Goal: Task Accomplishment & Management: Use online tool/utility

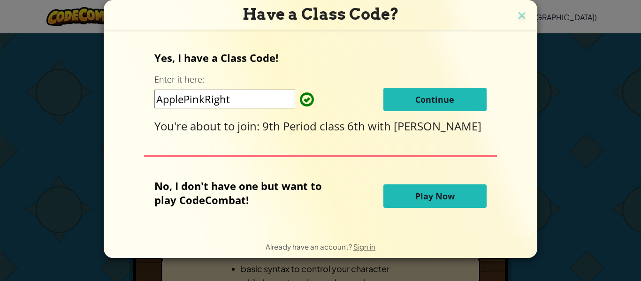
click at [455, 104] on button "Continue" at bounding box center [434, 99] width 103 height 23
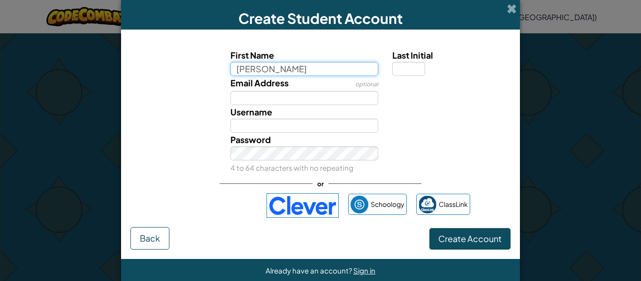
type input "Kelsey"
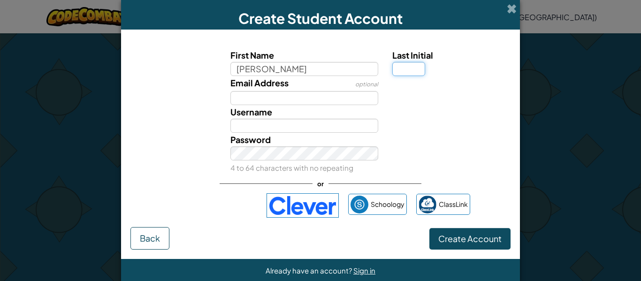
click at [418, 69] on input "Last Initial" at bounding box center [408, 69] width 33 height 14
type input "Kelsey"
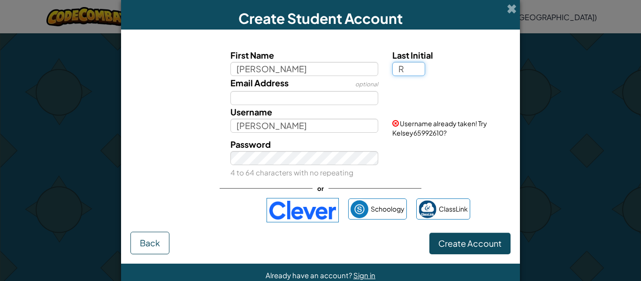
type input "R"
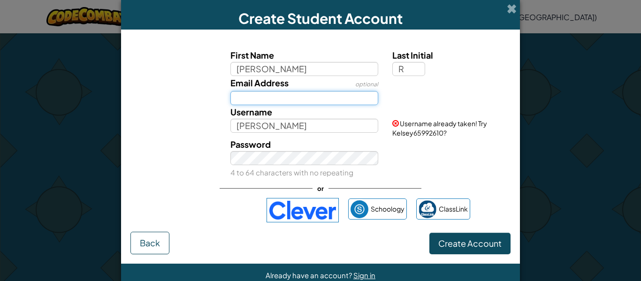
click at [332, 103] on input "Email Address" at bounding box center [304, 98] width 148 height 14
type input "KelseyR"
type input "s2039481@online.houstonisd.org"
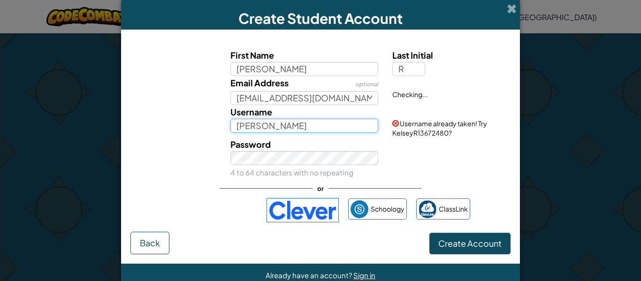
click at [272, 125] on input "KelseyR" at bounding box center [304, 126] width 148 height 14
click at [262, 124] on input "KelseyR" at bounding box center [304, 126] width 148 height 14
click at [275, 128] on input "KelseyR" at bounding box center [304, 126] width 148 height 14
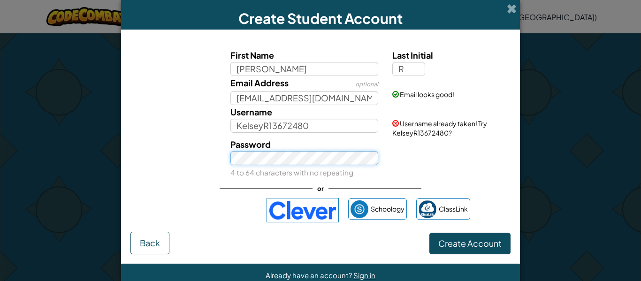
click at [310, 161] on div "Password 4 to 64 characters with no repeating" at bounding box center [304, 159] width 162 height 42
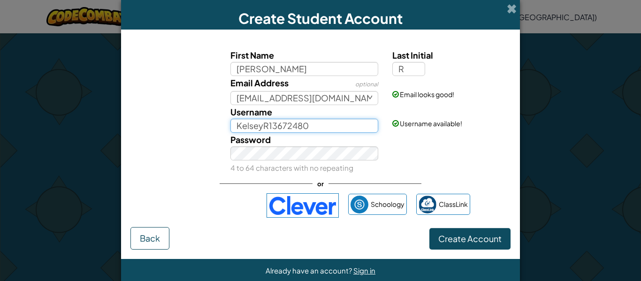
click at [323, 125] on input "KelseyR13672480" at bounding box center [304, 126] width 148 height 14
click at [329, 129] on input "KelseyR136724" at bounding box center [304, 126] width 148 height 14
click at [352, 122] on input "KelseyR1367" at bounding box center [304, 126] width 148 height 14
click at [308, 126] on input "KelseyR13" at bounding box center [304, 126] width 148 height 14
click at [290, 129] on input "KelseyR12" at bounding box center [304, 126] width 148 height 14
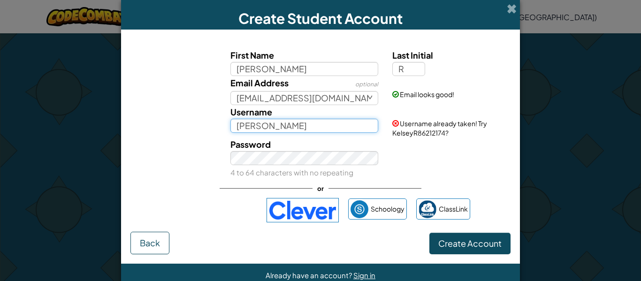
click at [346, 128] on input "KelseyR" at bounding box center [304, 126] width 148 height 14
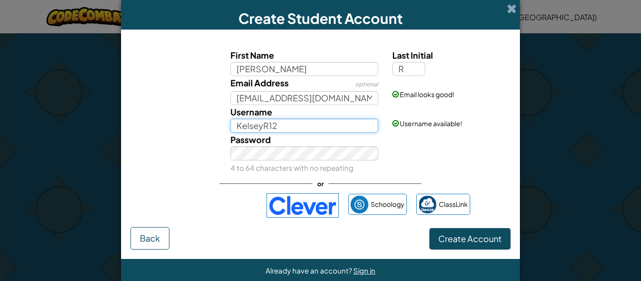
click at [343, 127] on input "KelseyR12" at bounding box center [304, 126] width 148 height 14
type input "KelseyR2"
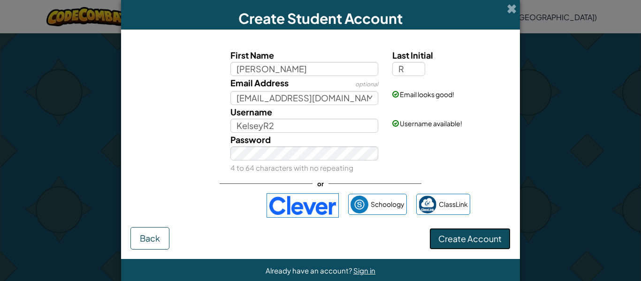
click at [468, 237] on span "Create Account" at bounding box center [469, 238] width 63 height 11
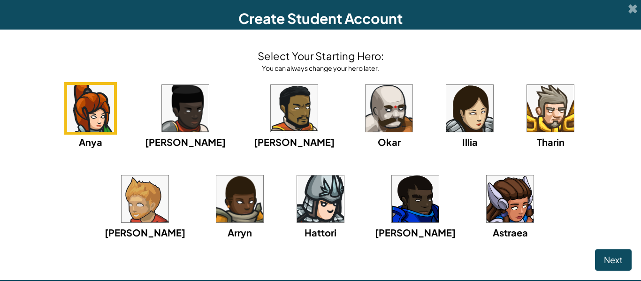
click at [446, 121] on img at bounding box center [469, 108] width 47 height 47
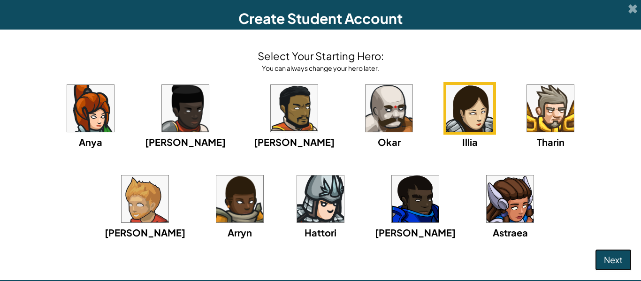
click at [605, 260] on span "Next" at bounding box center [613, 259] width 19 height 11
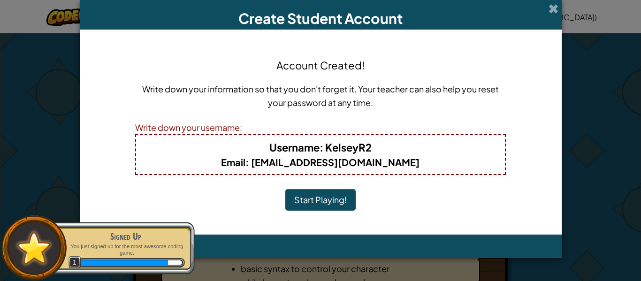
click at [336, 199] on button "Start Playing!" at bounding box center [320, 200] width 70 height 22
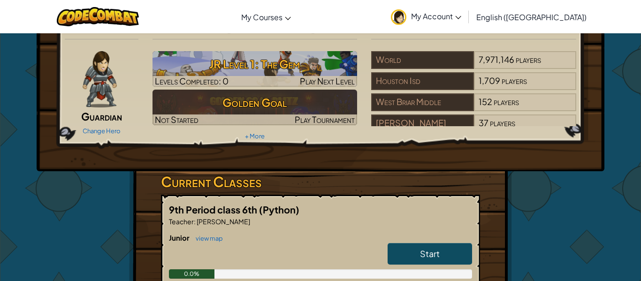
scroll to position [21, 0]
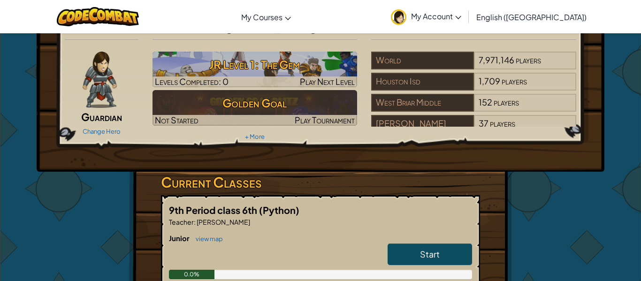
click at [449, 259] on link "Start" at bounding box center [430, 255] width 84 height 22
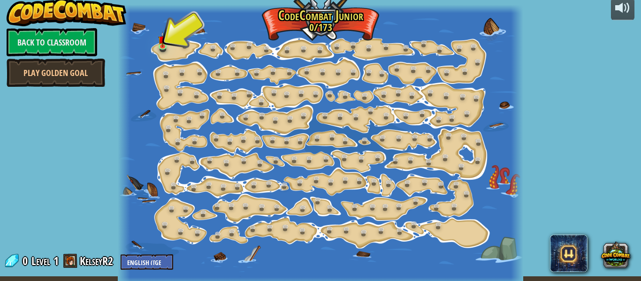
scroll to position [9, 0]
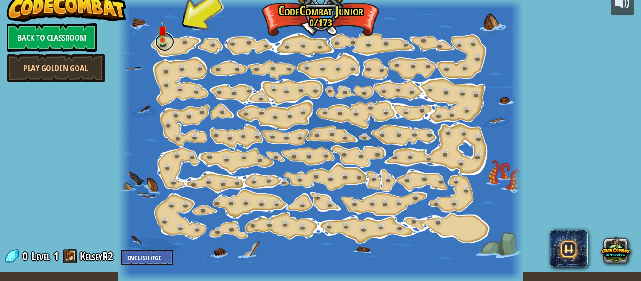
click at [164, 44] on link at bounding box center [164, 41] width 19 height 19
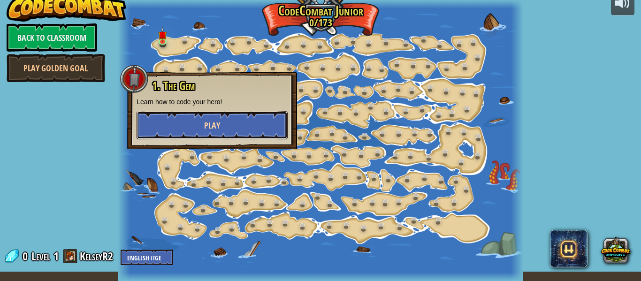
click at [231, 127] on button "Play" at bounding box center [212, 125] width 151 height 28
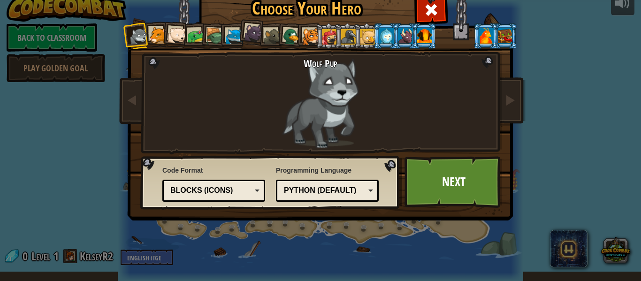
click at [158, 35] on div at bounding box center [157, 35] width 17 height 17
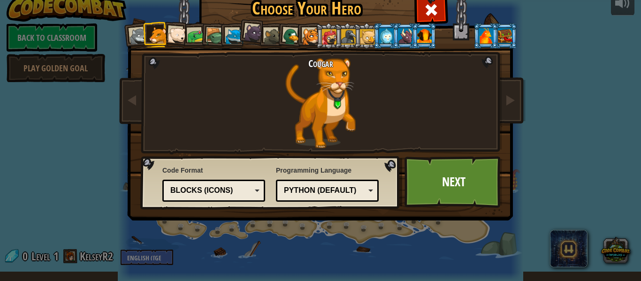
click at [184, 32] on div at bounding box center [177, 35] width 19 height 19
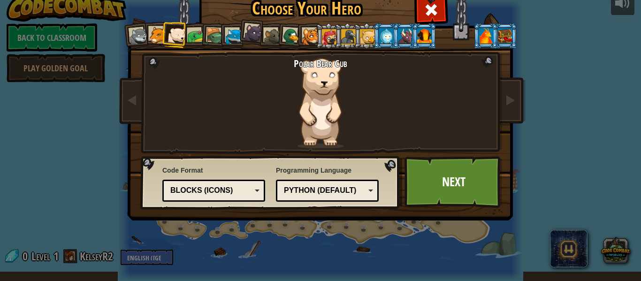
click at [386, 36] on div at bounding box center [386, 35] width 15 height 15
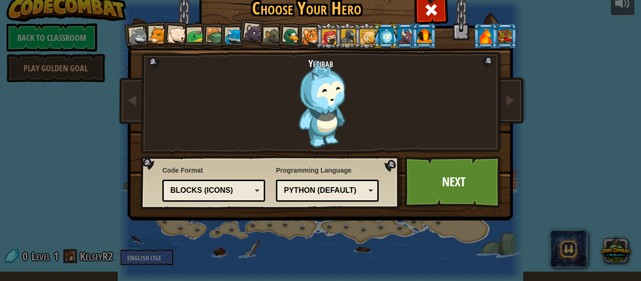
click at [406, 33] on div at bounding box center [405, 35] width 15 height 15
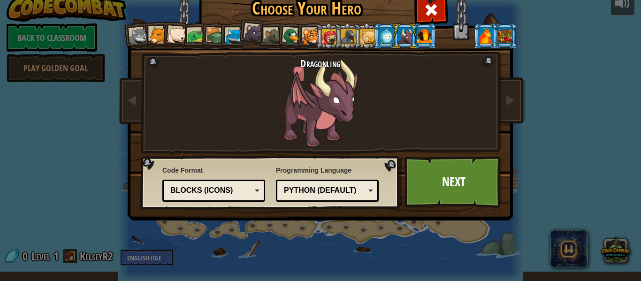
click at [489, 30] on div at bounding box center [486, 35] width 15 height 15
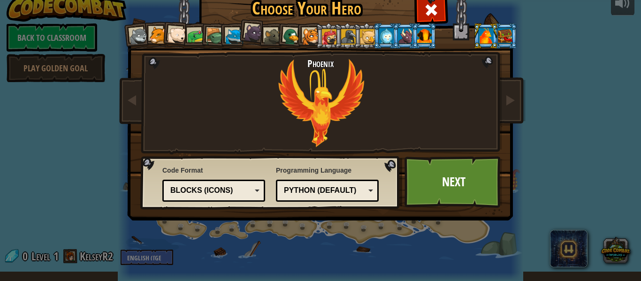
click at [171, 35] on div at bounding box center [177, 35] width 19 height 19
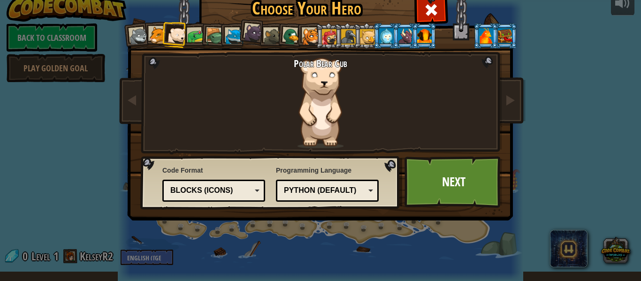
click at [489, 40] on div at bounding box center [486, 35] width 15 height 15
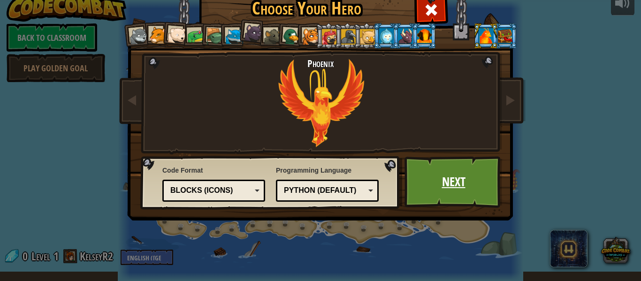
click at [480, 199] on link "Next" at bounding box center [454, 182] width 98 height 52
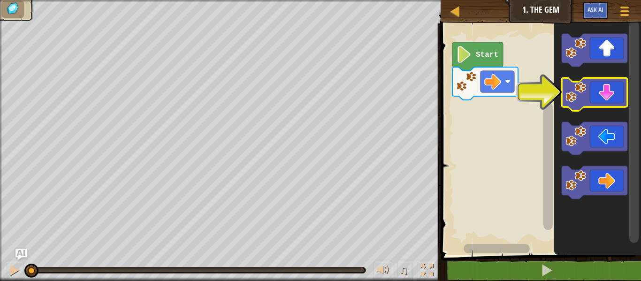
click at [587, 91] on icon "Blockly Workspace" at bounding box center [595, 94] width 66 height 33
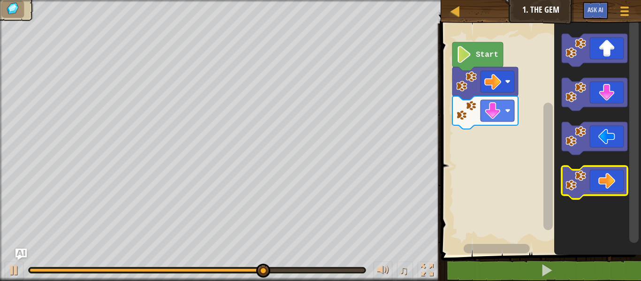
click at [599, 189] on icon "Blockly Workspace" at bounding box center [595, 182] width 66 height 33
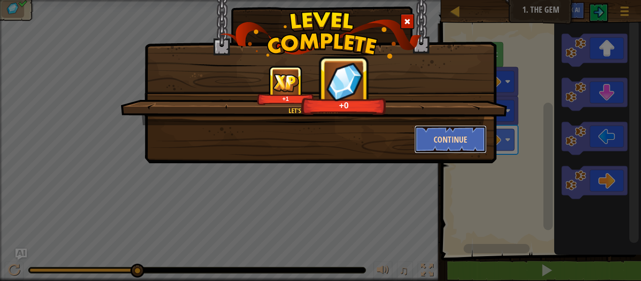
click at [426, 139] on button "Continue" at bounding box center [450, 139] width 73 height 28
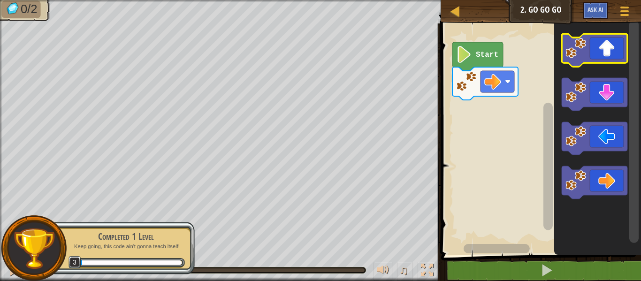
click at [602, 55] on icon "Blockly Workspace" at bounding box center [595, 50] width 66 height 33
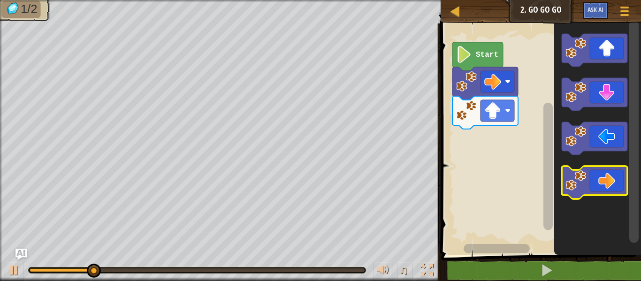
click at [592, 180] on icon "Blockly Workspace" at bounding box center [595, 182] width 66 height 33
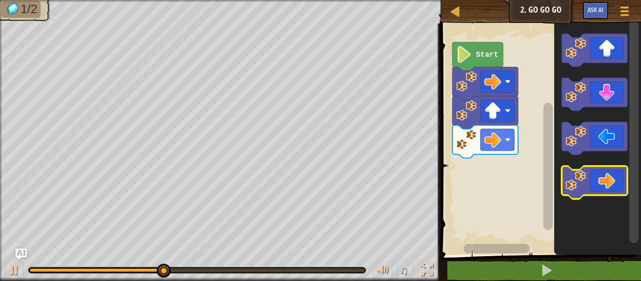
click at [604, 180] on icon "Blockly Workspace" at bounding box center [595, 182] width 66 height 33
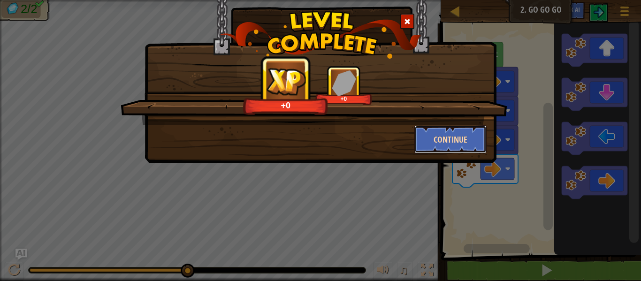
click at [451, 139] on button "Continue" at bounding box center [450, 139] width 73 height 28
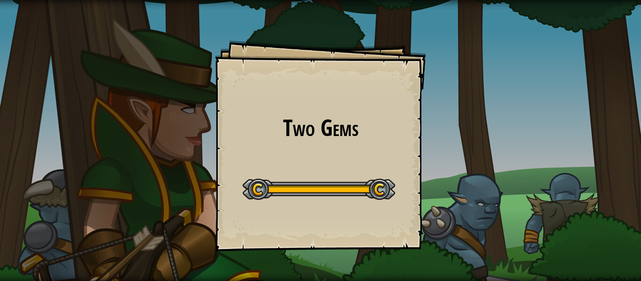
click at [499, 151] on div "Two Gems Goals Start Level Error loading from server. Try refreshing the page. …" at bounding box center [320, 140] width 641 height 281
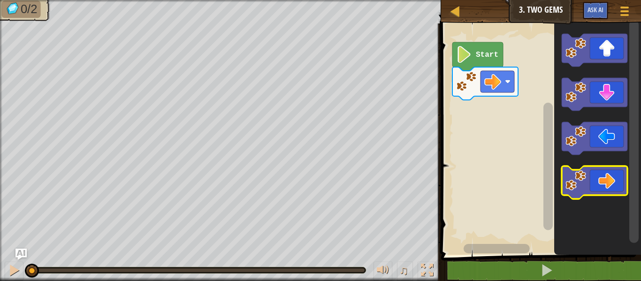
click at [604, 192] on icon "Blockly Workspace" at bounding box center [595, 182] width 66 height 33
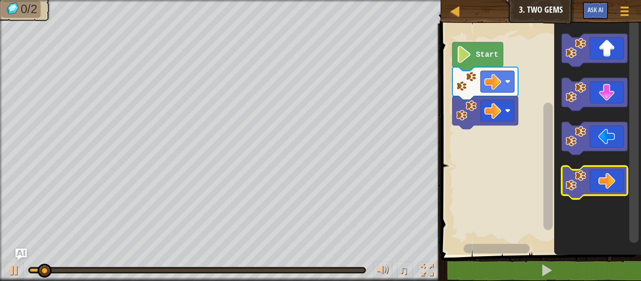
click at [604, 192] on icon "Blockly Workspace" at bounding box center [595, 182] width 66 height 33
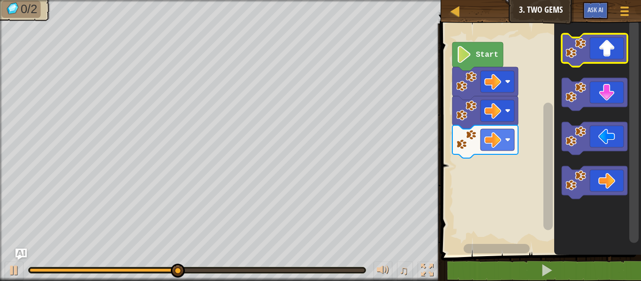
click at [599, 60] on icon "Blockly Workspace" at bounding box center [595, 50] width 66 height 33
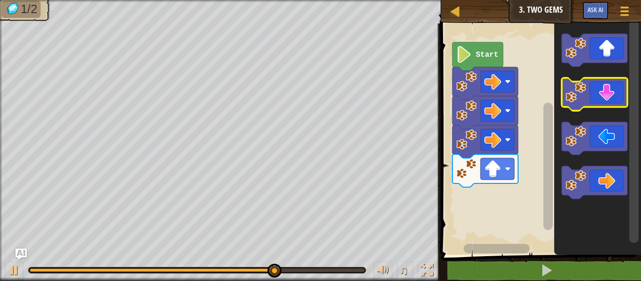
click at [595, 84] on icon "Blockly Workspace" at bounding box center [595, 94] width 66 height 33
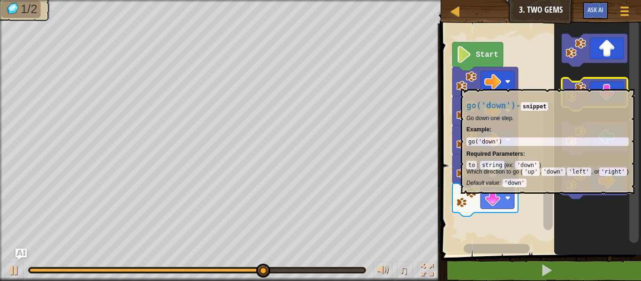
click at [596, 84] on icon "Blockly Workspace" at bounding box center [595, 94] width 66 height 33
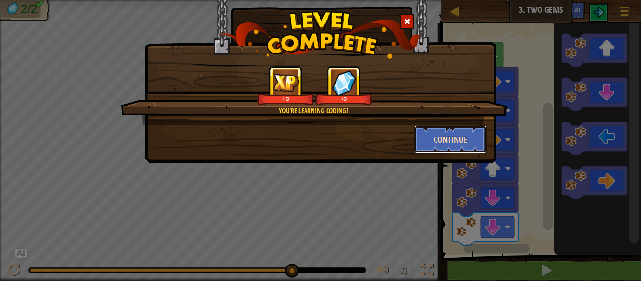
click at [451, 138] on button "Continue" at bounding box center [450, 139] width 73 height 28
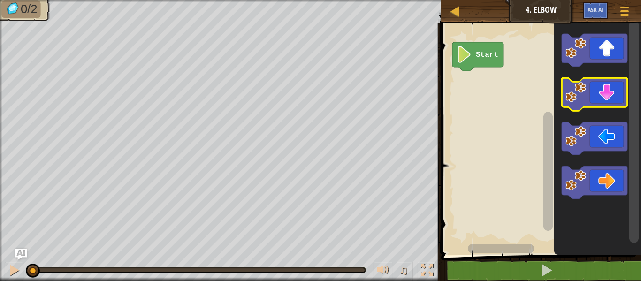
click at [580, 91] on image "Blockly Workspace" at bounding box center [576, 92] width 21 height 21
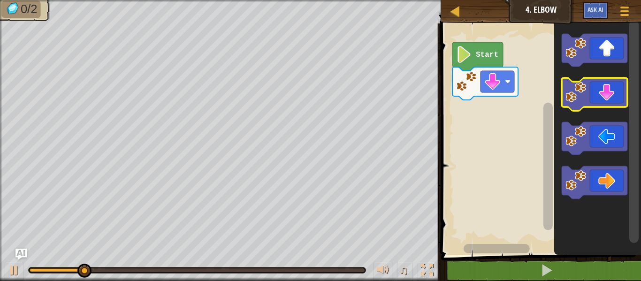
click at [580, 92] on image "Blockly Workspace" at bounding box center [576, 92] width 21 height 21
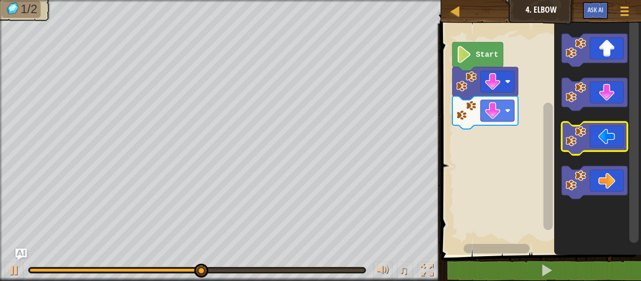
click at [573, 145] on image "Blockly Workspace" at bounding box center [576, 136] width 21 height 21
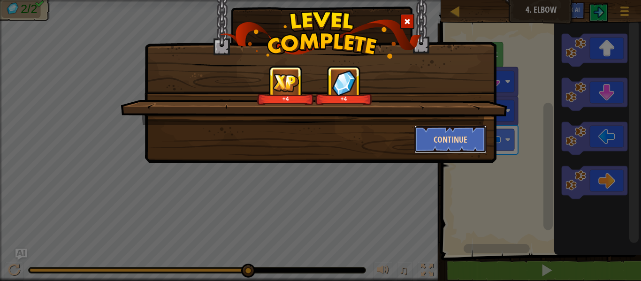
click at [466, 139] on button "Continue" at bounding box center [450, 139] width 73 height 28
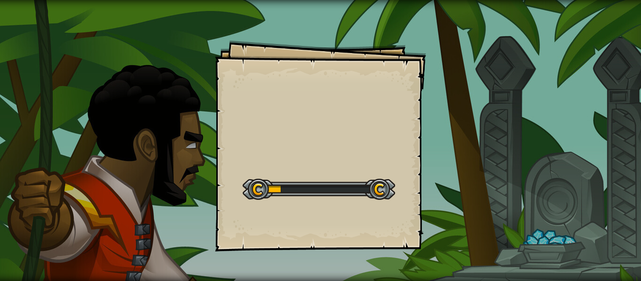
click at [352, 108] on div "Goals Start Level Error loading from server. Try refreshing the page. You'll ne…" at bounding box center [320, 145] width 211 height 211
click at [300, 86] on div "Goals Start Level Error loading from server. Try refreshing the page. You'll ne…" at bounding box center [320, 145] width 211 height 211
click at [300, 87] on div "Goals Start Level Error loading from server. Try refreshing the page. You'll ne…" at bounding box center [320, 145] width 211 height 211
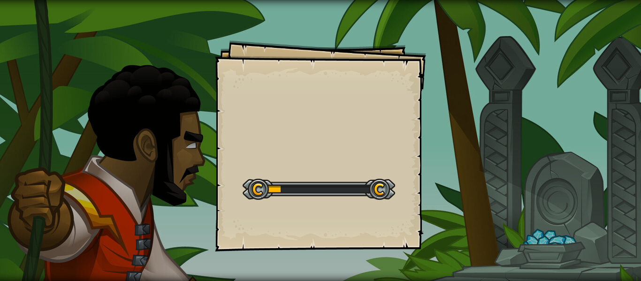
click at [259, 79] on div "Goals Start Level Error loading from server. Try refreshing the page. You'll ne…" at bounding box center [320, 145] width 211 height 211
click at [260, 81] on div "Goals Start Level Error loading from server. Try refreshing the page. You'll ne…" at bounding box center [320, 145] width 211 height 211
click at [262, 82] on div "Goals Start Level Error loading from server. Try refreshing the page. You'll ne…" at bounding box center [320, 145] width 211 height 211
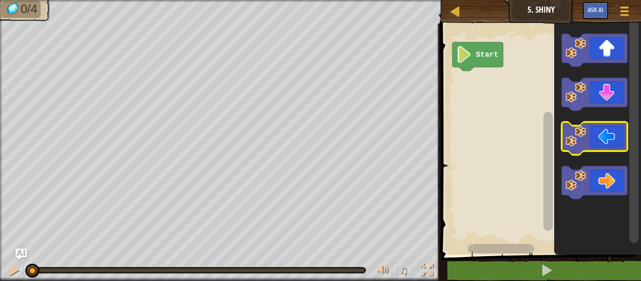
click at [592, 153] on rect "Blockly Workspace" at bounding box center [595, 138] width 66 height 33
click at [585, 138] on image "Blockly Workspace" at bounding box center [576, 136] width 21 height 21
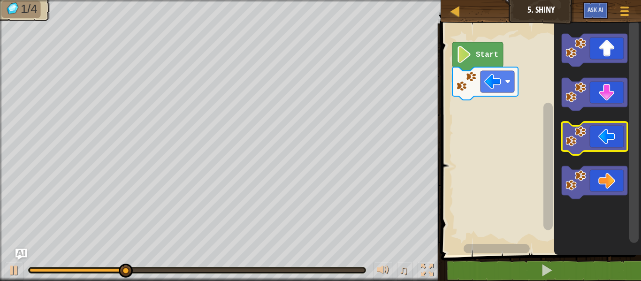
click at [579, 133] on image "Blockly Workspace" at bounding box center [576, 136] width 21 height 21
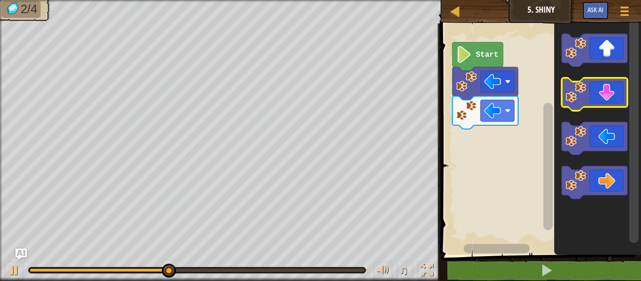
click at [594, 87] on icon "Blockly Workspace" at bounding box center [595, 94] width 66 height 33
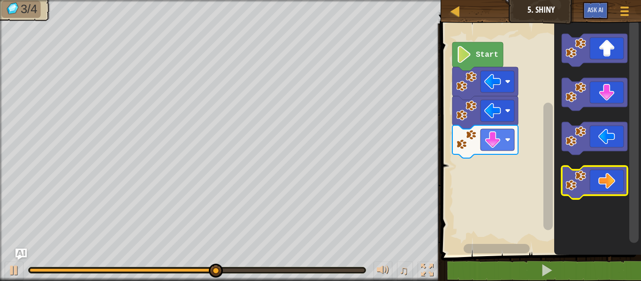
click at [589, 186] on icon "Blockly Workspace" at bounding box center [595, 182] width 66 height 33
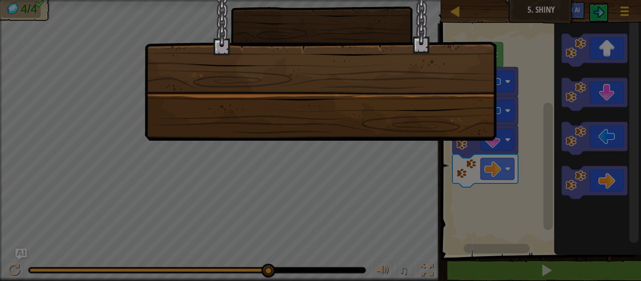
click at [552, 77] on div at bounding box center [320, 140] width 641 height 281
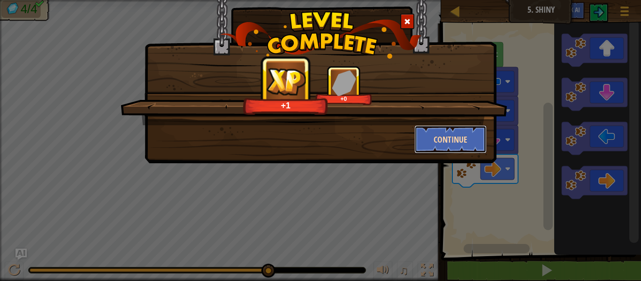
click at [459, 140] on button "Continue" at bounding box center [450, 139] width 73 height 28
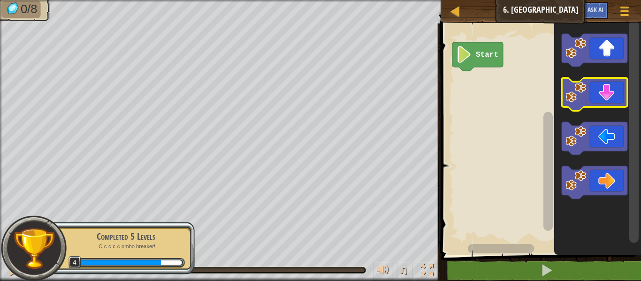
click at [600, 90] on icon "Blockly Workspace" at bounding box center [595, 94] width 66 height 33
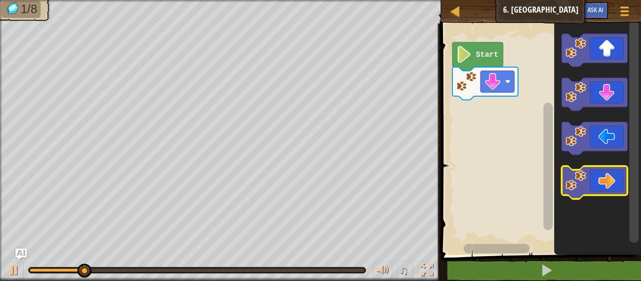
click at [589, 182] on icon "Blockly Workspace" at bounding box center [595, 182] width 66 height 33
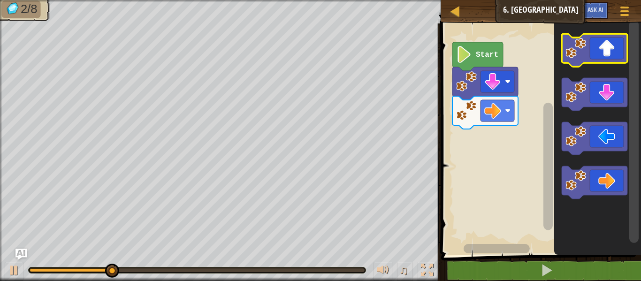
click at [596, 59] on icon "Blockly Workspace" at bounding box center [595, 50] width 66 height 33
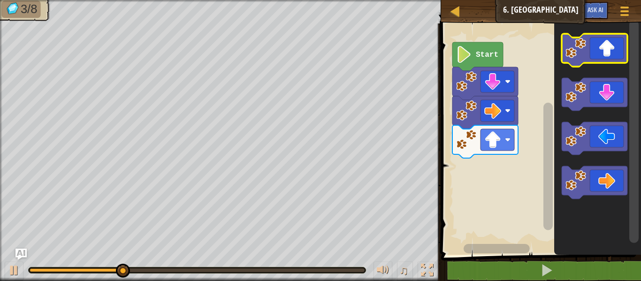
click at [596, 59] on icon "Blockly Workspace" at bounding box center [595, 50] width 66 height 33
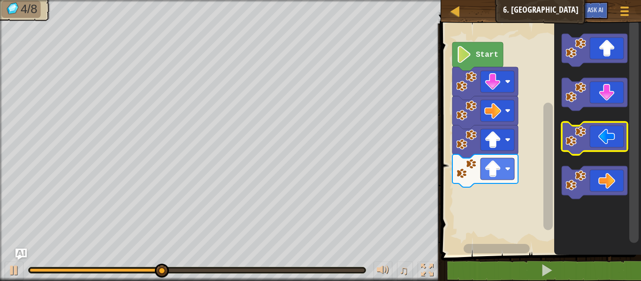
click at [611, 143] on icon "Blockly Workspace" at bounding box center [595, 138] width 66 height 33
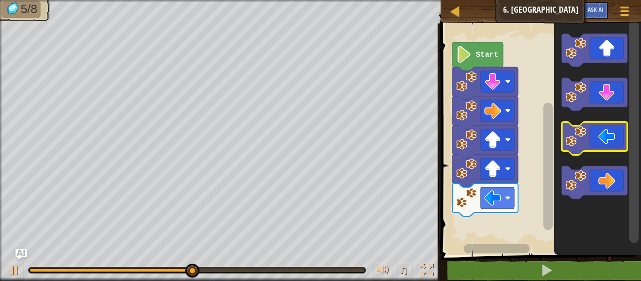
click at [601, 136] on icon "Blockly Workspace" at bounding box center [595, 138] width 66 height 33
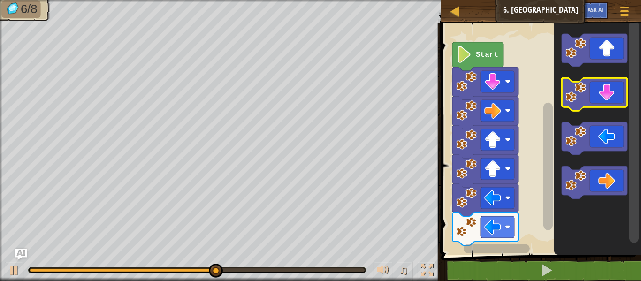
click at [593, 91] on icon "Blockly Workspace" at bounding box center [595, 94] width 66 height 33
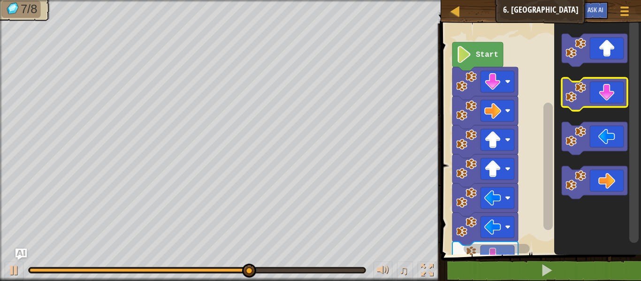
click at [594, 93] on icon "Blockly Workspace" at bounding box center [595, 94] width 66 height 33
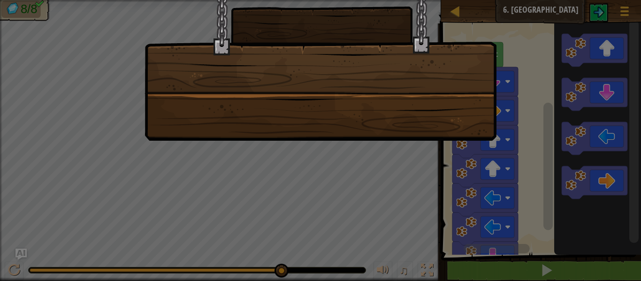
click at [424, 173] on div at bounding box center [320, 140] width 641 height 281
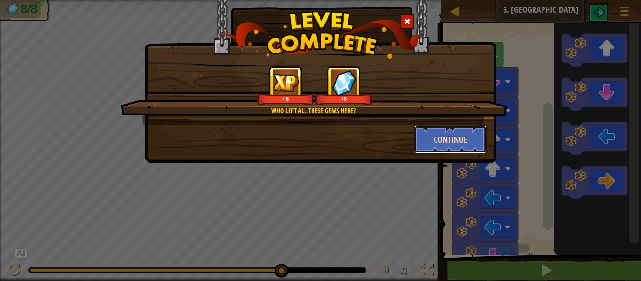
click at [465, 142] on button "Continue" at bounding box center [450, 139] width 73 height 28
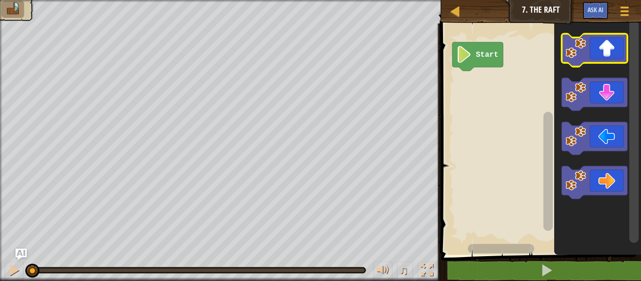
click at [604, 53] on icon "Blockly Workspace" at bounding box center [595, 50] width 66 height 33
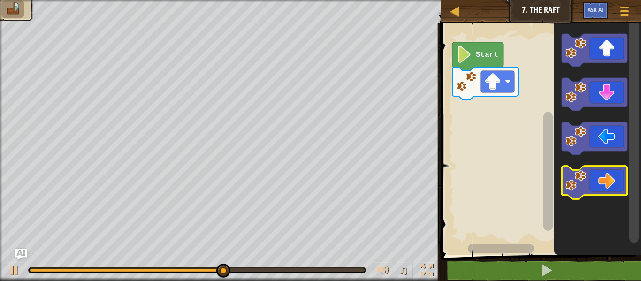
click at [596, 173] on icon "Blockly Workspace" at bounding box center [595, 182] width 66 height 33
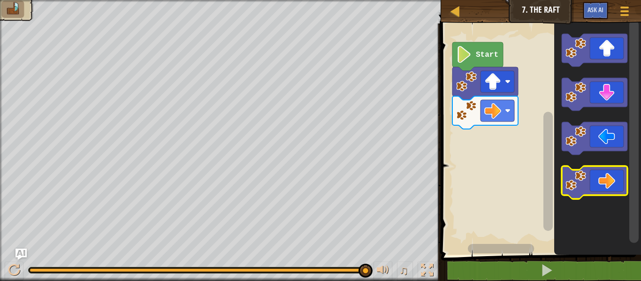
click at [595, 183] on icon "Blockly Workspace" at bounding box center [595, 182] width 66 height 33
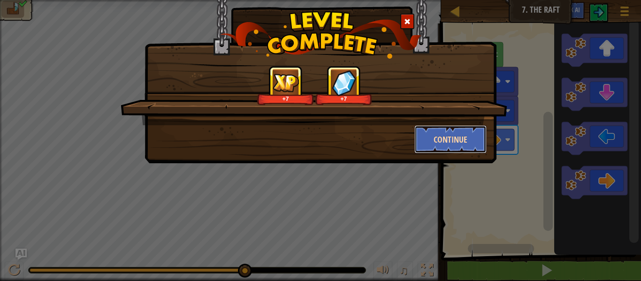
click at [443, 133] on button "Continue" at bounding box center [450, 139] width 73 height 28
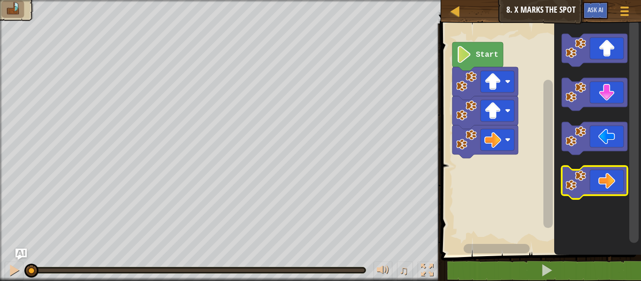
click at [604, 179] on icon "Blockly Workspace" at bounding box center [595, 182] width 66 height 33
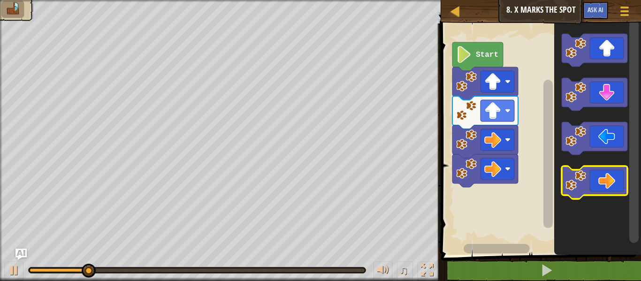
click at [606, 184] on icon "Blockly Workspace" at bounding box center [595, 182] width 66 height 33
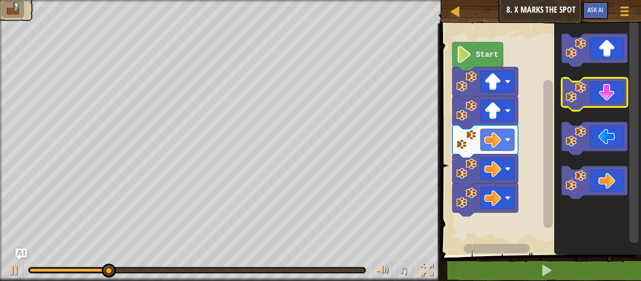
click at [582, 96] on image "Blockly Workspace" at bounding box center [576, 92] width 21 height 21
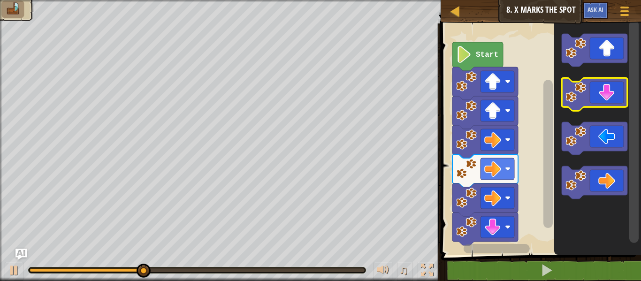
click at [582, 96] on image "Blockly Workspace" at bounding box center [576, 92] width 21 height 21
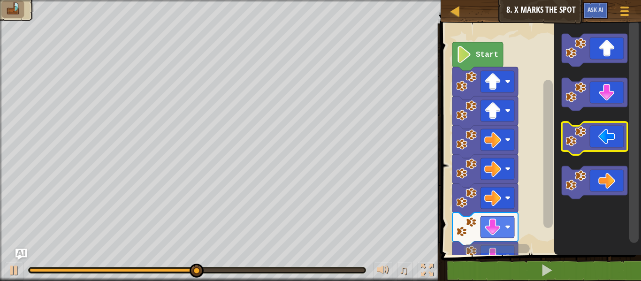
click at [587, 143] on icon "Blockly Workspace" at bounding box center [595, 138] width 66 height 33
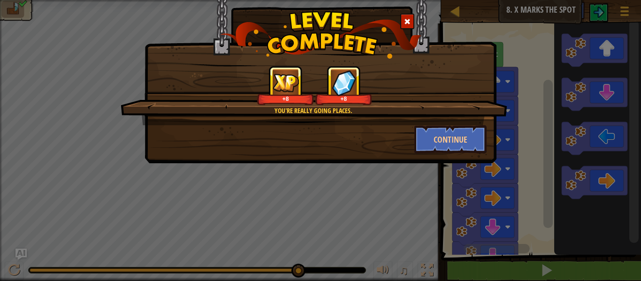
click at [413, 134] on div "Continue" at bounding box center [450, 139] width 87 height 28
click at [422, 140] on button "Continue" at bounding box center [450, 139] width 73 height 28
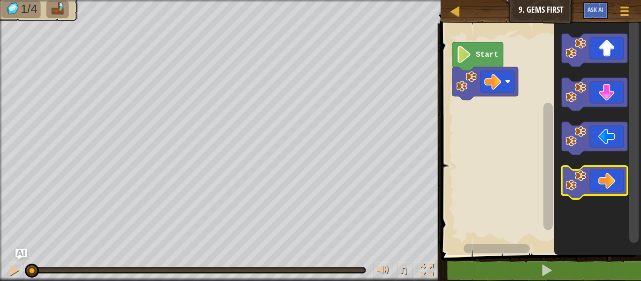
click at [596, 174] on icon "Blockly Workspace" at bounding box center [595, 182] width 66 height 33
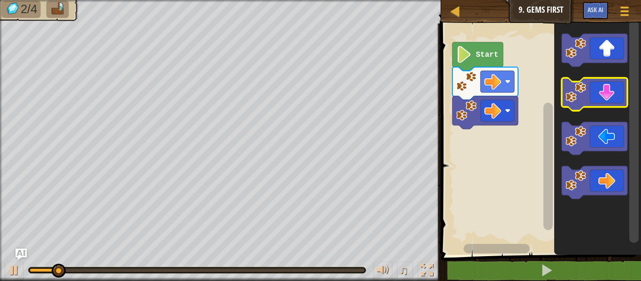
click at [585, 97] on image "Blockly Workspace" at bounding box center [576, 92] width 21 height 21
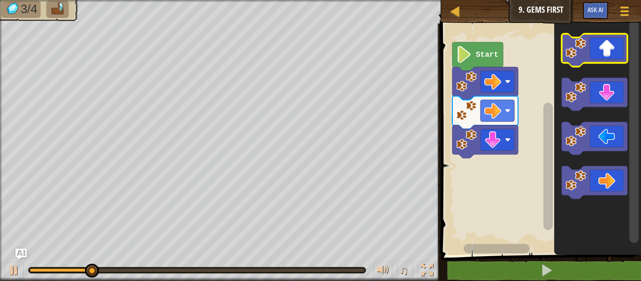
click at [586, 47] on icon "Blockly Workspace" at bounding box center [595, 50] width 66 height 33
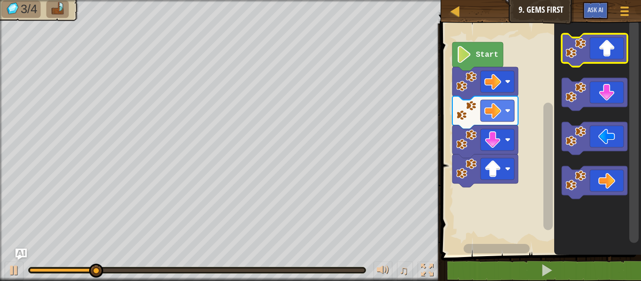
click at [586, 48] on icon "Blockly Workspace" at bounding box center [595, 50] width 66 height 33
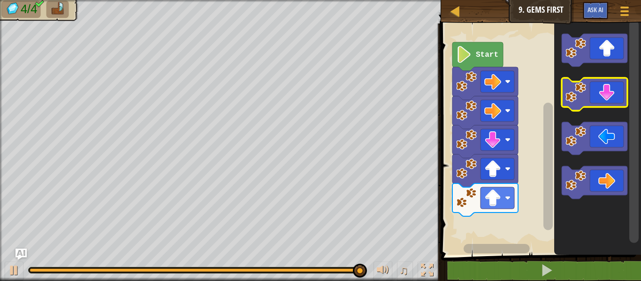
click at [589, 90] on icon "Blockly Workspace" at bounding box center [595, 94] width 66 height 33
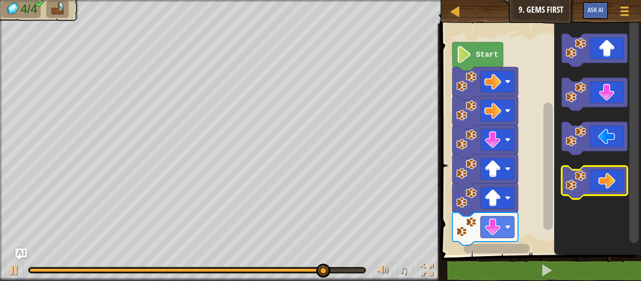
click at [611, 166] on icon "Blockly Workspace" at bounding box center [595, 182] width 66 height 33
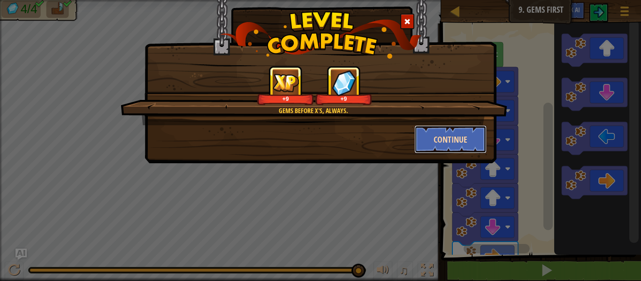
click at [446, 138] on button "Continue" at bounding box center [450, 139] width 73 height 28
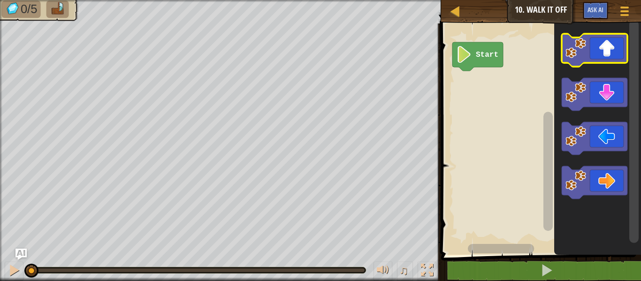
click at [585, 49] on image "Blockly Workspace" at bounding box center [576, 48] width 21 height 21
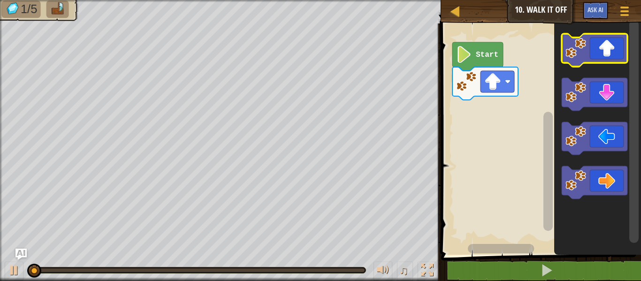
click at [585, 50] on image "Blockly Workspace" at bounding box center [576, 48] width 21 height 21
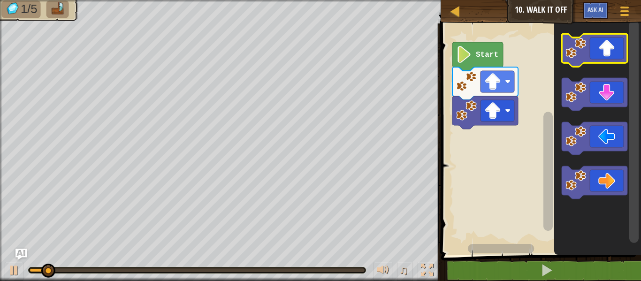
click at [585, 50] on image "Blockly Workspace" at bounding box center [576, 48] width 21 height 21
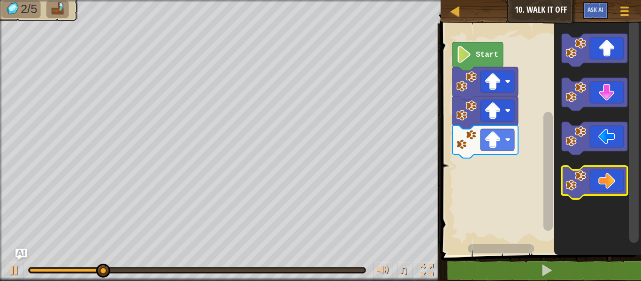
click at [593, 173] on icon "Blockly Workspace" at bounding box center [595, 182] width 66 height 33
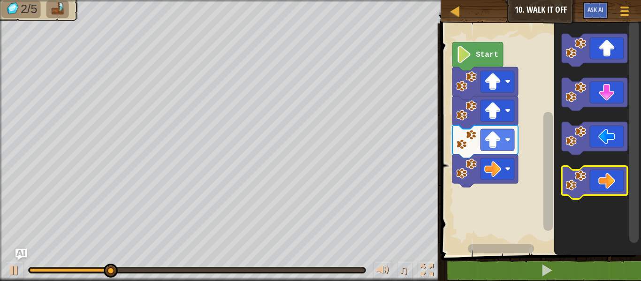
click at [593, 173] on icon "Blockly Workspace" at bounding box center [595, 182] width 66 height 33
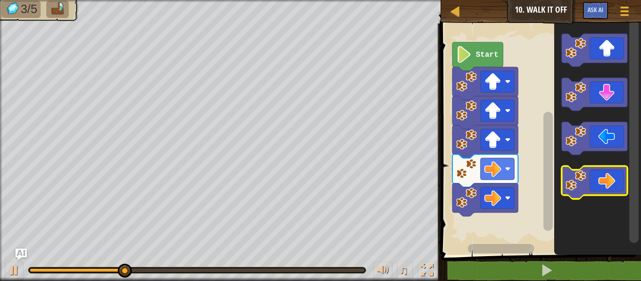
click at [593, 173] on icon "Blockly Workspace" at bounding box center [595, 182] width 66 height 33
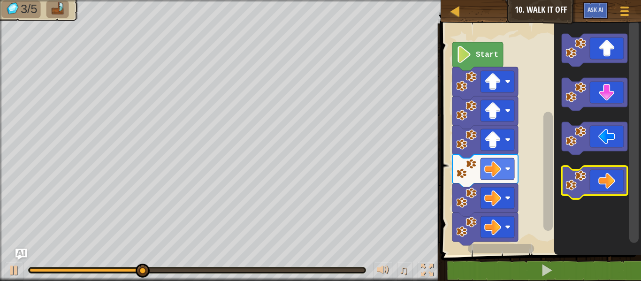
click at [593, 172] on icon "Blockly Workspace" at bounding box center [595, 182] width 66 height 33
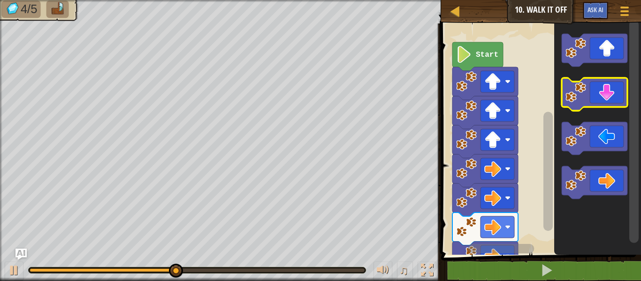
click at [590, 98] on icon "Blockly Workspace" at bounding box center [595, 94] width 66 height 33
click at [589, 99] on icon "Blockly Workspace" at bounding box center [595, 94] width 66 height 33
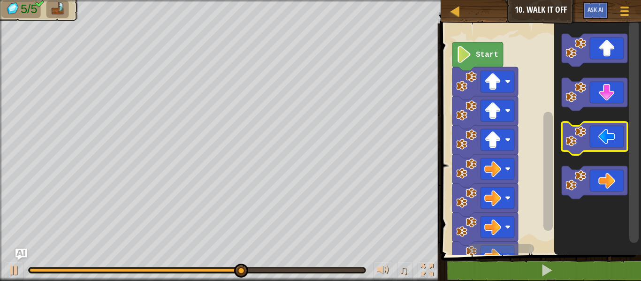
click at [591, 138] on icon "Blockly Workspace" at bounding box center [595, 138] width 66 height 33
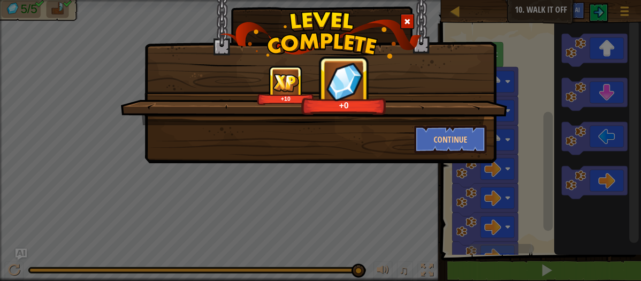
click at [455, 124] on div "+10 +0" at bounding box center [314, 96] width 387 height 60
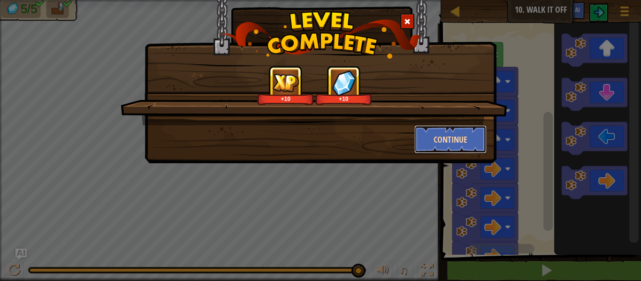
click at [459, 136] on button "Continue" at bounding box center [450, 139] width 73 height 28
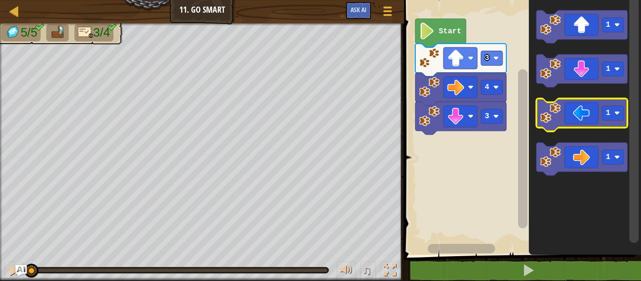
click at [580, 119] on icon "Blockly Workspace" at bounding box center [581, 115] width 91 height 33
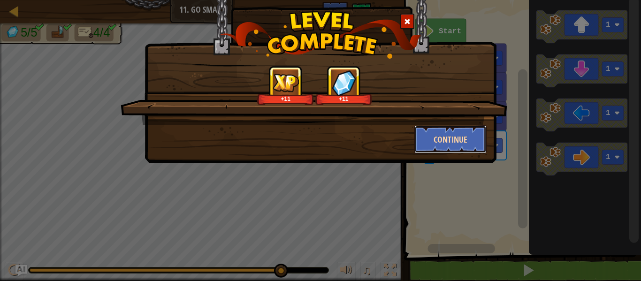
click at [475, 135] on button "Continue" at bounding box center [450, 139] width 73 height 28
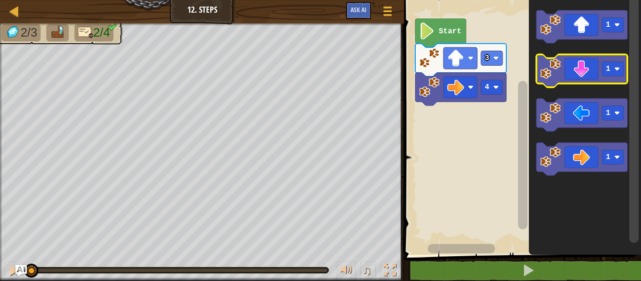
click at [577, 75] on icon "Blockly Workspace" at bounding box center [581, 70] width 91 height 33
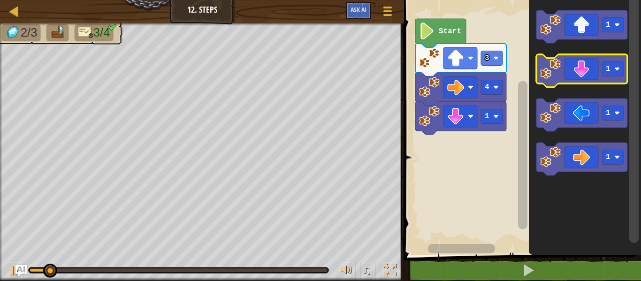
click at [576, 75] on icon "Blockly Workspace" at bounding box center [581, 70] width 91 height 33
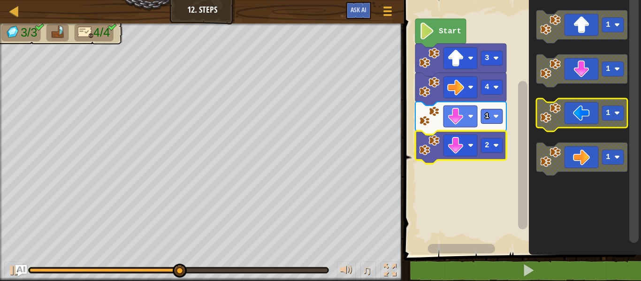
click at [558, 108] on image "Blockly Workspace" at bounding box center [550, 113] width 21 height 21
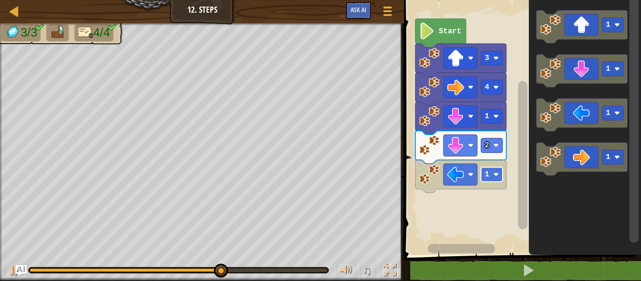
click at [489, 176] on text "1" at bounding box center [487, 174] width 5 height 8
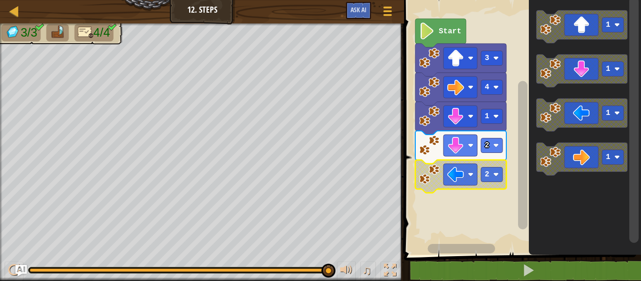
click at [505, 241] on rect "Blockly Workspace" at bounding box center [521, 125] width 240 height 260
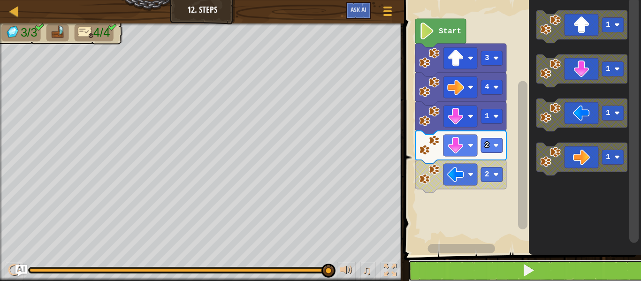
click at [507, 277] on button at bounding box center [528, 271] width 240 height 22
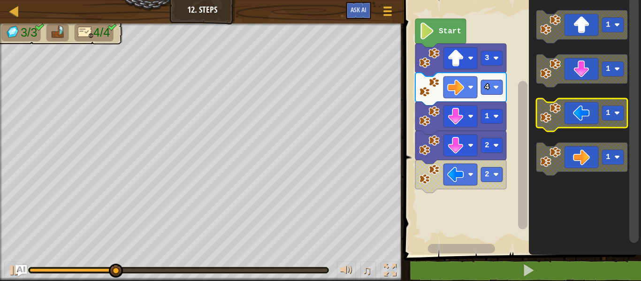
click at [555, 118] on image "Blockly Workspace" at bounding box center [550, 113] width 21 height 21
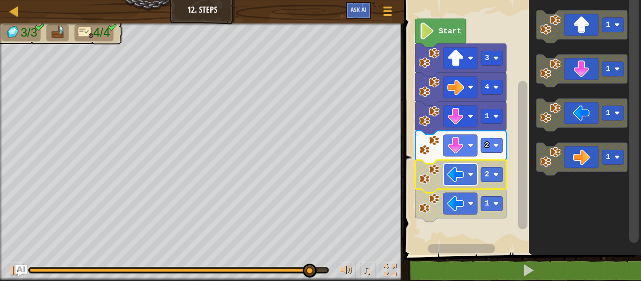
click at [460, 174] on image "Blockly Workspace" at bounding box center [455, 174] width 17 height 17
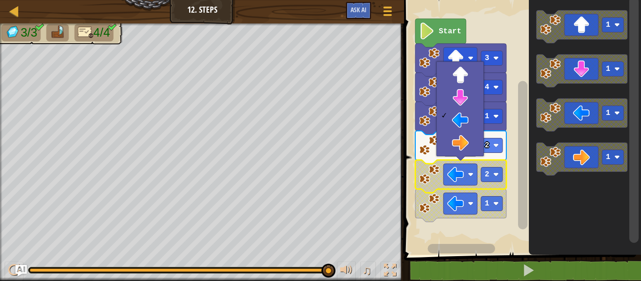
click at [540, 259] on span at bounding box center [523, 114] width 245 height 293
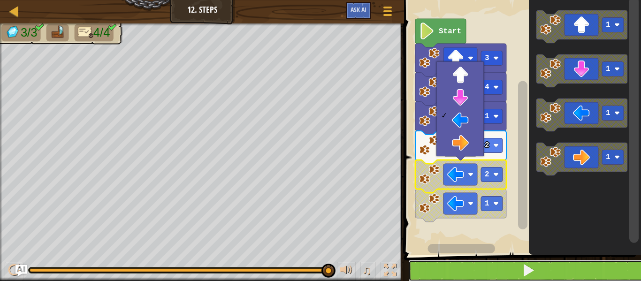
click at [538, 272] on button at bounding box center [528, 271] width 240 height 22
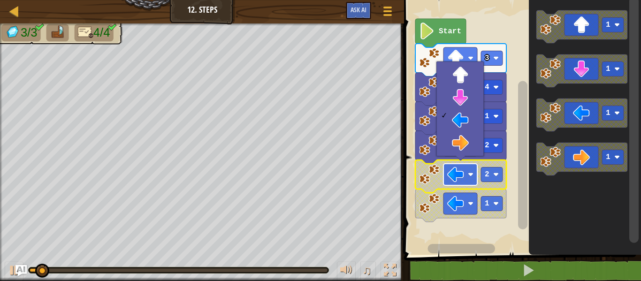
click at [450, 171] on image "Blockly Workspace" at bounding box center [455, 174] width 17 height 17
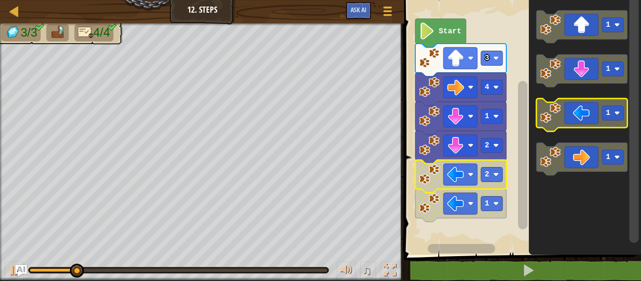
click at [578, 123] on icon "Blockly Workspace" at bounding box center [581, 115] width 91 height 33
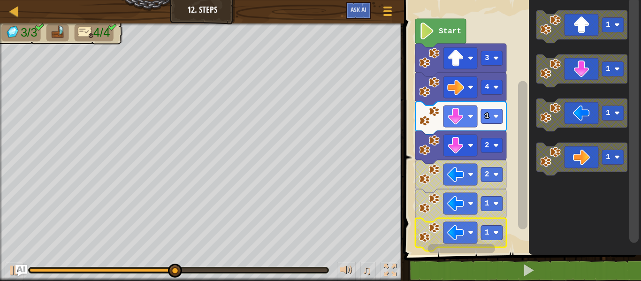
click at [439, 223] on image "Blockly Workspace" at bounding box center [429, 232] width 21 height 21
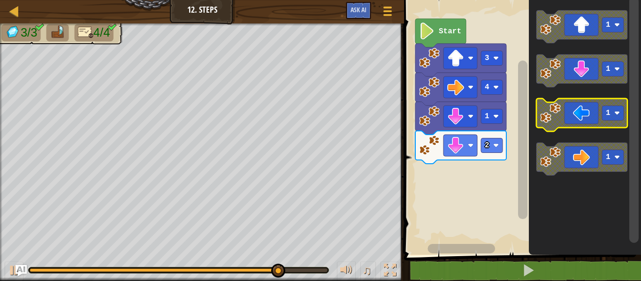
click at [562, 125] on icon "Blockly Workspace" at bounding box center [581, 115] width 91 height 33
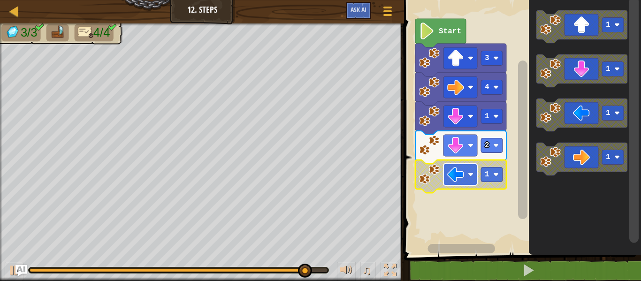
click at [465, 175] on rect "Blockly Workspace" at bounding box center [460, 175] width 34 height 22
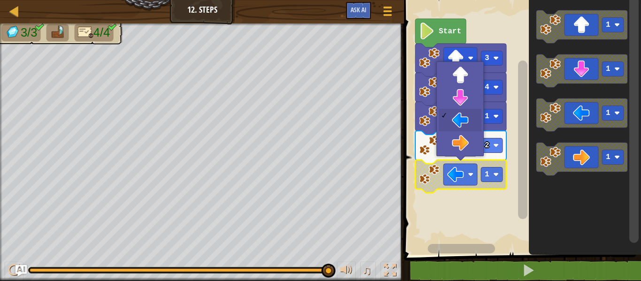
click at [520, 257] on span at bounding box center [523, 114] width 245 height 293
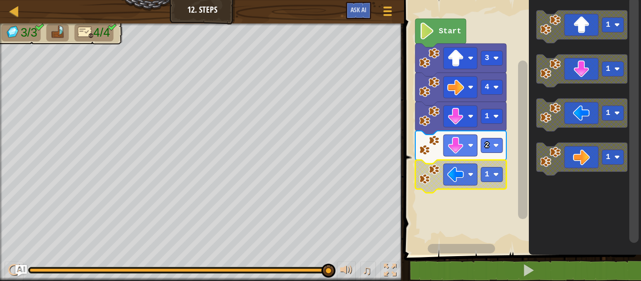
click at [521, 213] on rect "Blockly Workspace" at bounding box center [522, 140] width 9 height 159
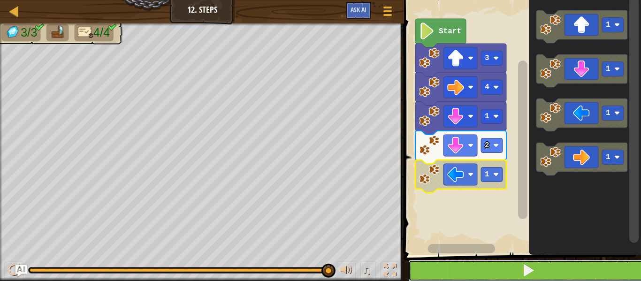
click at [451, 261] on button at bounding box center [528, 271] width 240 height 22
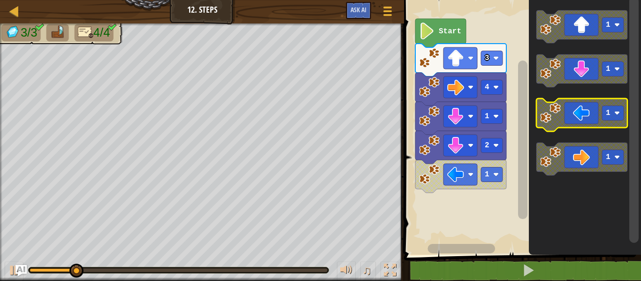
click at [578, 114] on icon "Blockly Workspace" at bounding box center [581, 115] width 91 height 33
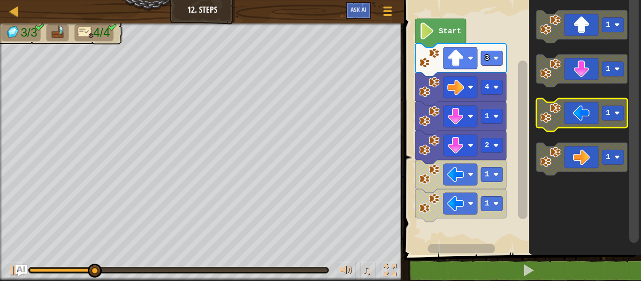
click at [576, 117] on icon "Blockly Workspace" at bounding box center [581, 115] width 91 height 33
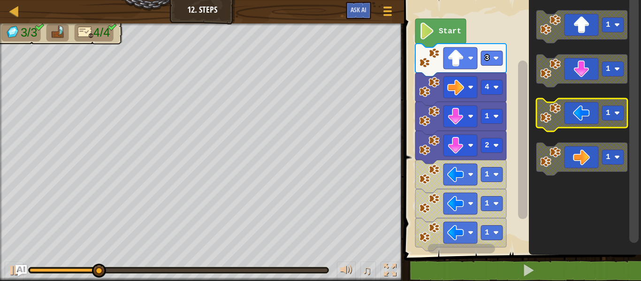
click at [576, 117] on icon "Blockly Workspace" at bounding box center [581, 115] width 91 height 33
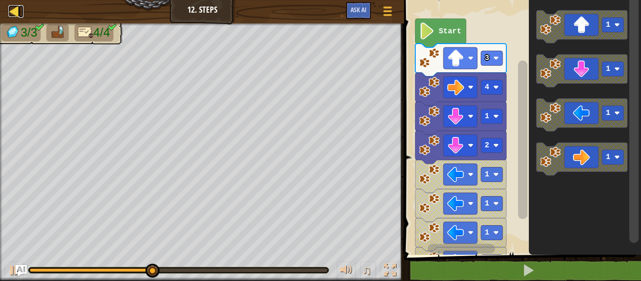
click at [16, 7] on div at bounding box center [14, 11] width 12 height 12
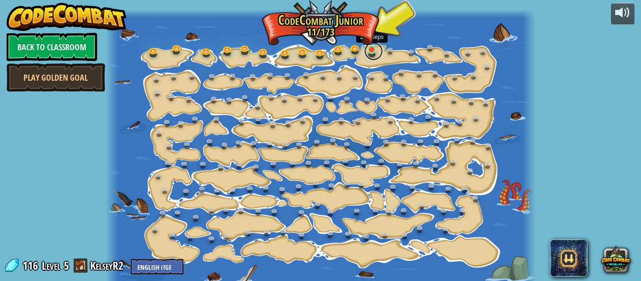
click at [368, 53] on link at bounding box center [373, 51] width 19 height 19
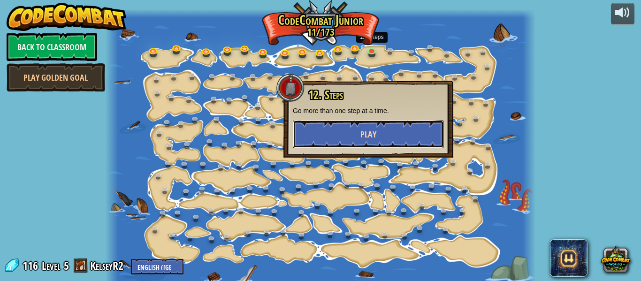
click at [382, 129] on button "Play" at bounding box center [368, 134] width 151 height 28
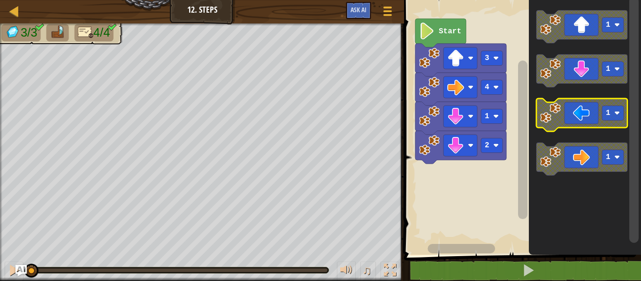
click at [586, 107] on icon "Blockly Workspace" at bounding box center [581, 115] width 91 height 33
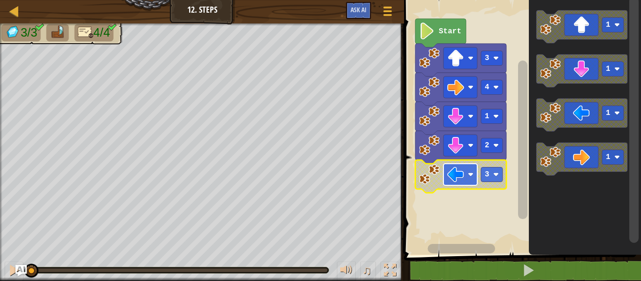
click at [460, 176] on image "Blockly Workspace" at bounding box center [455, 174] width 17 height 17
click at [495, 176] on image "Blockly Workspace" at bounding box center [496, 175] width 6 height 6
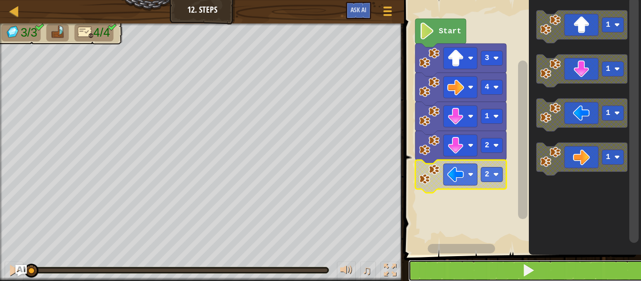
click at [456, 273] on button at bounding box center [528, 271] width 240 height 22
click at [454, 270] on button at bounding box center [528, 271] width 240 height 22
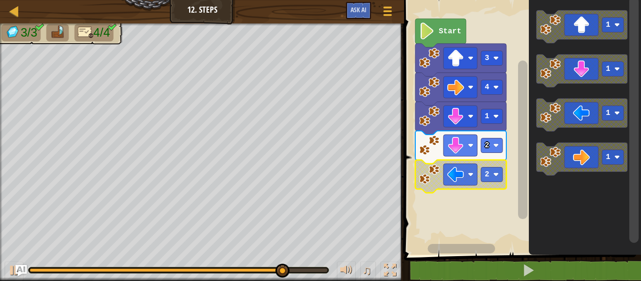
click at [427, 179] on image "Blockly Workspace" at bounding box center [429, 174] width 21 height 21
click at [426, 29] on image "Blockly Workspace" at bounding box center [427, 31] width 16 height 17
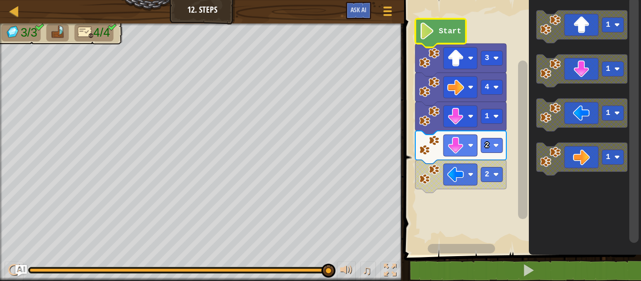
click at [429, 28] on image "Blockly Workspace" at bounding box center [427, 31] width 16 height 17
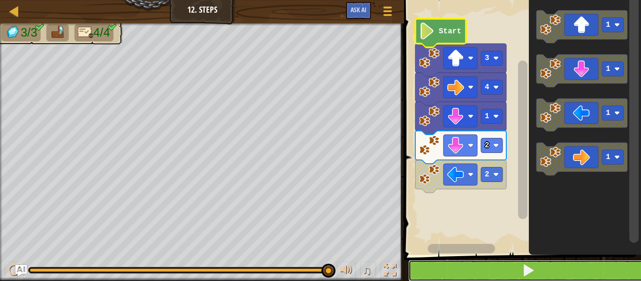
click at [494, 268] on button at bounding box center [528, 271] width 240 height 22
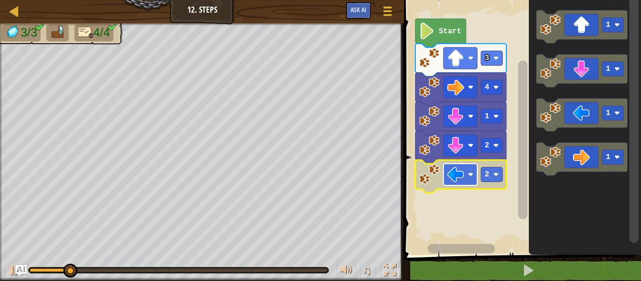
click at [457, 169] on image "Blockly Workspace" at bounding box center [455, 174] width 17 height 17
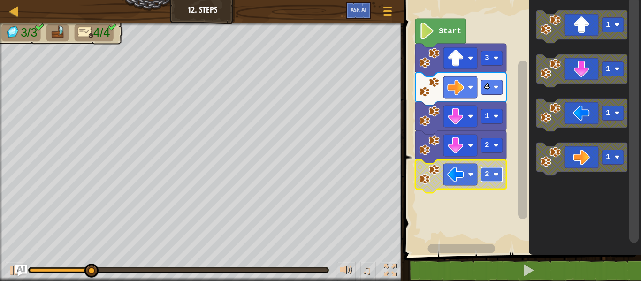
click at [499, 175] on rect "Blockly Workspace" at bounding box center [492, 175] width 22 height 15
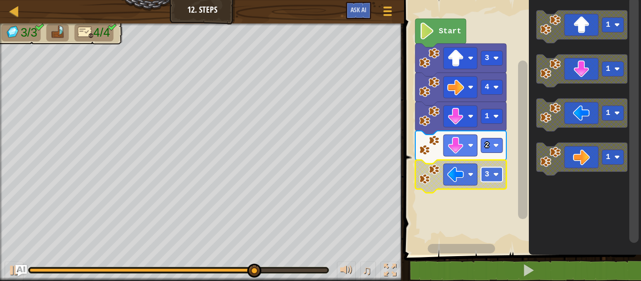
click at [490, 172] on rect "Blockly Workspace" at bounding box center [492, 175] width 22 height 15
click at [452, 177] on image "Blockly Workspace" at bounding box center [455, 174] width 17 height 17
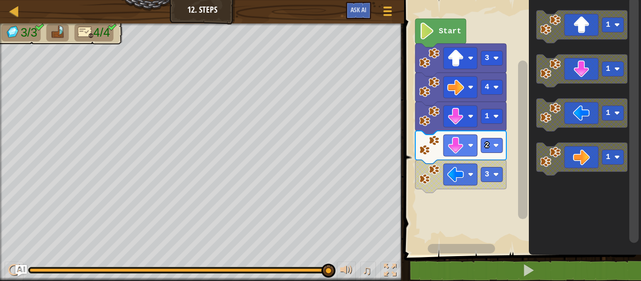
click at [584, 186] on icon "1 1 1 1" at bounding box center [585, 125] width 112 height 260
click at [443, 218] on div "Start 3 4 1 2 3 1 1 1 1" at bounding box center [521, 125] width 240 height 260
click at [436, 204] on rect "Blockly Workspace" at bounding box center [521, 125] width 240 height 260
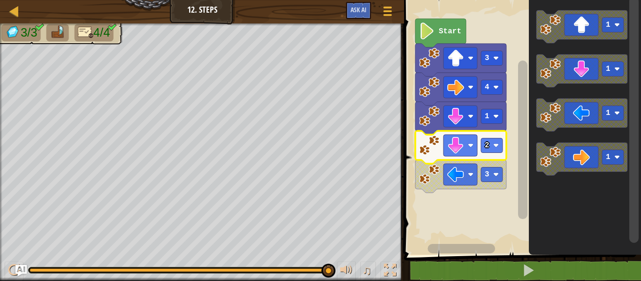
click at [435, 141] on image "Blockly Workspace" at bounding box center [429, 145] width 21 height 21
click at [434, 141] on image "Blockly Workspace" at bounding box center [429, 145] width 21 height 21
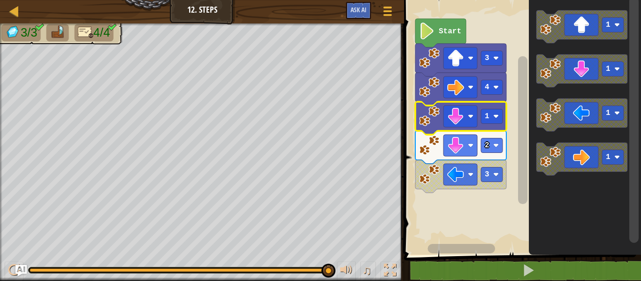
click at [439, 28] on text "Start" at bounding box center [450, 31] width 23 height 8
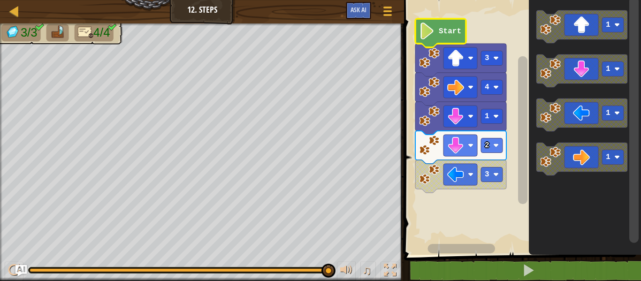
click at [453, 33] on text "Start" at bounding box center [450, 31] width 23 height 8
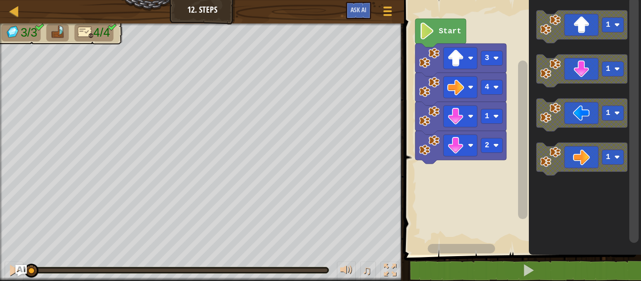
click at [572, 119] on icon "Blockly Workspace" at bounding box center [581, 115] width 91 height 33
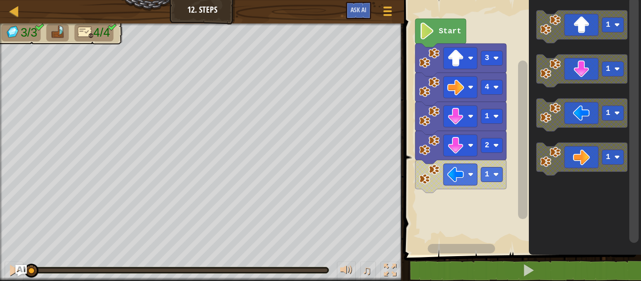
click at [582, 118] on icon "Blockly Workspace" at bounding box center [581, 115] width 91 height 33
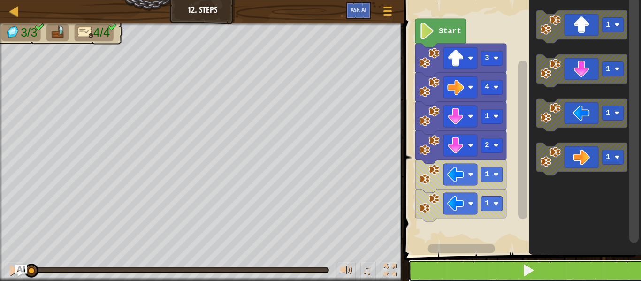
click at [514, 275] on button at bounding box center [528, 271] width 240 height 22
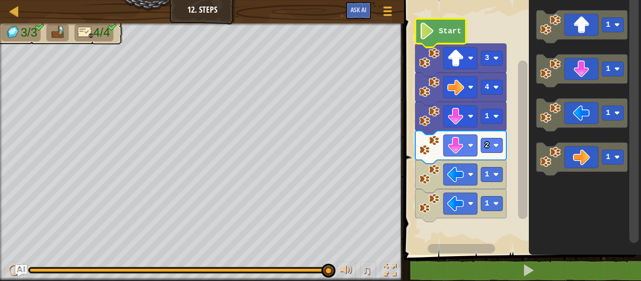
click at [445, 26] on icon "Blockly Workspace" at bounding box center [440, 33] width 51 height 29
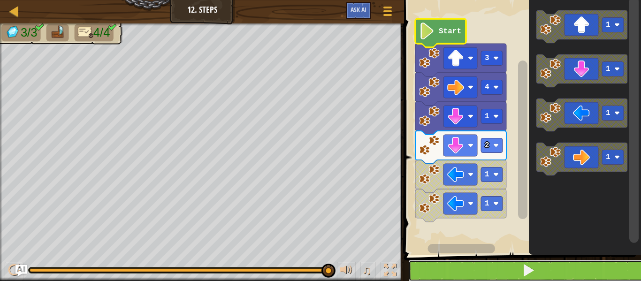
click at [512, 264] on button at bounding box center [528, 271] width 240 height 22
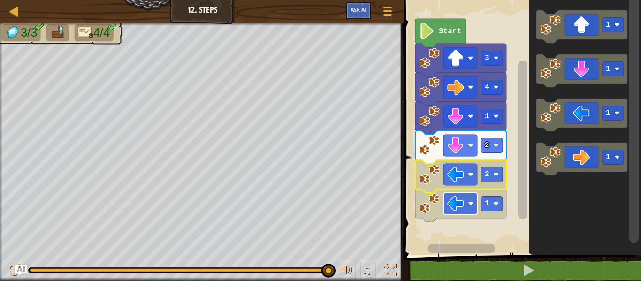
click at [568, 116] on icon "Blockly Workspace" at bounding box center [581, 115] width 91 height 33
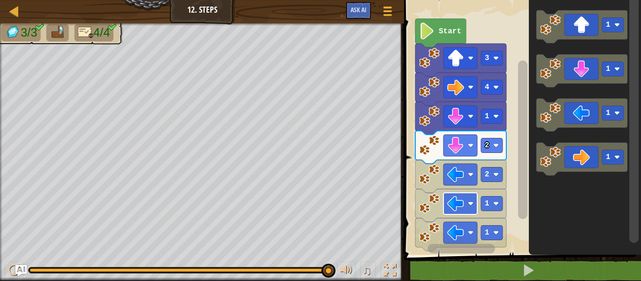
click at [582, 115] on icon "Blockly Workspace" at bounding box center [581, 115] width 91 height 33
click at [588, 114] on icon "Blockly Workspace" at bounding box center [581, 115] width 91 height 33
click at [587, 110] on icon "Blockly Workspace" at bounding box center [581, 115] width 91 height 33
click at [587, 109] on icon "Blockly Workspace" at bounding box center [581, 115] width 91 height 33
click at [588, 109] on icon "Blockly Workspace" at bounding box center [581, 115] width 91 height 33
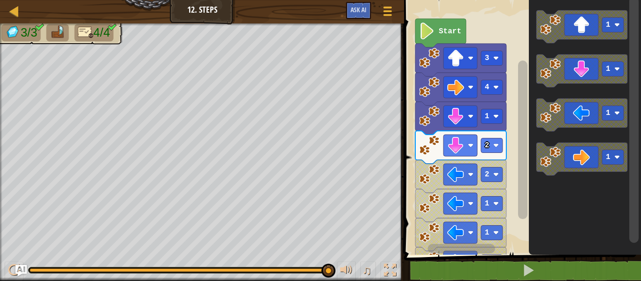
click at [581, 115] on icon "Blockly Workspace" at bounding box center [581, 115] width 91 height 33
click at [574, 122] on icon "Blockly Workspace" at bounding box center [581, 115] width 91 height 33
click at [590, 110] on icon "Blockly Workspace" at bounding box center [581, 115] width 91 height 33
click at [581, 115] on icon "Blockly Workspace" at bounding box center [581, 115] width 91 height 33
click at [575, 121] on icon "Blockly Workspace" at bounding box center [581, 115] width 91 height 33
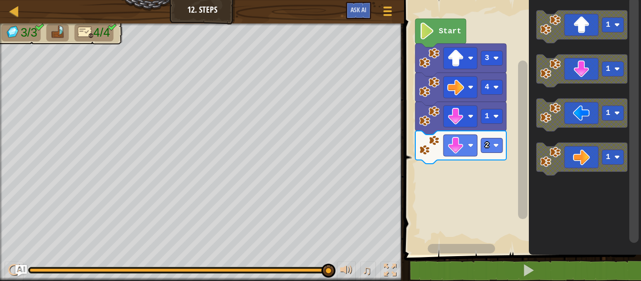
click at [482, 234] on rect "Blockly Workspace" at bounding box center [521, 125] width 240 height 260
click at [488, 206] on rect "Blockly Workspace" at bounding box center [521, 125] width 240 height 260
click at [499, 198] on rect "Blockly Workspace" at bounding box center [521, 125] width 240 height 260
click at [581, 115] on icon "Blockly Workspace" at bounding box center [581, 115] width 91 height 33
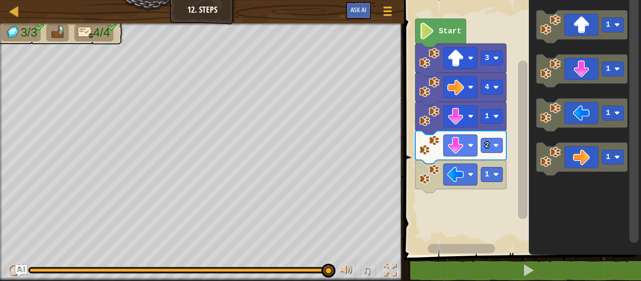
click at [580, 114] on icon "Blockly Workspace" at bounding box center [581, 115] width 91 height 33
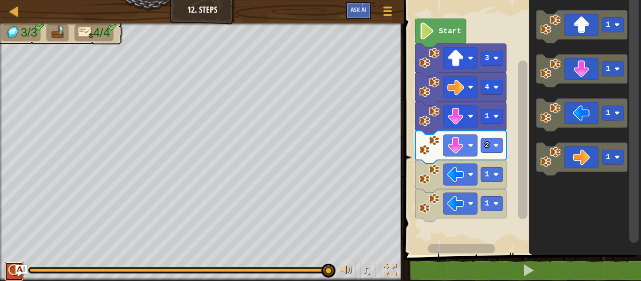
click at [12, 268] on div at bounding box center [14, 270] width 12 height 12
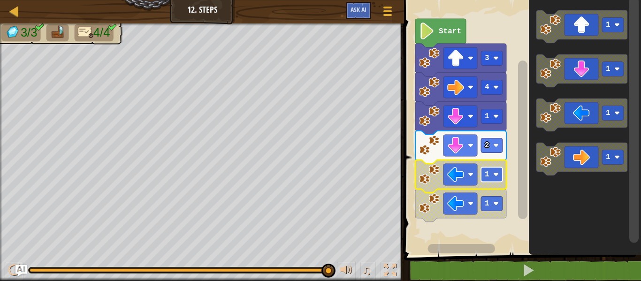
click at [501, 180] on rect "Blockly Workspace" at bounding box center [492, 175] width 22 height 15
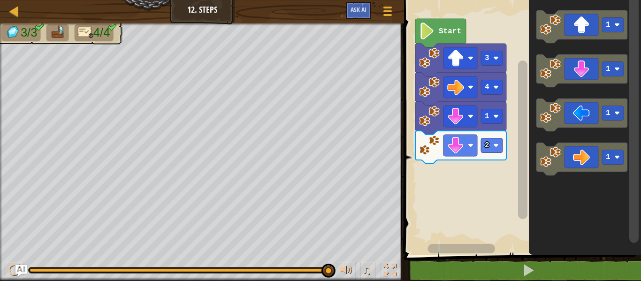
click at [539, 169] on icon "Blockly Workspace" at bounding box center [581, 159] width 91 height 33
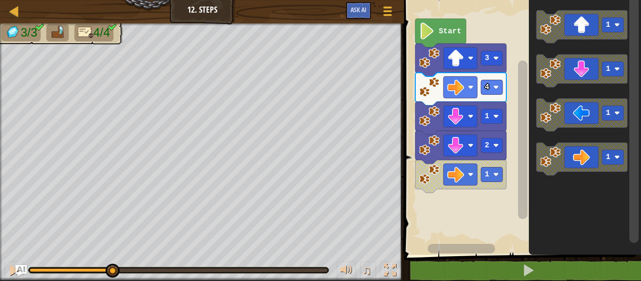
drag, startPoint x: 325, startPoint y: 270, endPoint x: 112, endPoint y: 261, distance: 212.8
click at [112, 261] on div "♫" at bounding box center [202, 268] width 404 height 28
click at [10, 270] on div at bounding box center [14, 270] width 12 height 12
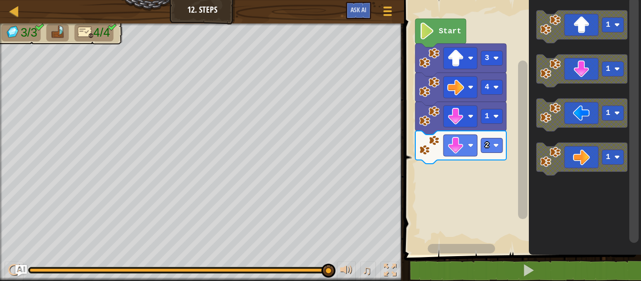
click at [470, 182] on div "Start 3 4 1 2 1 1 1 1" at bounding box center [521, 125] width 240 height 260
click at [519, 149] on div "Start 3 4 1 2 1 1 1 1" at bounding box center [521, 125] width 240 height 260
click at [475, 155] on div "Start 3 4 1 2 1 1 1 1" at bounding box center [521, 125] width 240 height 260
click at [544, 126] on icon "Blockly Workspace" at bounding box center [581, 115] width 91 height 33
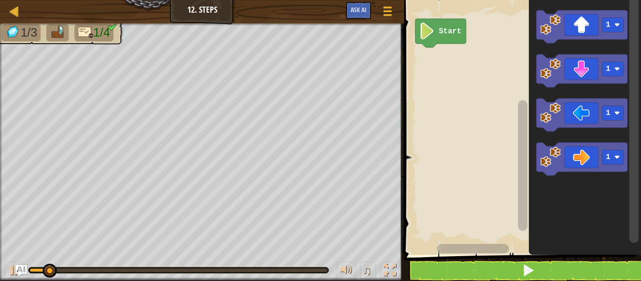
click at [584, 36] on icon "Blockly Workspace" at bounding box center [581, 26] width 91 height 33
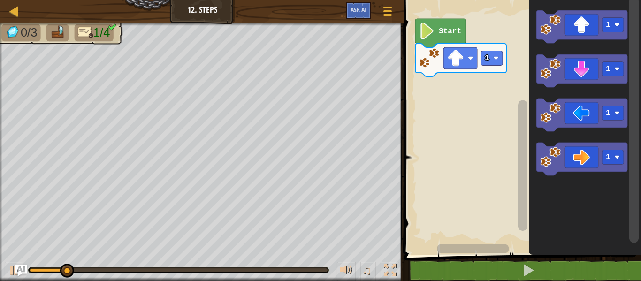
click at [508, 56] on rect "Blockly Workspace" at bounding box center [521, 125] width 240 height 260
click at [493, 58] on rect "Blockly Workspace" at bounding box center [492, 58] width 22 height 15
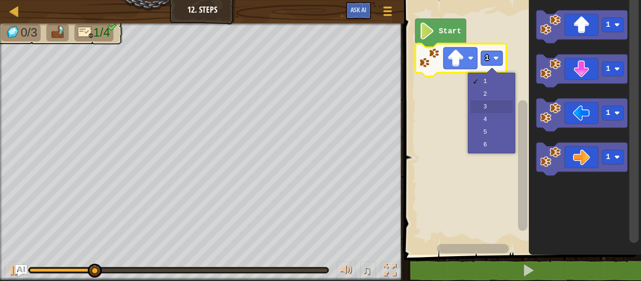
click at [485, 112] on rect "Blockly Workspace" at bounding box center [521, 125] width 240 height 260
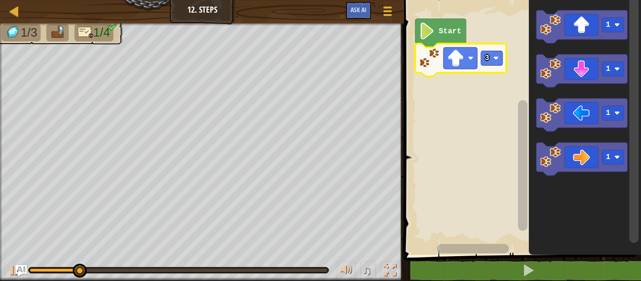
click at [582, 159] on icon "Blockly Workspace" at bounding box center [581, 159] width 91 height 33
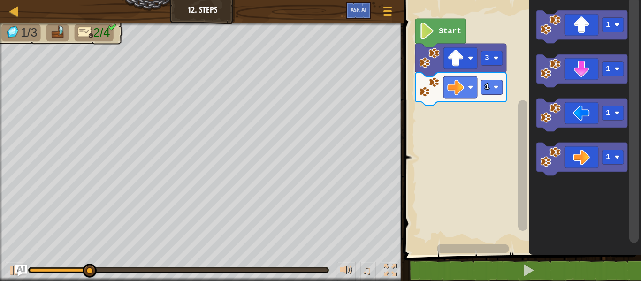
click at [496, 87] on image "Blockly Workspace" at bounding box center [496, 87] width 6 height 6
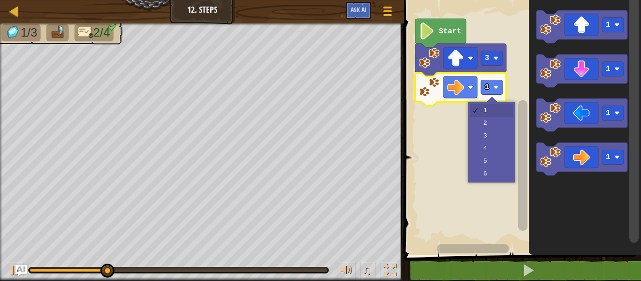
click at [486, 158] on rect "Blockly Workspace" at bounding box center [521, 125] width 240 height 260
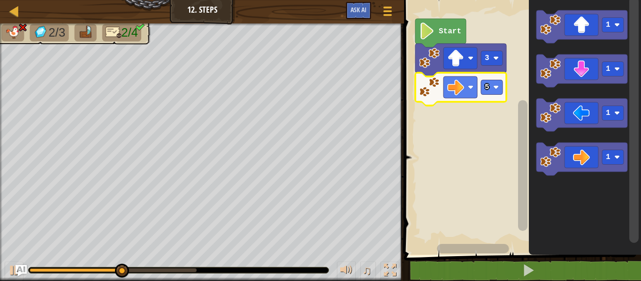
click at [0, 0] on div at bounding box center [0, 0] width 0 height 0
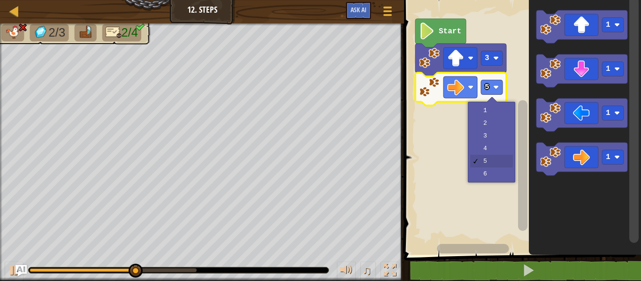
click at [480, 145] on rect "Blockly Workspace" at bounding box center [521, 125] width 240 height 260
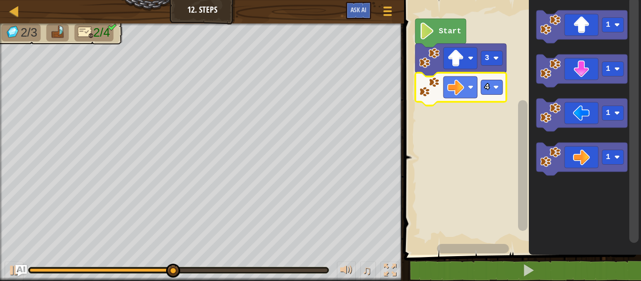
click at [0, 0] on div at bounding box center [0, 0] width 0 height 0
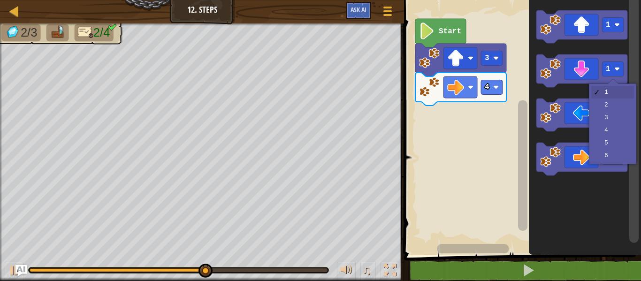
click at [574, 79] on icon "Blockly Workspace" at bounding box center [581, 70] width 91 height 33
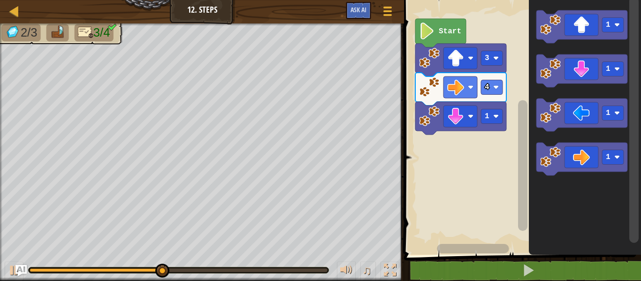
click at [0, 0] on div at bounding box center [0, 0] width 0 height 0
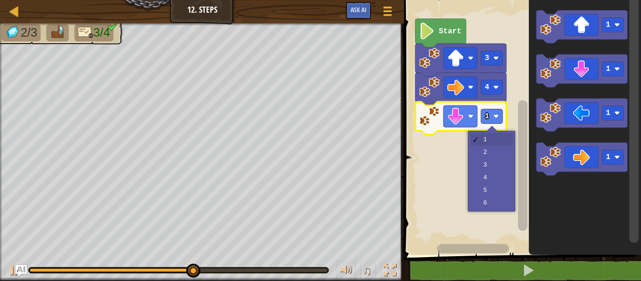
click at [489, 173] on rect "Blockly Workspace" at bounding box center [521, 125] width 240 height 260
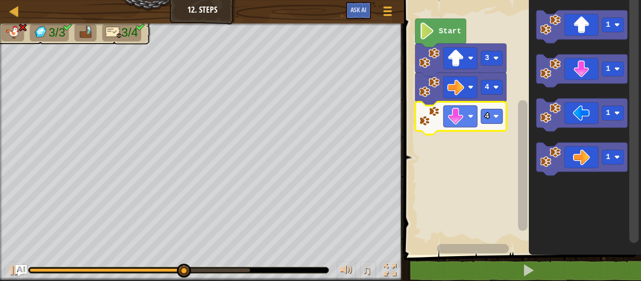
click at [496, 116] on image "Blockly Workspace" at bounding box center [496, 117] width 6 height 6
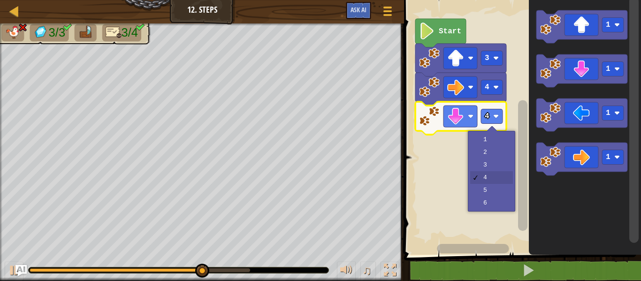
click at [476, 169] on rect "Blockly Workspace" at bounding box center [521, 125] width 240 height 260
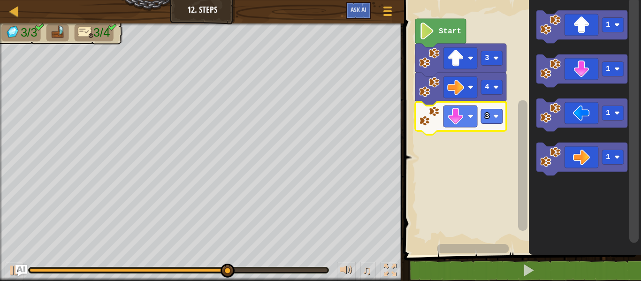
click at [541, 117] on image "Blockly Workspace" at bounding box center [550, 113] width 21 height 21
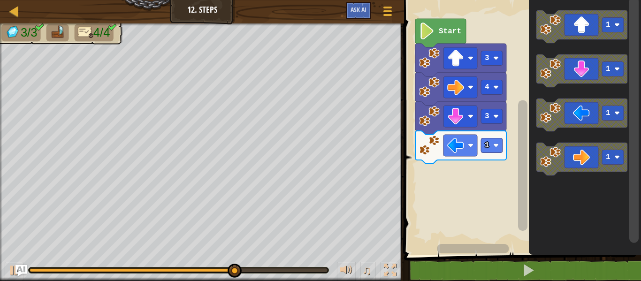
click at [486, 146] on text "1" at bounding box center [487, 145] width 5 height 8
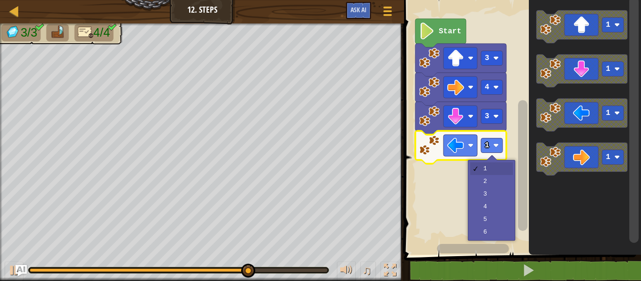
click at [486, 189] on rect "Blockly Workspace" at bounding box center [521, 125] width 240 height 260
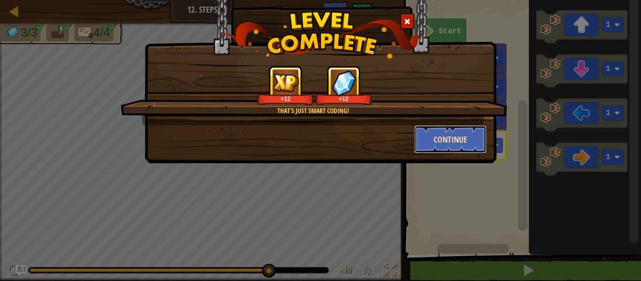
click at [463, 136] on button "Continue" at bounding box center [450, 139] width 73 height 28
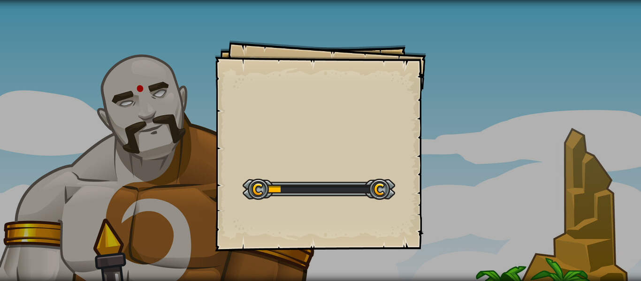
click at [456, 136] on div "Goals Start Level Error loading from server. Try refreshing the page. You'll ne…" at bounding box center [320, 140] width 641 height 281
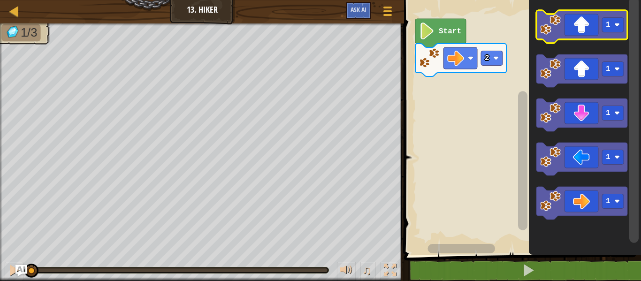
click at [577, 40] on rect "Blockly Workspace" at bounding box center [581, 26] width 91 height 33
click at [586, 31] on icon "Blockly Workspace" at bounding box center [581, 26] width 91 height 33
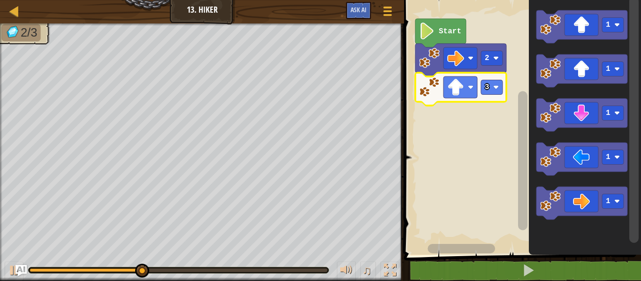
click at [491, 135] on rect "Blockly Workspace" at bounding box center [521, 125] width 240 height 260
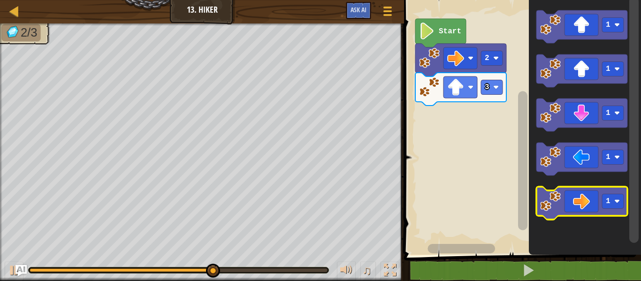
click at [588, 195] on icon "Blockly Workspace" at bounding box center [581, 203] width 91 height 33
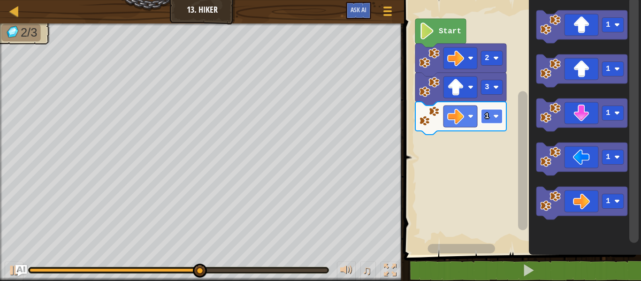
click at [496, 119] on image "Blockly Workspace" at bounding box center [496, 117] width 6 height 6
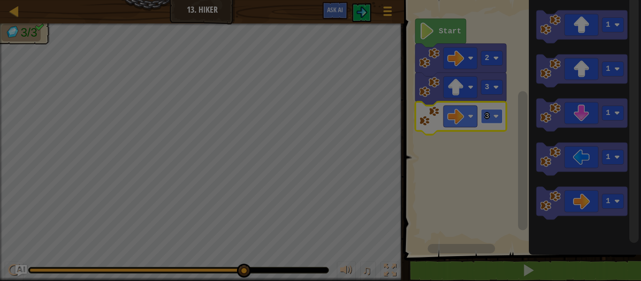
click at [495, 10] on body "Map Junior 13. Hiker Game Menu Ask AI 1 ההההההההההההההההההההההההההההההההההההההה…" at bounding box center [320, 5] width 641 height 10
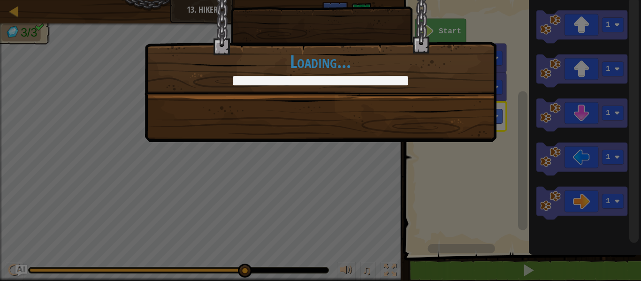
click at [483, 173] on div "+0 +0 Continue Loading..." at bounding box center [320, 140] width 641 height 281
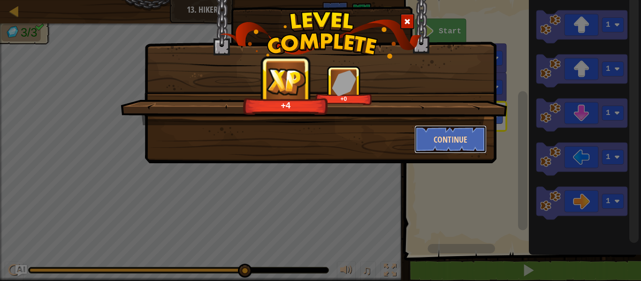
click at [472, 132] on button "Continue" at bounding box center [450, 139] width 73 height 28
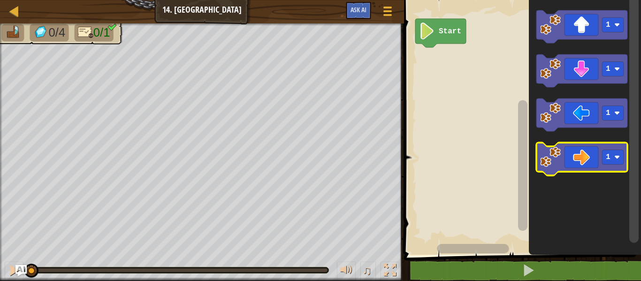
click at [578, 148] on icon "Blockly Workspace" at bounding box center [581, 159] width 91 height 33
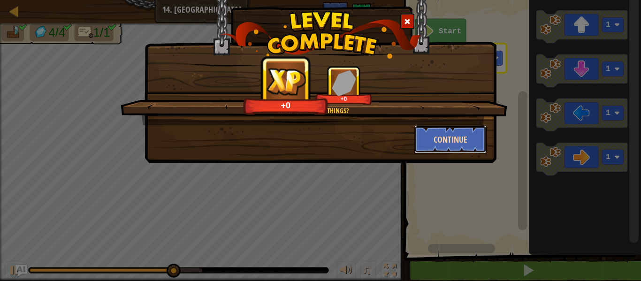
click at [469, 138] on button "Continue" at bounding box center [450, 139] width 73 height 28
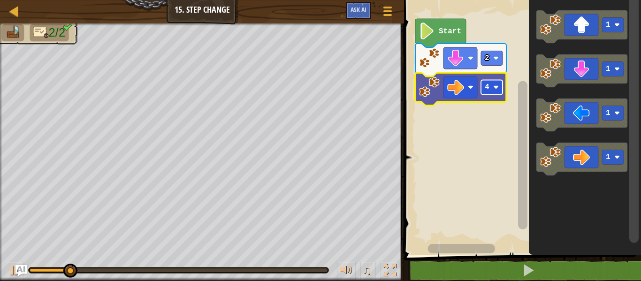
click at [496, 94] on rect "Blockly Workspace" at bounding box center [492, 87] width 22 height 15
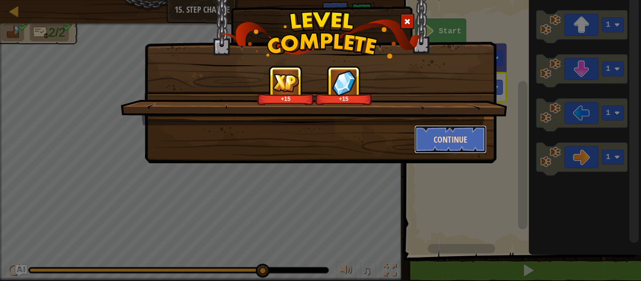
click at [459, 143] on button "Continue" at bounding box center [450, 139] width 73 height 28
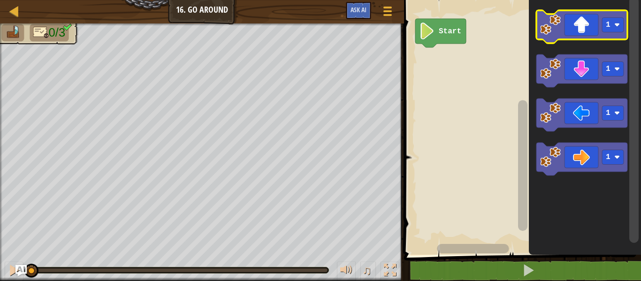
click at [575, 23] on icon "Blockly Workspace" at bounding box center [581, 26] width 91 height 33
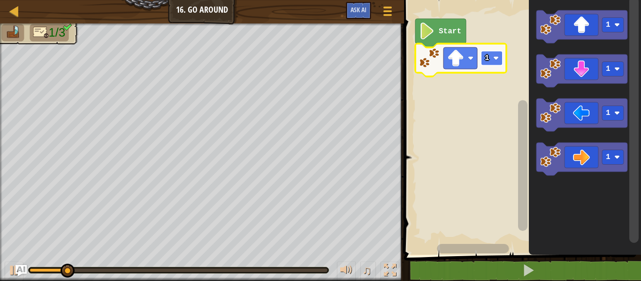
click at [497, 58] on image "Blockly Workspace" at bounding box center [496, 58] width 6 height 6
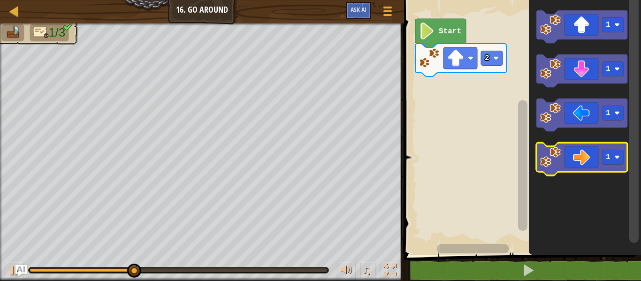
click at [566, 152] on icon "Blockly Workspace" at bounding box center [581, 159] width 91 height 33
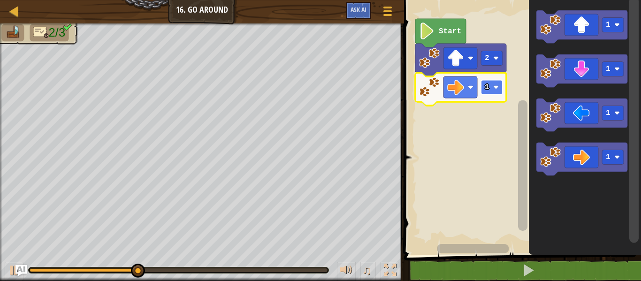
click at [496, 84] on rect "Blockly Workspace" at bounding box center [492, 87] width 22 height 15
click at [494, 87] on image "Blockly Workspace" at bounding box center [496, 87] width 6 height 6
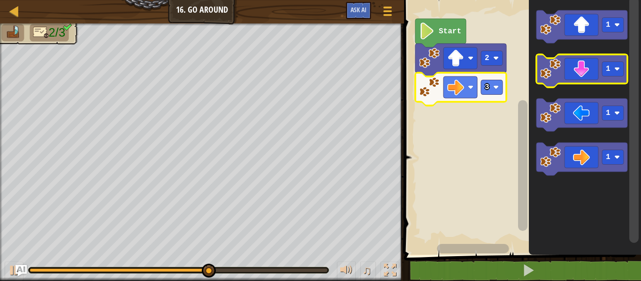
click at [583, 63] on icon "Blockly Workspace" at bounding box center [581, 70] width 91 height 33
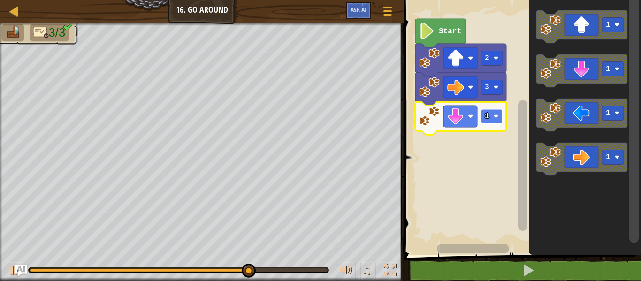
click at [494, 112] on rect "Blockly Workspace" at bounding box center [492, 116] width 22 height 15
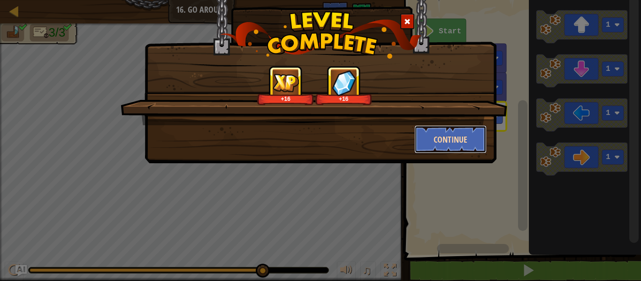
click at [469, 138] on button "Continue" at bounding box center [450, 139] width 73 height 28
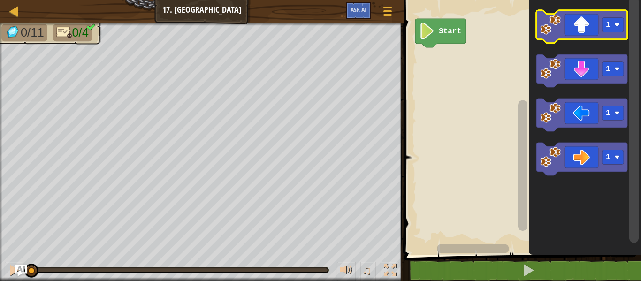
click at [593, 23] on icon "Blockly Workspace" at bounding box center [581, 26] width 91 height 33
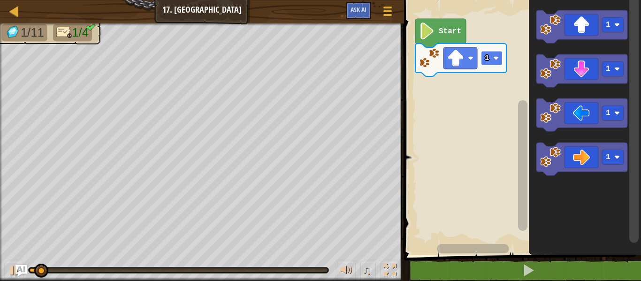
click at [489, 55] on text "1" at bounding box center [487, 58] width 5 height 8
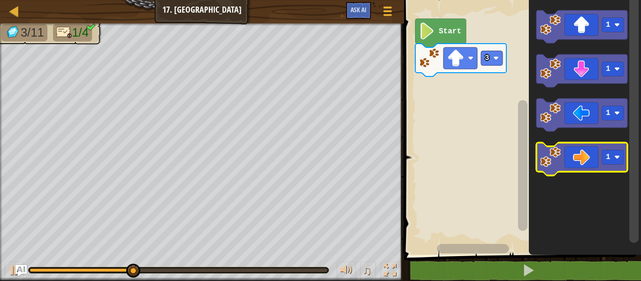
click at [578, 149] on icon "Blockly Workspace" at bounding box center [581, 159] width 91 height 33
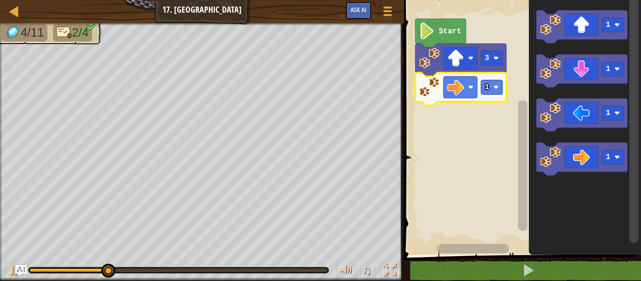
click at [487, 79] on icon "Blockly Workspace" at bounding box center [460, 89] width 91 height 33
click at [493, 88] on rect "Blockly Workspace" at bounding box center [492, 87] width 22 height 15
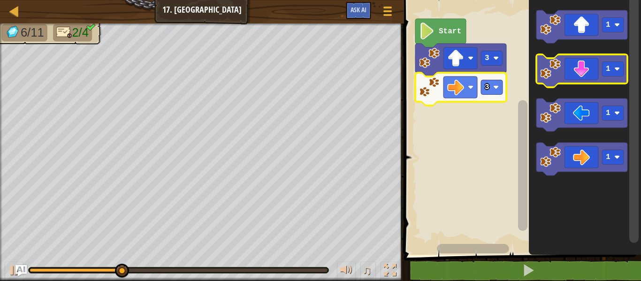
click at [584, 78] on icon "Blockly Workspace" at bounding box center [581, 70] width 91 height 33
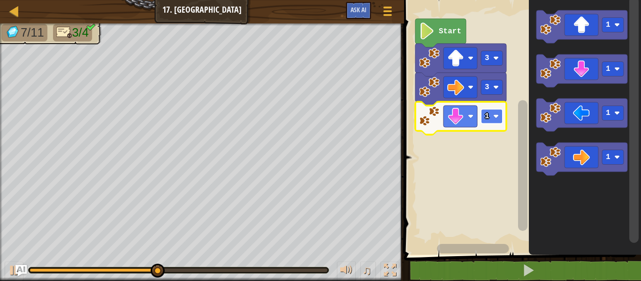
click at [497, 113] on rect "Blockly Workspace" at bounding box center [492, 116] width 22 height 15
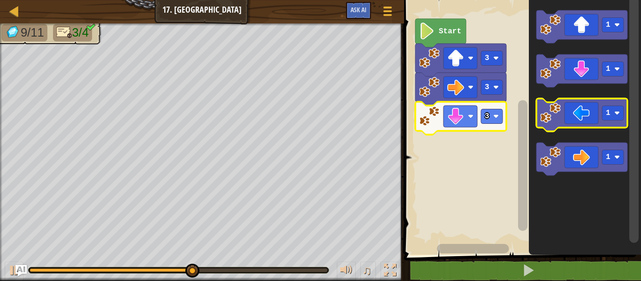
click at [602, 123] on icon "Blockly Workspace" at bounding box center [581, 115] width 91 height 33
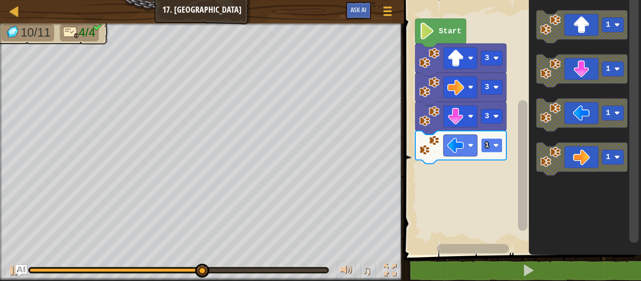
click at [497, 144] on image "Blockly Workspace" at bounding box center [496, 146] width 6 height 6
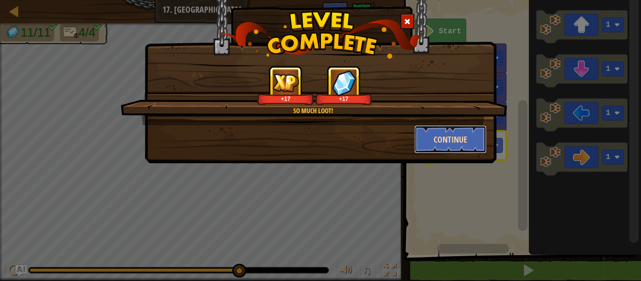
click at [456, 146] on button "Continue" at bounding box center [450, 139] width 73 height 28
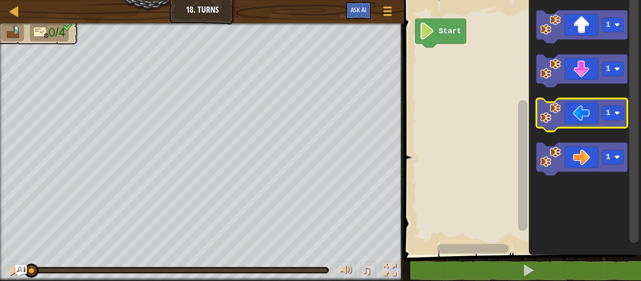
click at [583, 115] on icon "Blockly Workspace" at bounding box center [581, 115] width 91 height 33
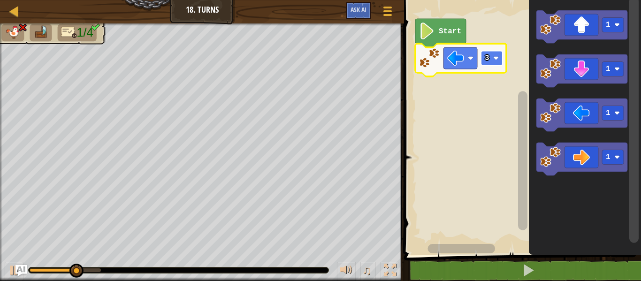
click at [502, 58] on rect "Blockly Workspace" at bounding box center [492, 58] width 22 height 15
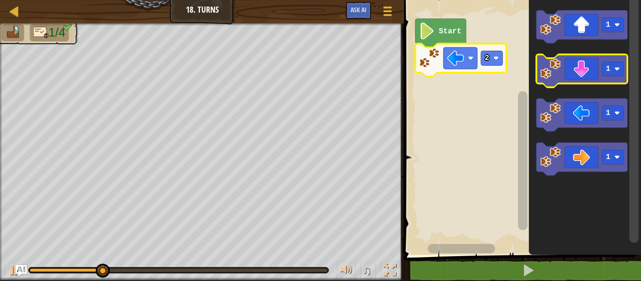
click at [562, 73] on icon "Blockly Workspace" at bounding box center [581, 70] width 91 height 33
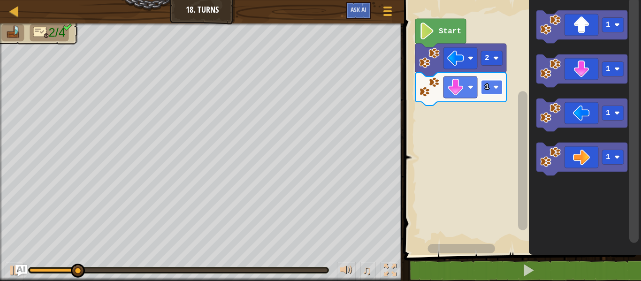
click at [497, 86] on image "Blockly Workspace" at bounding box center [496, 87] width 6 height 6
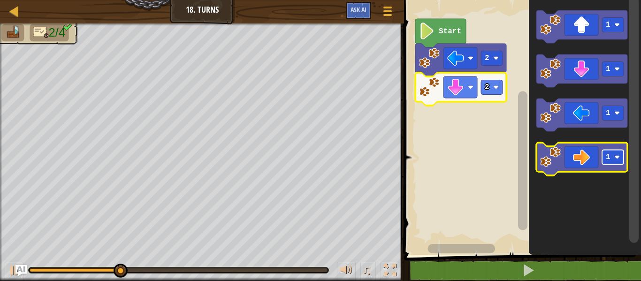
click at [602, 159] on rect "Blockly Workspace" at bounding box center [613, 157] width 22 height 15
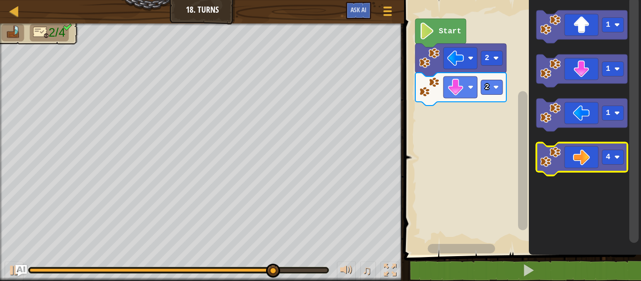
click at [566, 161] on icon "Blockly Workspace" at bounding box center [581, 159] width 91 height 33
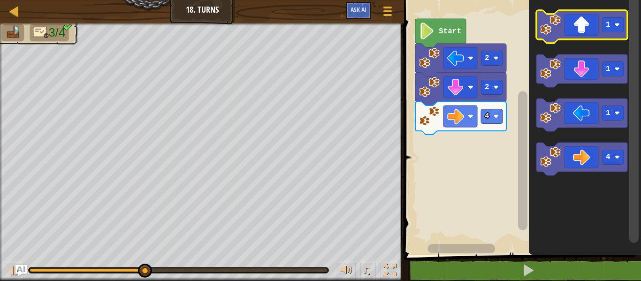
click at [577, 33] on icon "Blockly Workspace" at bounding box center [581, 26] width 91 height 33
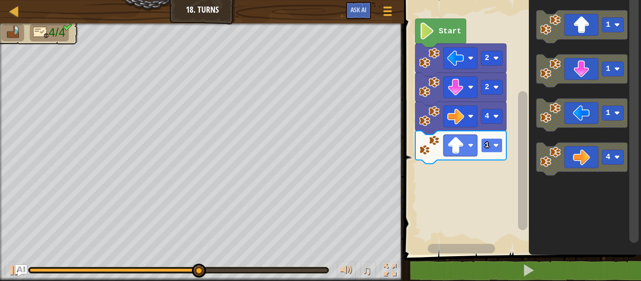
click at [494, 144] on image "Blockly Workspace" at bounding box center [496, 146] width 6 height 6
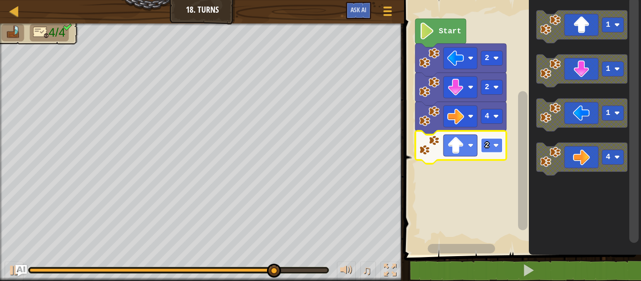
click at [497, 144] on image "Blockly Workspace" at bounding box center [496, 146] width 6 height 6
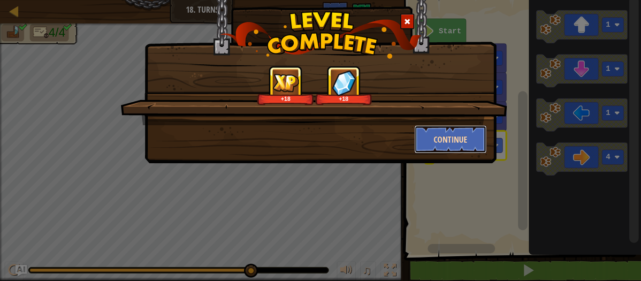
click at [465, 150] on button "Continue" at bounding box center [450, 139] width 73 height 28
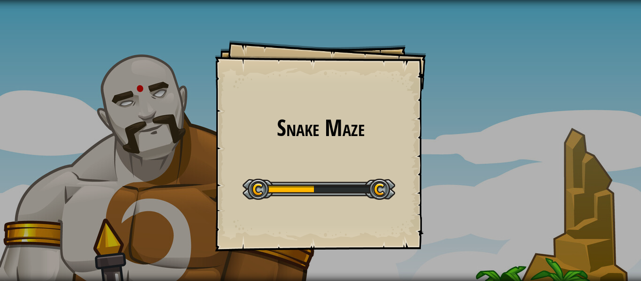
click at [319, 118] on h1 "Snake Maze" at bounding box center [320, 127] width 192 height 25
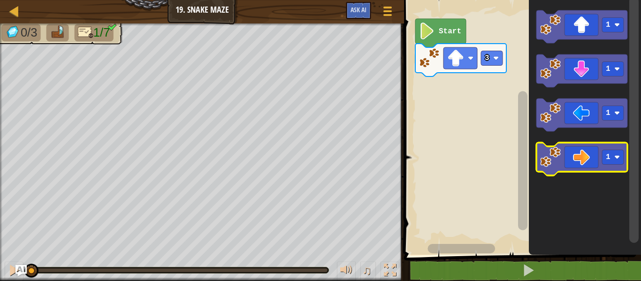
click at [568, 163] on icon "Blockly Workspace" at bounding box center [581, 159] width 91 height 33
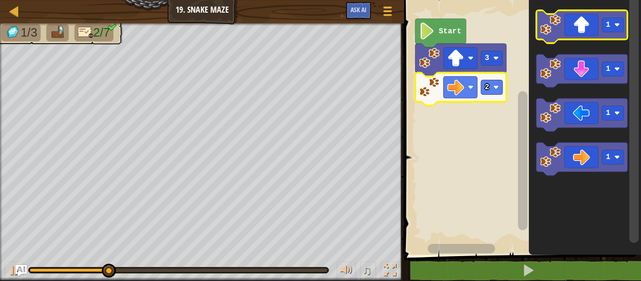
click at [552, 31] on image "Blockly Workspace" at bounding box center [550, 25] width 21 height 21
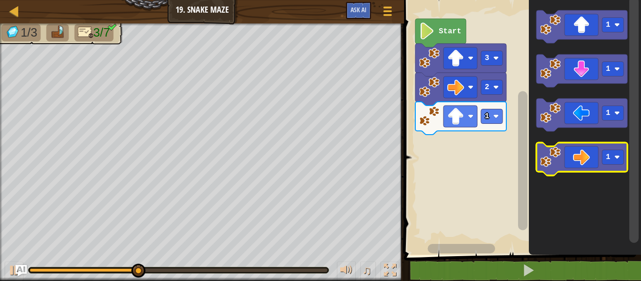
click at [572, 154] on icon "Blockly Workspace" at bounding box center [581, 159] width 91 height 33
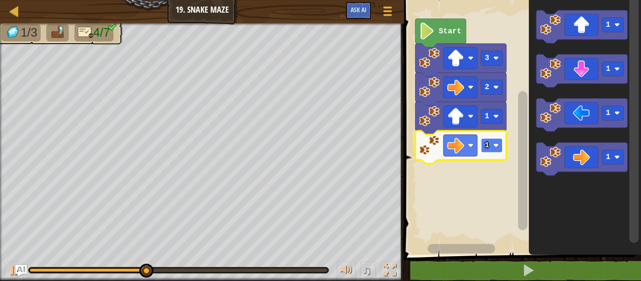
click at [497, 145] on image "Blockly Workspace" at bounding box center [496, 146] width 6 height 6
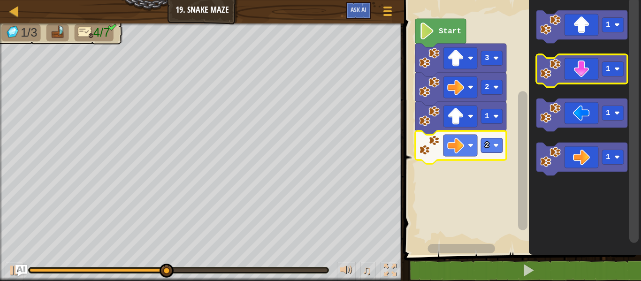
click at [579, 76] on icon "Blockly Workspace" at bounding box center [581, 70] width 91 height 33
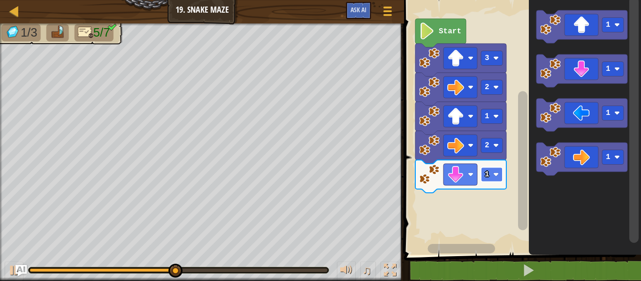
click at [495, 172] on image "Blockly Workspace" at bounding box center [496, 175] width 6 height 6
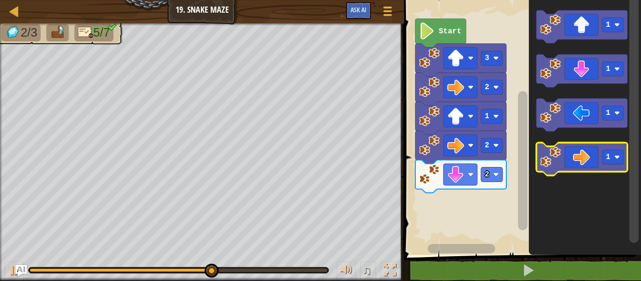
click at [572, 162] on icon "Blockly Workspace" at bounding box center [581, 159] width 91 height 33
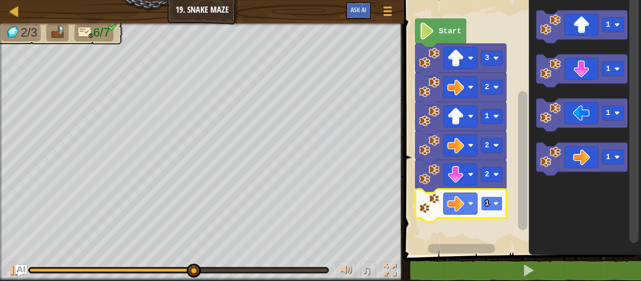
click at [495, 204] on image "Blockly Workspace" at bounding box center [496, 204] width 6 height 6
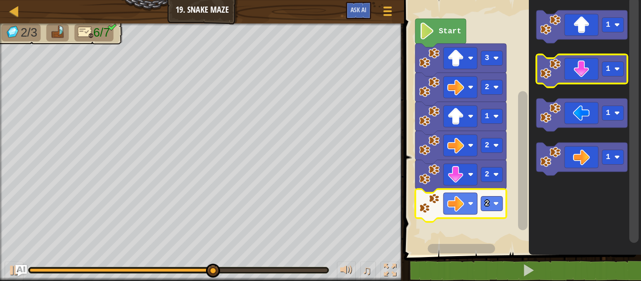
click at [580, 60] on icon "Blockly Workspace" at bounding box center [581, 70] width 91 height 33
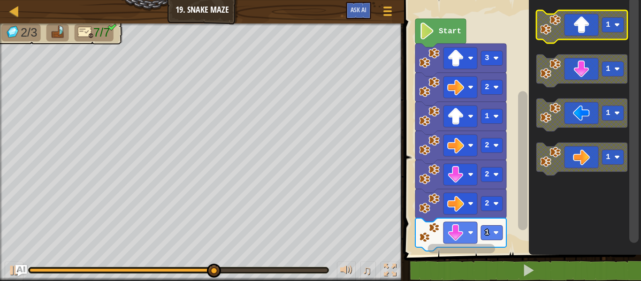
click at [574, 35] on icon "Blockly Workspace" at bounding box center [581, 26] width 91 height 33
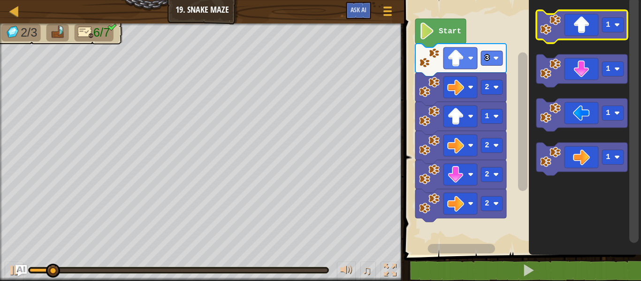
click at [578, 33] on icon "Blockly Workspace" at bounding box center [581, 26] width 91 height 33
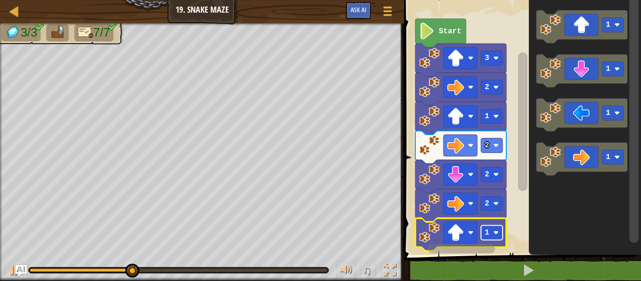
click at [495, 230] on image "Blockly Workspace" at bounding box center [496, 233] width 6 height 6
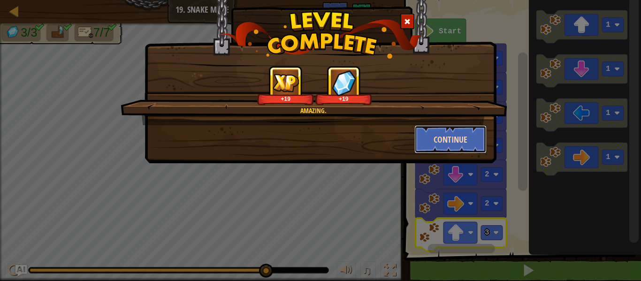
click at [450, 148] on button "Continue" at bounding box center [450, 139] width 73 height 28
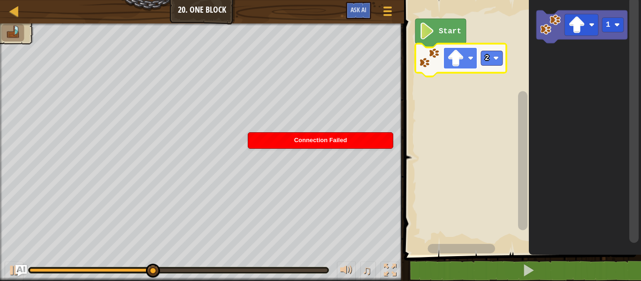
click at [459, 55] on image "Blockly Workspace" at bounding box center [455, 58] width 17 height 17
click at [602, 84] on icon "Blockly Workspace" at bounding box center [585, 125] width 112 height 260
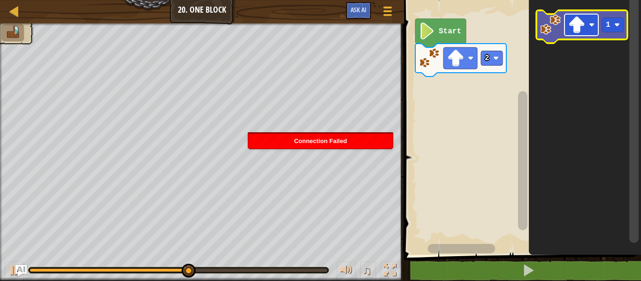
click at [586, 31] on rect "Blockly Workspace" at bounding box center [582, 25] width 34 height 22
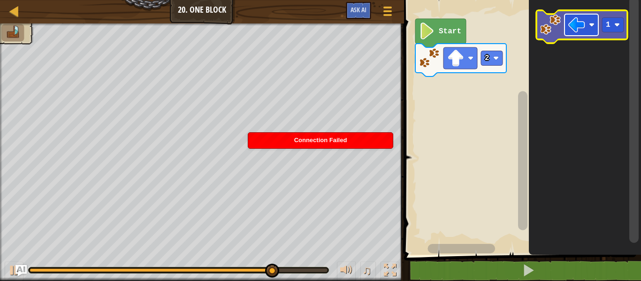
click at [593, 19] on rect "Blockly Workspace" at bounding box center [582, 25] width 34 height 22
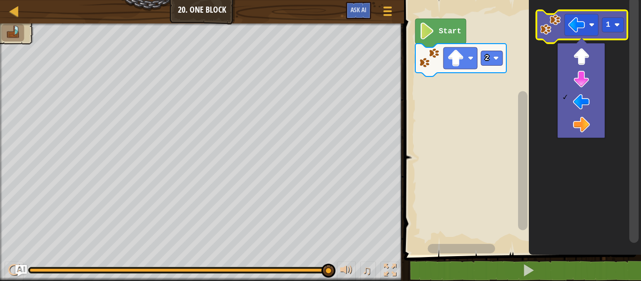
click at [596, 37] on icon "Blockly Workspace" at bounding box center [581, 26] width 91 height 33
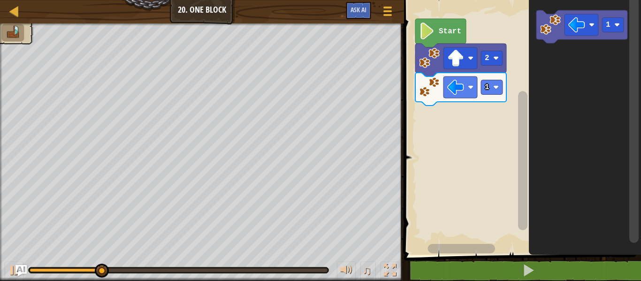
click at [508, 83] on rect "Blockly Workspace" at bounding box center [521, 125] width 240 height 260
click at [495, 83] on rect "Blockly Workspace" at bounding box center [492, 87] width 22 height 15
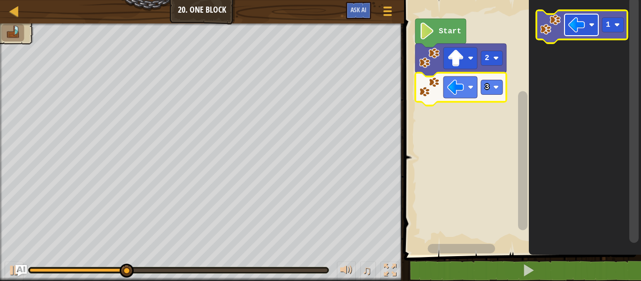
click at [579, 19] on image "Blockly Workspace" at bounding box center [576, 24] width 17 height 17
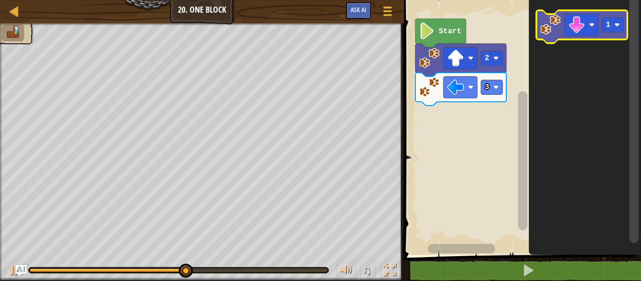
click at [603, 36] on icon "Blockly Workspace" at bounding box center [581, 26] width 91 height 33
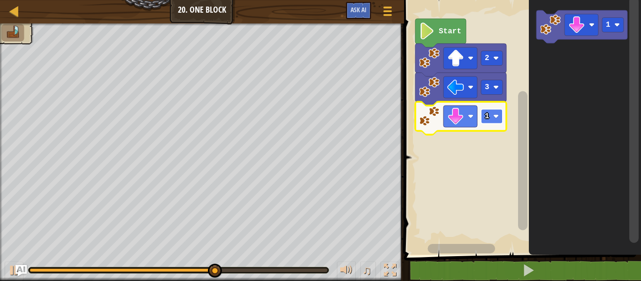
click at [494, 120] on rect "Blockly Workspace" at bounding box center [492, 116] width 22 height 15
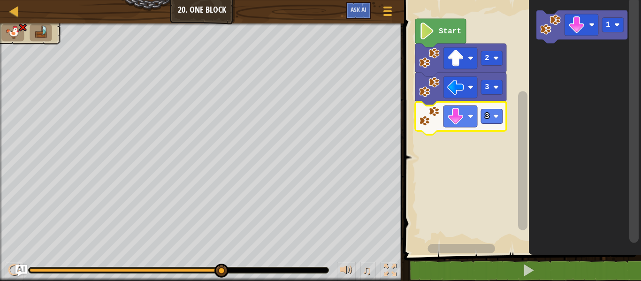
click at [487, 152] on rect "Blockly Workspace" at bounding box center [521, 125] width 240 height 260
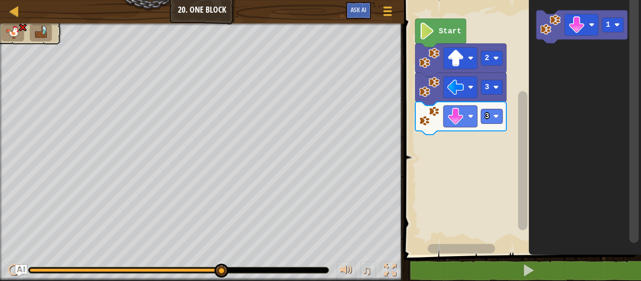
click at [509, 143] on rect "Blockly Workspace" at bounding box center [521, 125] width 240 height 260
click at [495, 116] on image "Blockly Workspace" at bounding box center [496, 117] width 6 height 6
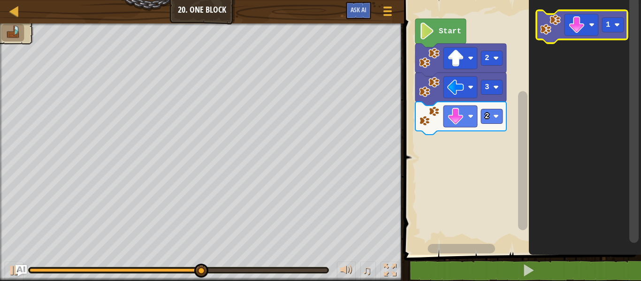
click at [587, 37] on icon "Blockly Workspace" at bounding box center [581, 26] width 91 height 33
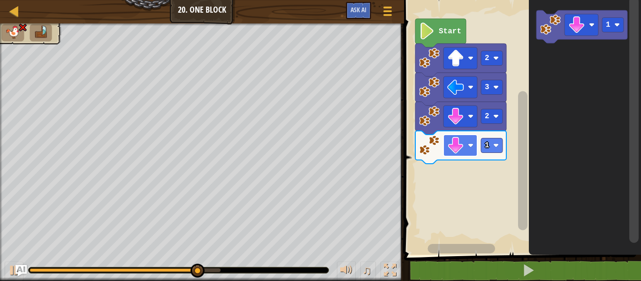
click at [468, 141] on rect "Blockly Workspace" at bounding box center [460, 146] width 34 height 22
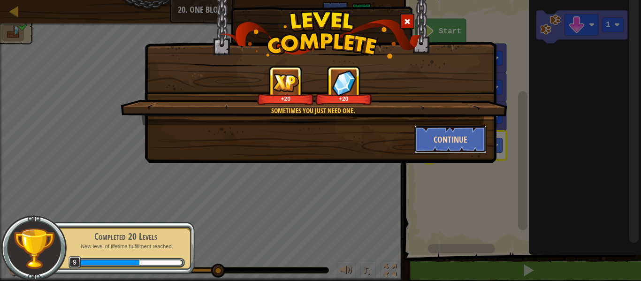
click at [464, 133] on button "Continue" at bounding box center [450, 139] width 73 height 28
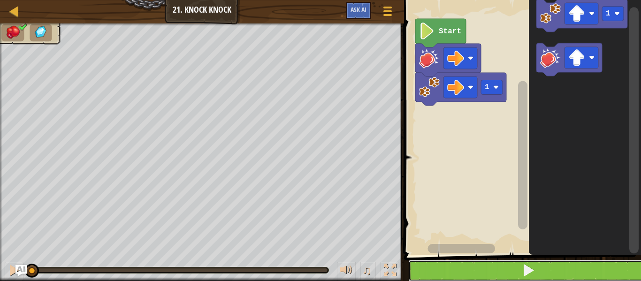
click at [533, 270] on span at bounding box center [528, 270] width 13 height 13
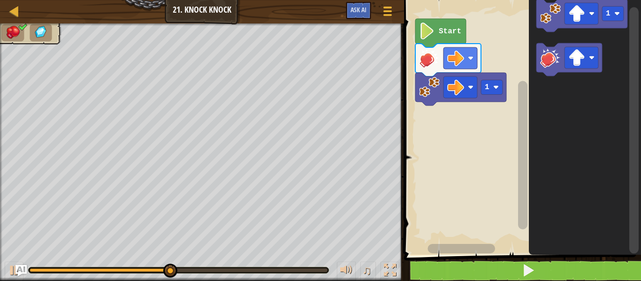
click at [487, 97] on icon "Blockly Workspace" at bounding box center [460, 89] width 91 height 33
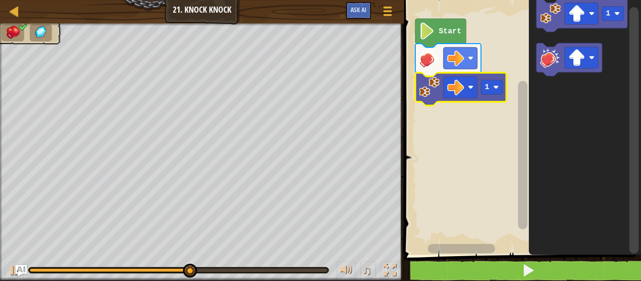
click at [494, 89] on image "Blockly Workspace" at bounding box center [496, 87] width 6 height 6
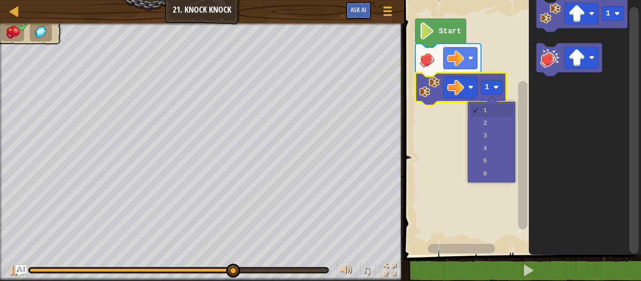
click at [496, 129] on rect "Blockly Workspace" at bounding box center [521, 125] width 240 height 260
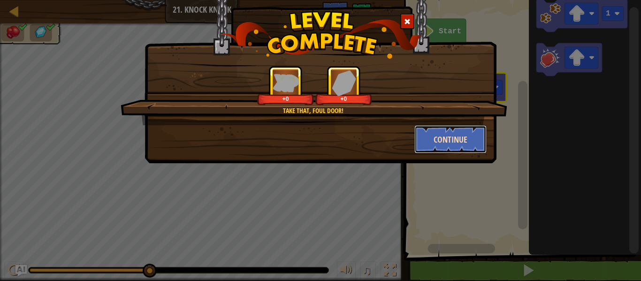
click at [460, 128] on button "Continue" at bounding box center [450, 139] width 73 height 28
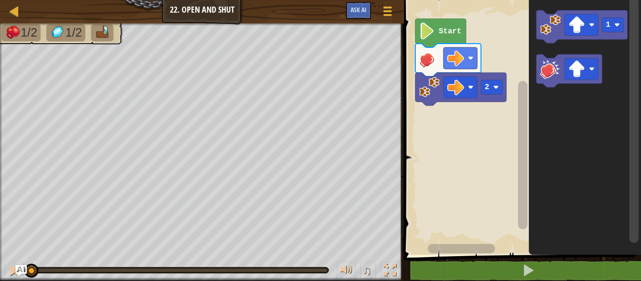
click at [582, 67] on image "Blockly Workspace" at bounding box center [576, 69] width 17 height 17
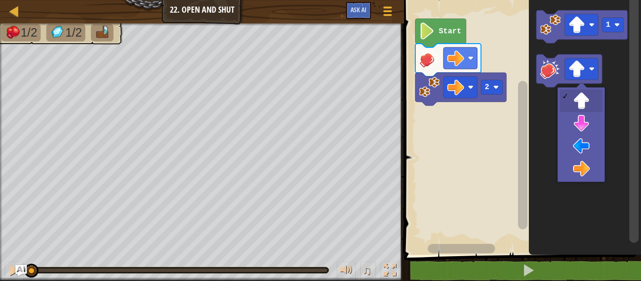
click at [630, 83] on rect "Blockly Workspace" at bounding box center [633, 120] width 9 height 246
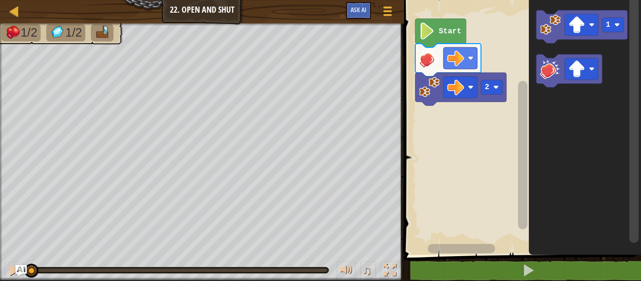
click at [0, 0] on div at bounding box center [0, 0] width 0 height 0
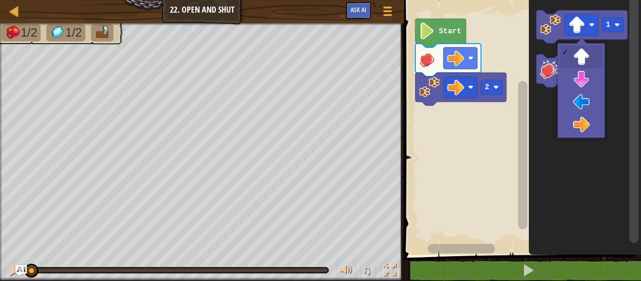
click at [629, 55] on rect "Blockly Workspace" at bounding box center [634, 125] width 12 height 257
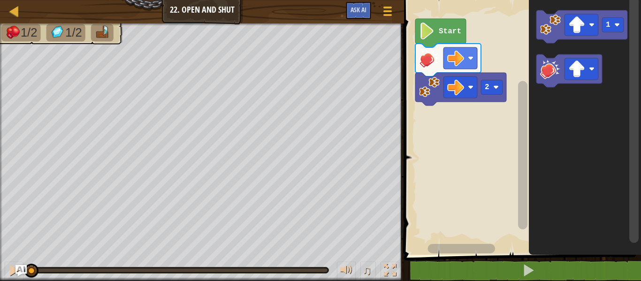
click at [553, 33] on image "Blockly Workspace" at bounding box center [550, 25] width 21 height 21
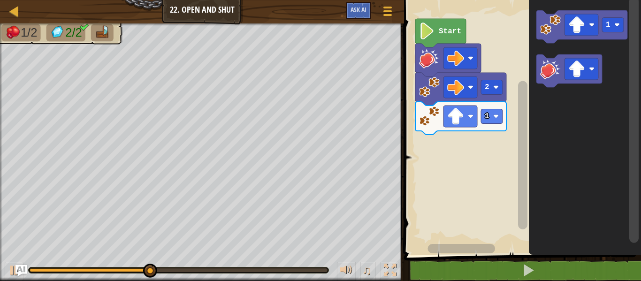
click at [579, 76] on image "Blockly Workspace" at bounding box center [576, 69] width 17 height 17
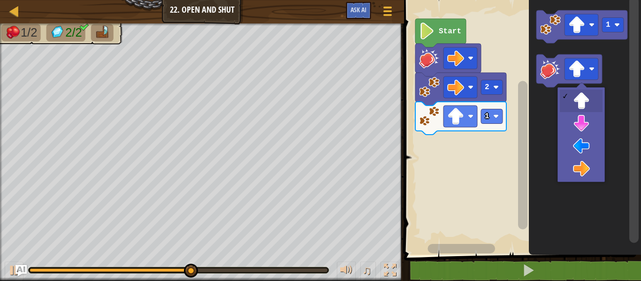
click at [590, 176] on icon "Blockly Workspace" at bounding box center [585, 125] width 112 height 260
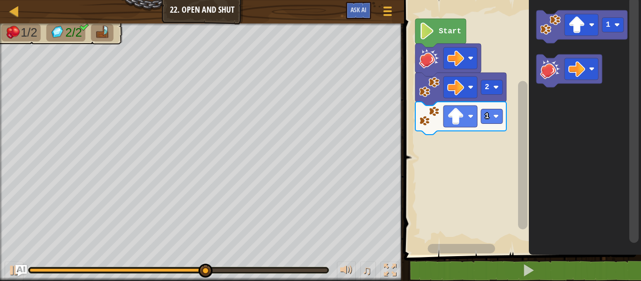
click at [549, 78] on image "Blockly Workspace" at bounding box center [550, 69] width 21 height 21
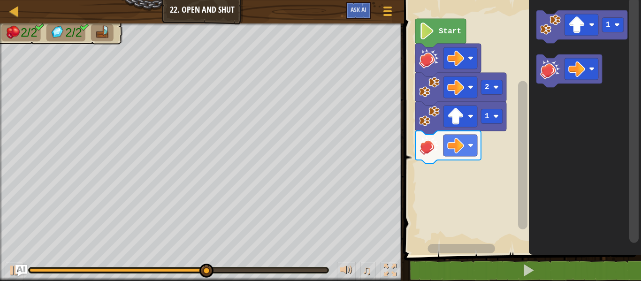
click at [581, 27] on image "Blockly Workspace" at bounding box center [576, 24] width 17 height 17
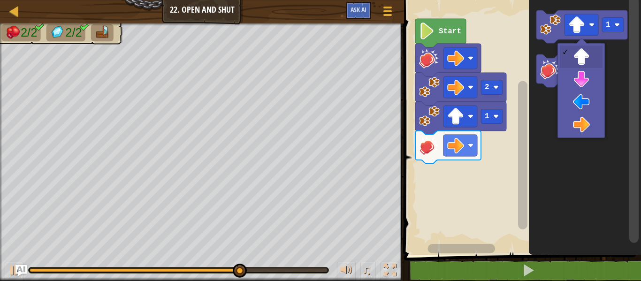
click at [587, 127] on icon "Blockly Workspace" at bounding box center [585, 125] width 112 height 260
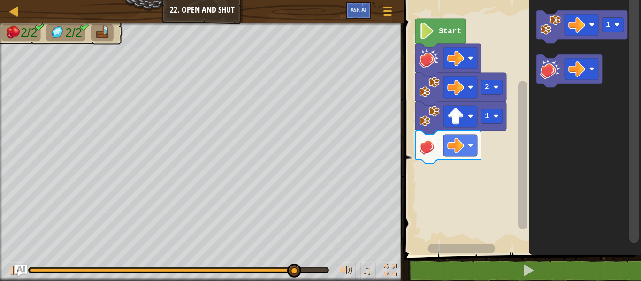
click at [541, 39] on icon "Blockly Workspace" at bounding box center [581, 26] width 91 height 33
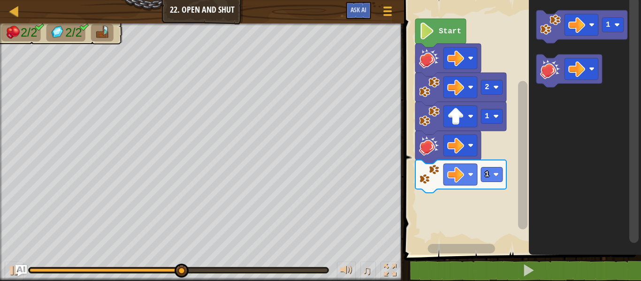
click at [500, 180] on rect "Blockly Workspace" at bounding box center [492, 175] width 22 height 15
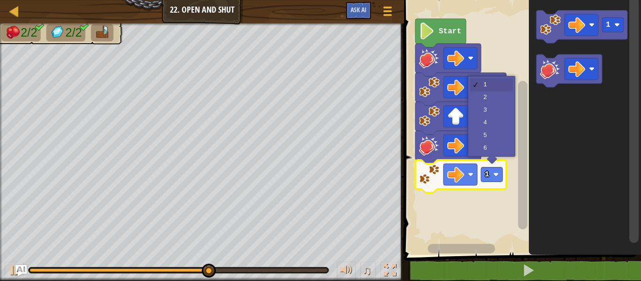
click at [500, 102] on icon "Blockly Workspace" at bounding box center [460, 118] width 91 height 33
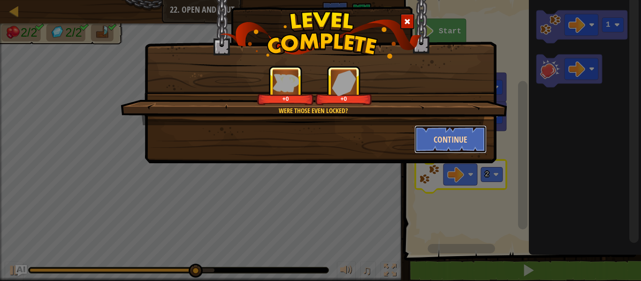
click at [472, 141] on button "Continue" at bounding box center [450, 139] width 73 height 28
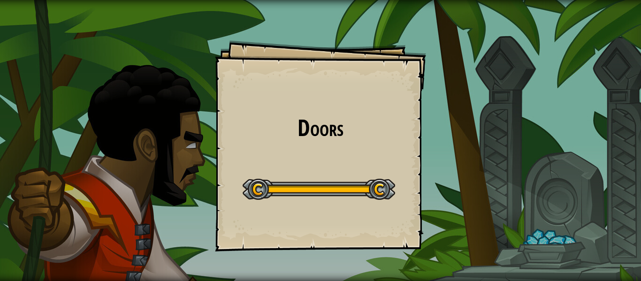
click at [524, 231] on div "Doors Goals Start Level Error loading from server. Try refreshing the page. You…" at bounding box center [320, 140] width 641 height 281
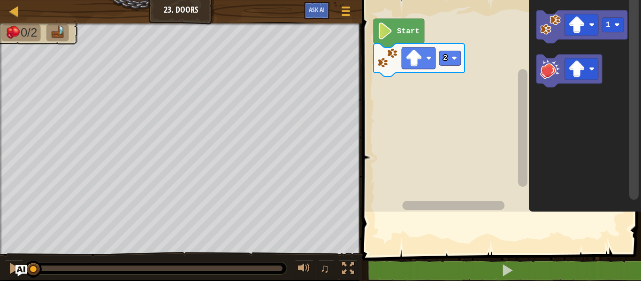
click at [557, 193] on icon "Blockly Workspace" at bounding box center [585, 103] width 112 height 216
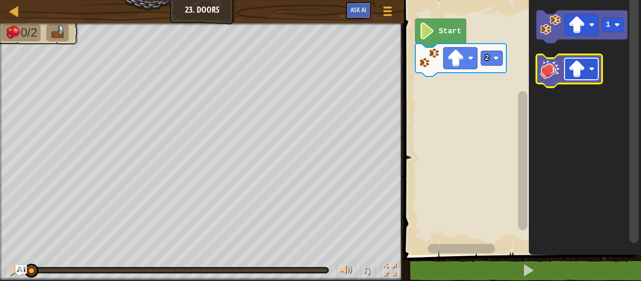
click at [581, 68] on image "Blockly Workspace" at bounding box center [576, 69] width 17 height 17
click at [548, 76] on image "Blockly Workspace" at bounding box center [550, 69] width 21 height 21
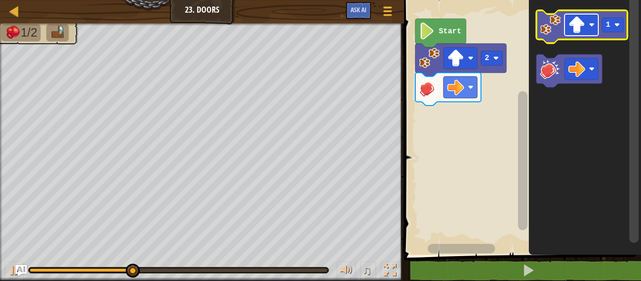
click at [581, 25] on image "Blockly Workspace" at bounding box center [576, 24] width 17 height 17
click at [608, 26] on text "1" at bounding box center [608, 25] width 5 height 8
click at [553, 29] on image "Blockly Workspace" at bounding box center [550, 25] width 21 height 21
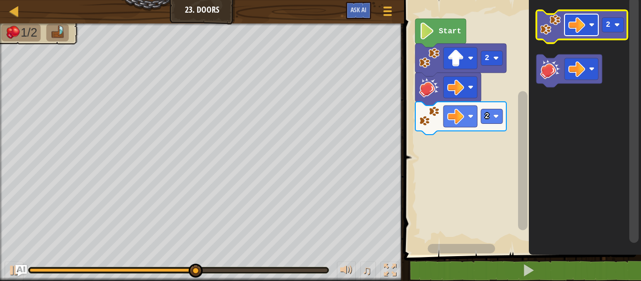
click at [580, 25] on image "Blockly Workspace" at bounding box center [576, 24] width 17 height 17
click at [551, 21] on image "Blockly Workspace" at bounding box center [550, 25] width 21 height 21
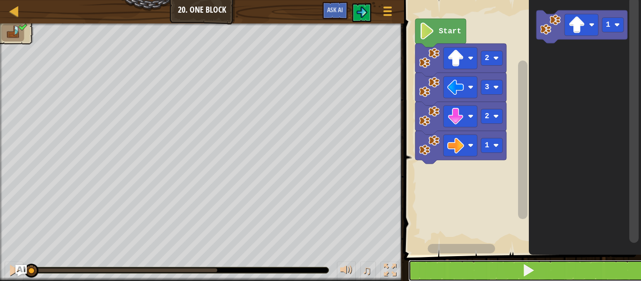
click at [503, 280] on button at bounding box center [528, 271] width 240 height 22
click at [497, 275] on button at bounding box center [528, 271] width 240 height 22
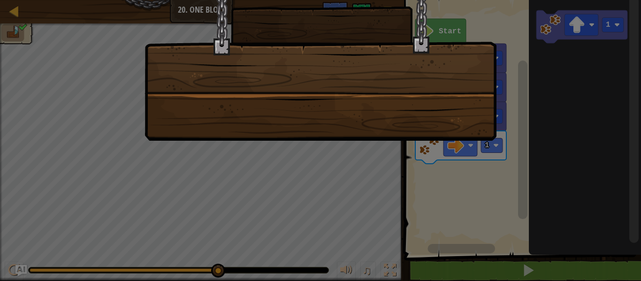
click at [368, 206] on div at bounding box center [320, 140] width 641 height 281
click at [586, 260] on div at bounding box center [320, 140] width 641 height 281
click at [360, 10] on div at bounding box center [321, 59] width 352 height 164
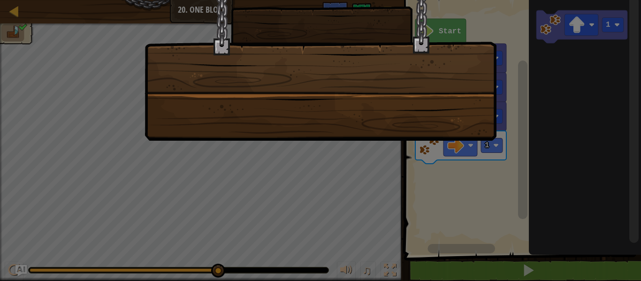
click at [360, 10] on div at bounding box center [321, 59] width 352 height 164
click at [321, 51] on div at bounding box center [321, 59] width 352 height 164
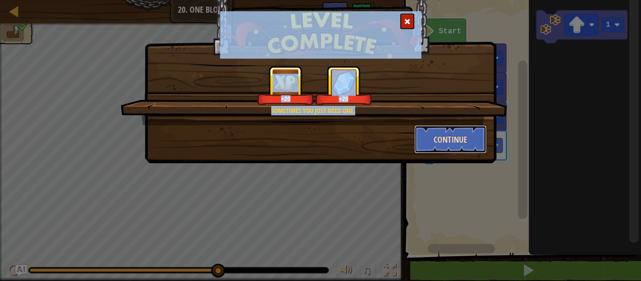
click at [465, 137] on button "Continue" at bounding box center [450, 139] width 73 height 28
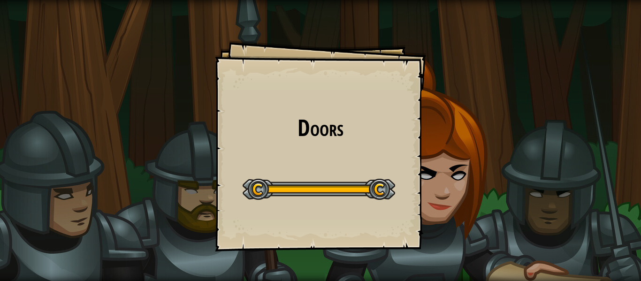
click at [638, 129] on div "Doors Goals Start Level Error loading from server. Try refreshing the page. You…" at bounding box center [320, 140] width 641 height 281
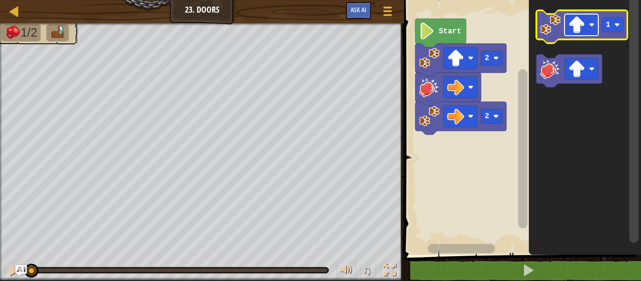
click at [580, 32] on image "Blockly Workspace" at bounding box center [576, 24] width 17 height 17
click at [554, 18] on image "Blockly Workspace" at bounding box center [550, 25] width 21 height 21
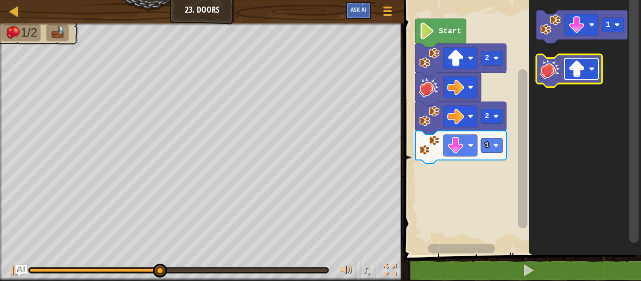
click at [570, 76] on image "Blockly Workspace" at bounding box center [576, 69] width 17 height 17
click at [543, 80] on icon "Blockly Workspace" at bounding box center [569, 70] width 66 height 33
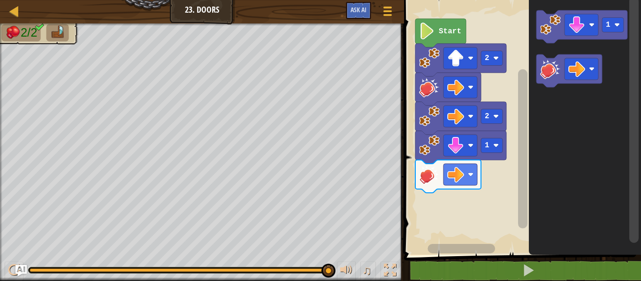
click at [551, 184] on icon "Blockly Workspace" at bounding box center [585, 125] width 112 height 260
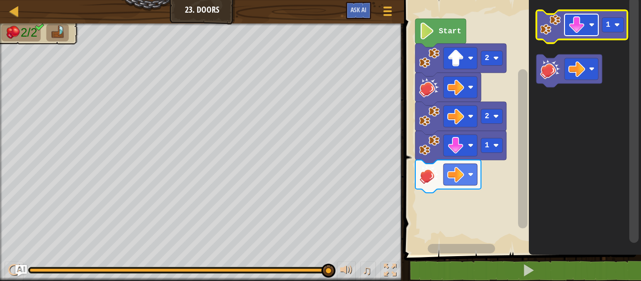
click at [573, 16] on image "Blockly Workspace" at bounding box center [576, 24] width 17 height 17
click at [614, 21] on rect "Blockly Workspace" at bounding box center [613, 25] width 22 height 15
click at [542, 29] on image "Blockly Workspace" at bounding box center [550, 25] width 21 height 21
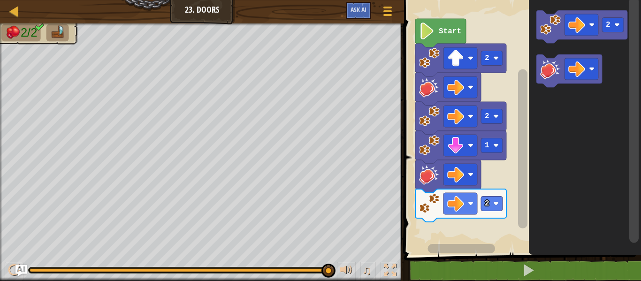
click at [545, 196] on icon "Blockly Workspace" at bounding box center [585, 125] width 112 height 260
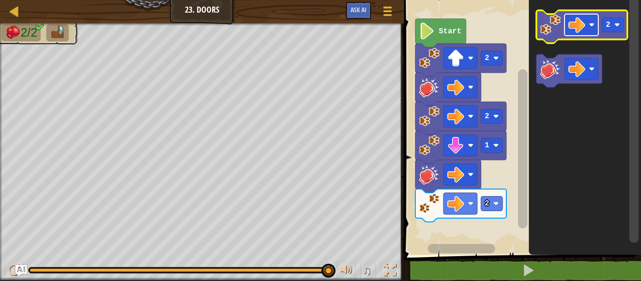
click at [581, 30] on image "Blockly Workspace" at bounding box center [576, 24] width 17 height 17
click at [617, 22] on image "Blockly Workspace" at bounding box center [617, 25] width 6 height 6
click at [544, 20] on image "Blockly Workspace" at bounding box center [550, 25] width 21 height 21
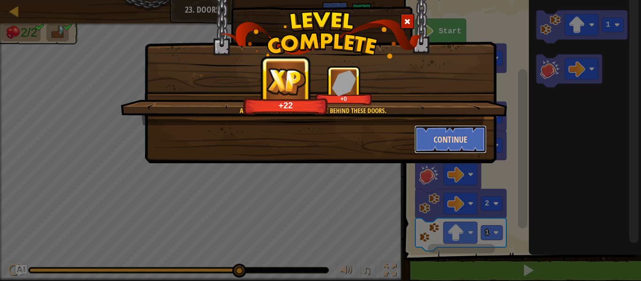
click at [432, 144] on button "Continue" at bounding box center [450, 139] width 73 height 28
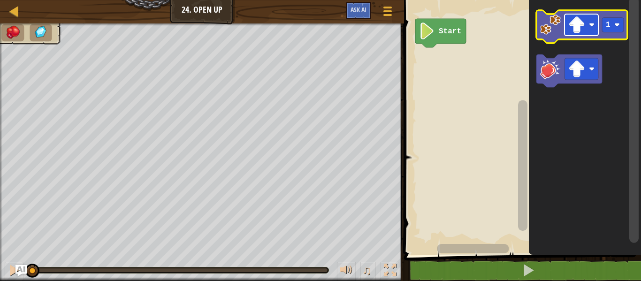
click at [573, 26] on image "Blockly Workspace" at bounding box center [576, 24] width 17 height 17
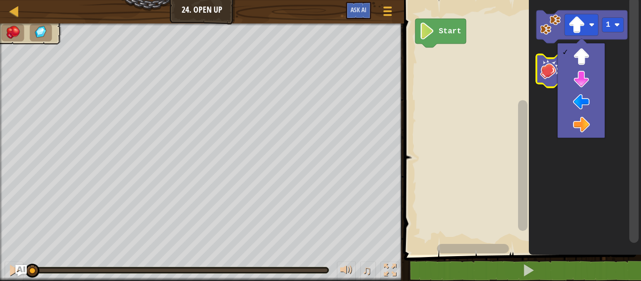
click at [553, 73] on image "Blockly Workspace" at bounding box center [550, 69] width 21 height 21
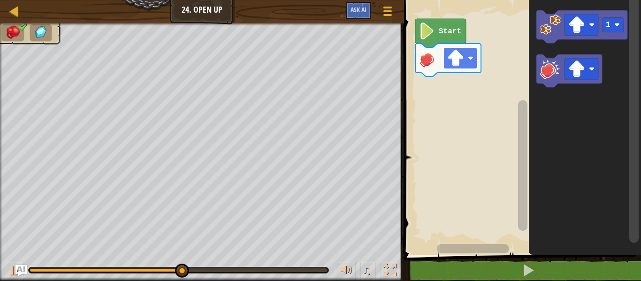
click at [470, 56] on image "Blockly Workspace" at bounding box center [471, 58] width 6 height 6
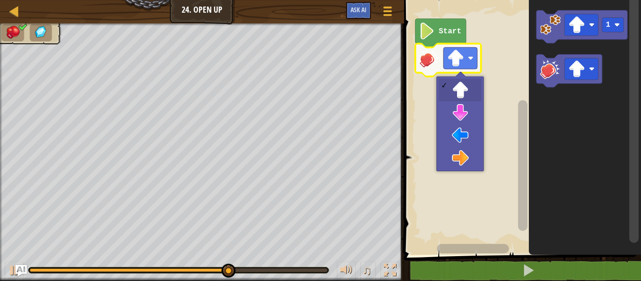
click at [537, 72] on icon "Blockly Workspace" at bounding box center [569, 70] width 66 height 33
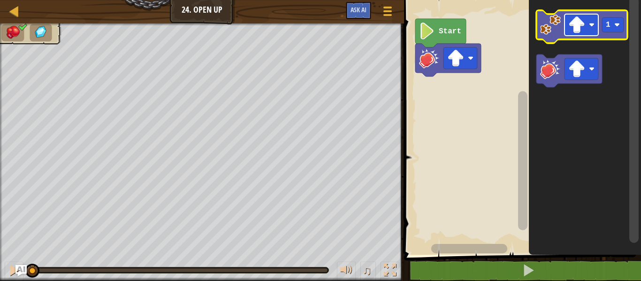
click at [568, 33] on rect "Blockly Workspace" at bounding box center [582, 25] width 34 height 22
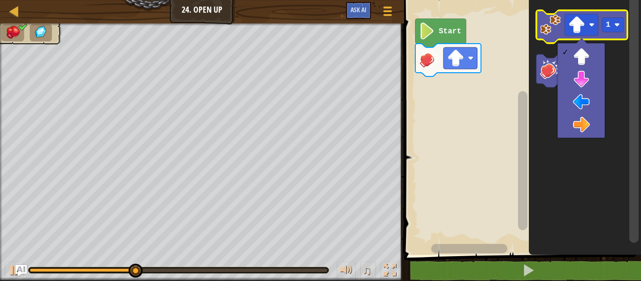
click at [539, 25] on icon "Blockly Workspace" at bounding box center [581, 26] width 91 height 33
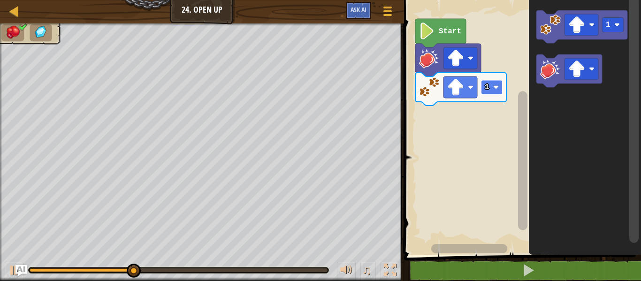
click at [496, 84] on image "Blockly Workspace" at bounding box center [496, 87] width 6 height 6
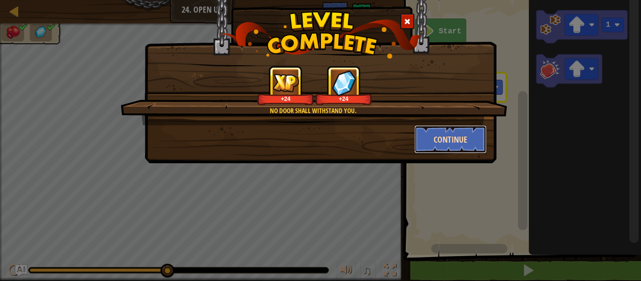
click at [441, 141] on button "Continue" at bounding box center [450, 139] width 73 height 28
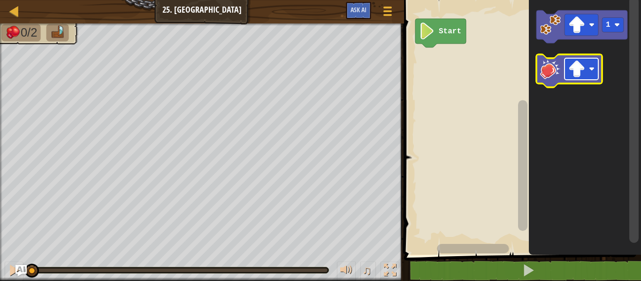
click at [580, 69] on image "Blockly Workspace" at bounding box center [576, 69] width 17 height 17
click at [544, 73] on image "Blockly Workspace" at bounding box center [550, 69] width 21 height 21
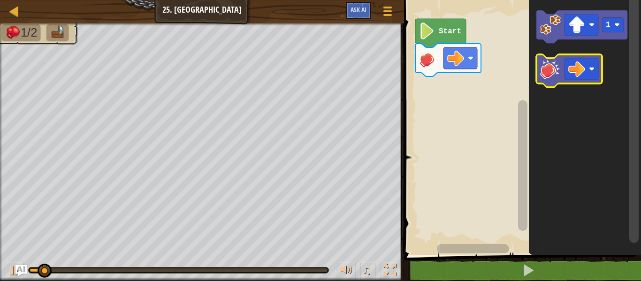
click at [544, 73] on image "Blockly Workspace" at bounding box center [550, 69] width 21 height 21
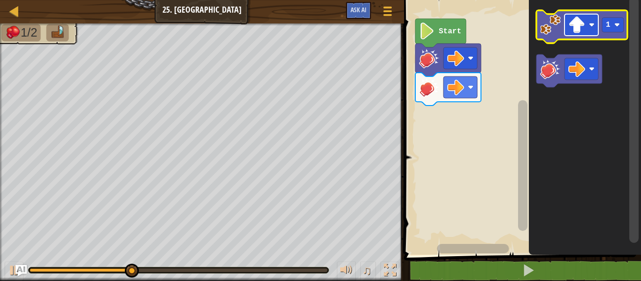
click at [589, 26] on image "Blockly Workspace" at bounding box center [592, 25] width 6 height 6
click at [553, 27] on image "Blockly Workspace" at bounding box center [550, 25] width 21 height 21
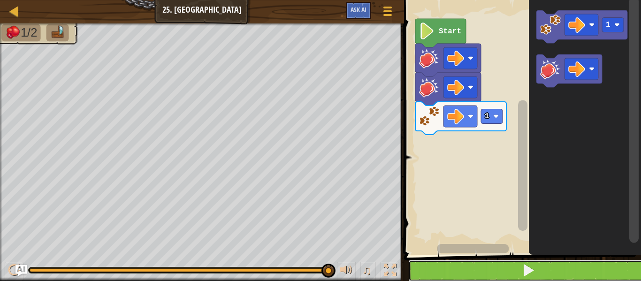
click at [443, 271] on button at bounding box center [528, 271] width 240 height 22
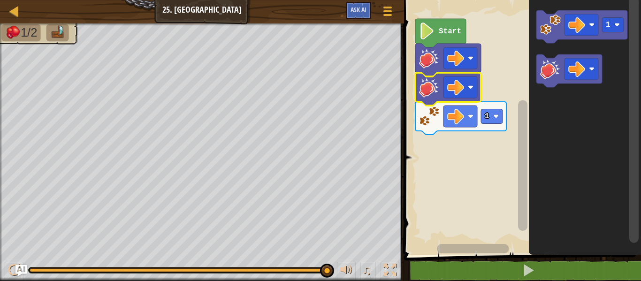
click at [429, 85] on image "Blockly Workspace" at bounding box center [429, 87] width 21 height 21
click at [460, 84] on image "Blockly Workspace" at bounding box center [455, 87] width 17 height 17
click at [464, 78] on rect "Blockly Workspace" at bounding box center [460, 87] width 34 height 22
click at [428, 93] on image "Blockly Workspace" at bounding box center [429, 87] width 21 height 21
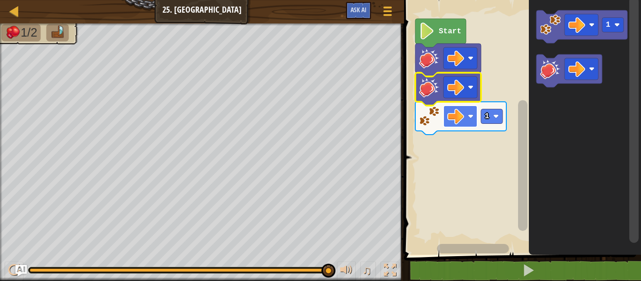
click at [464, 121] on image "Blockly Workspace" at bounding box center [455, 116] width 17 height 17
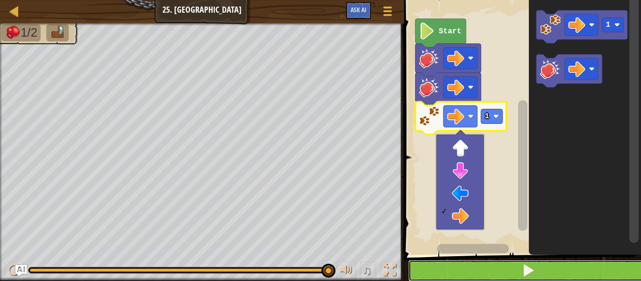
click at [468, 266] on button at bounding box center [528, 271] width 240 height 22
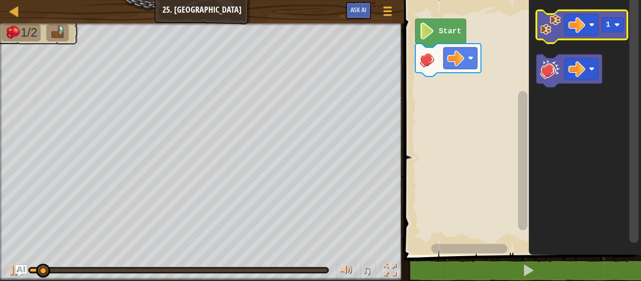
click at [549, 35] on icon "Blockly Workspace" at bounding box center [581, 26] width 91 height 33
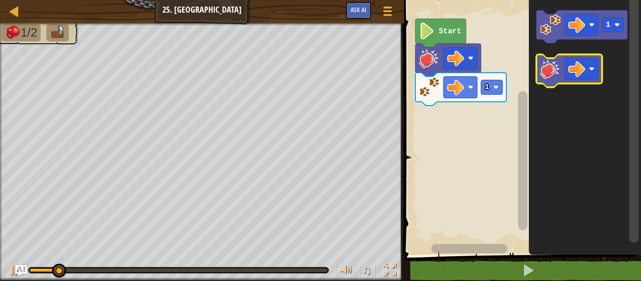
click at [550, 62] on image "Blockly Workspace" at bounding box center [550, 69] width 21 height 21
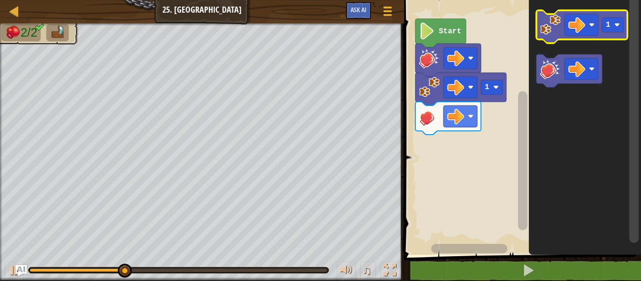
click at [546, 12] on rect "Blockly Workspace" at bounding box center [581, 26] width 91 height 33
click at [548, 22] on image "Blockly Workspace" at bounding box center [550, 25] width 21 height 21
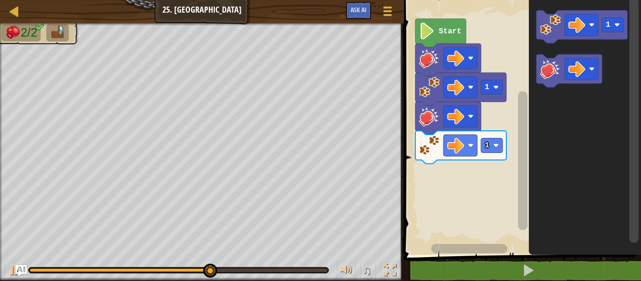
click at [429, 206] on rect "Blockly Workspace" at bounding box center [521, 125] width 240 height 260
click at [494, 146] on image "Blockly Workspace" at bounding box center [496, 146] width 6 height 6
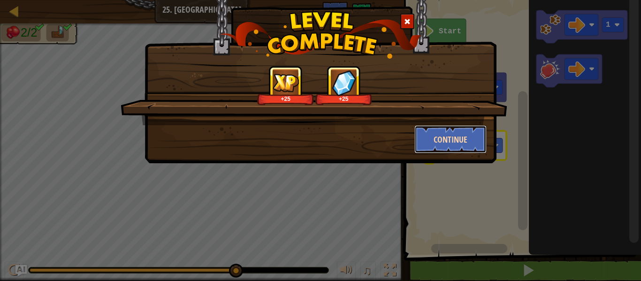
click at [445, 145] on button "Continue" at bounding box center [450, 139] width 73 height 28
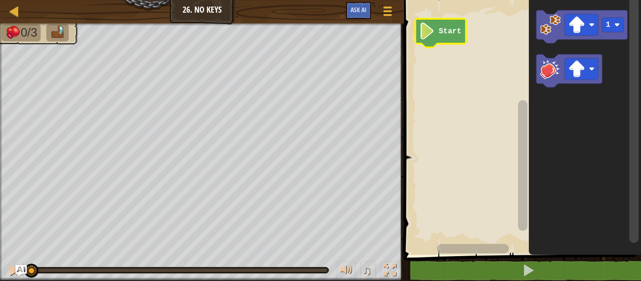
click at [452, 30] on text "Start" at bounding box center [450, 31] width 23 height 8
click at [558, 25] on image "Blockly Workspace" at bounding box center [550, 25] width 21 height 21
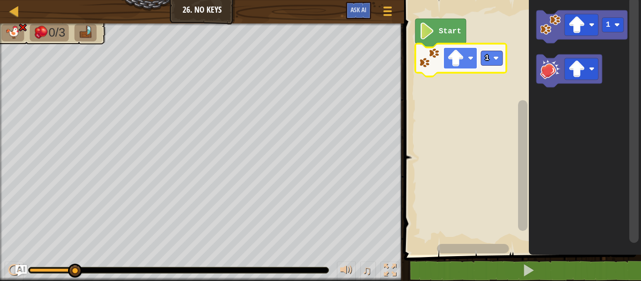
click at [468, 58] on image "Blockly Workspace" at bounding box center [471, 58] width 6 height 6
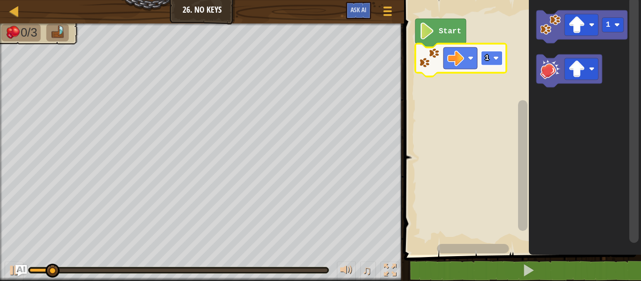
click at [498, 56] on image "Blockly Workspace" at bounding box center [496, 58] width 6 height 6
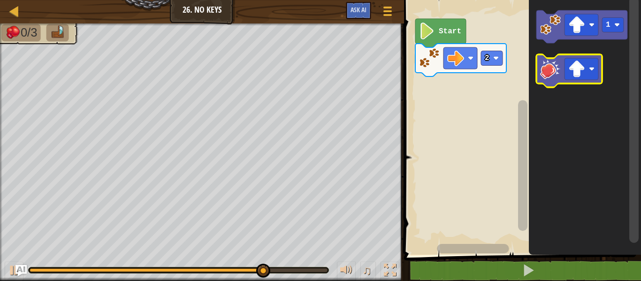
click at [549, 68] on image "Blockly Workspace" at bounding box center [550, 69] width 21 height 21
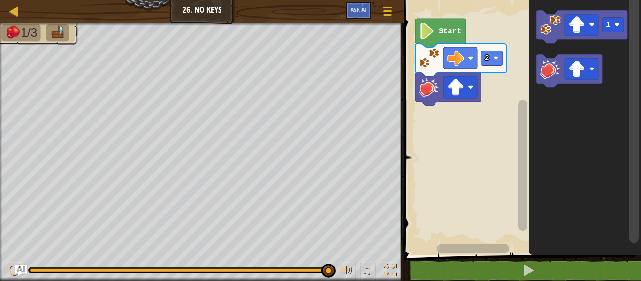
click at [447, 25] on icon "Blockly Workspace" at bounding box center [440, 33] width 51 height 29
click at [433, 30] on image "Blockly Workspace" at bounding box center [427, 31] width 16 height 17
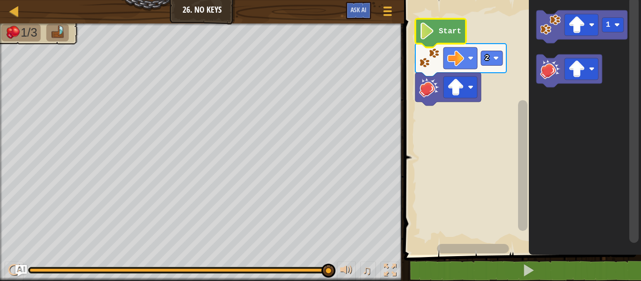
click at [433, 30] on image "Blockly Workspace" at bounding box center [427, 31] width 16 height 17
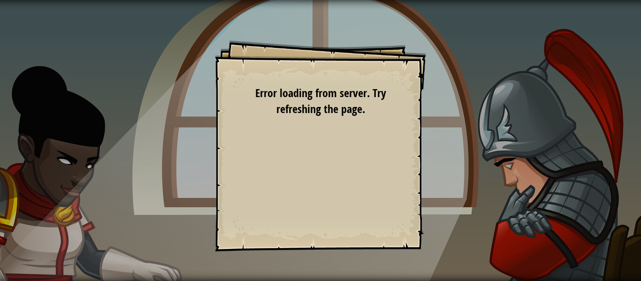
click at [382, 153] on div "Goals Start Level Error loading from server. Try refreshing the page. You'll ne…" at bounding box center [320, 145] width 211 height 211
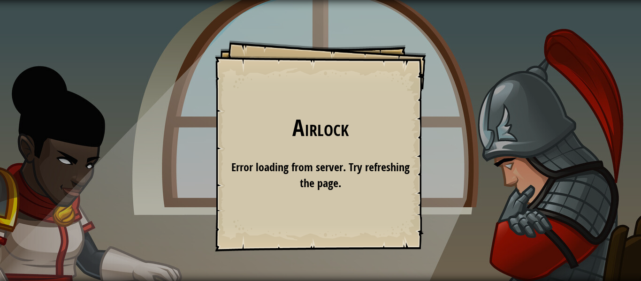
click at [382, 153] on div "Airlock Goals Start Level Error loading from server. Try refreshing the page. Y…" at bounding box center [320, 145] width 211 height 211
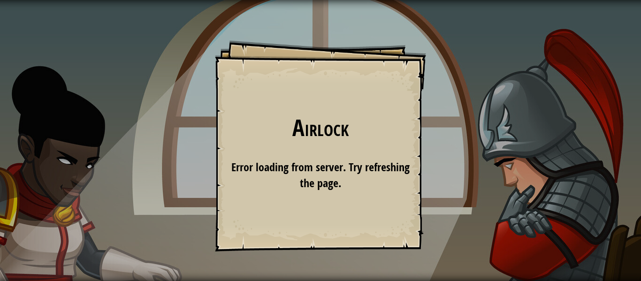
click at [382, 153] on div "Airlock Goals Start Level Error loading from server. Try refreshing the page. Y…" at bounding box center [320, 145] width 211 height 211
click at [299, 84] on div "Airlock Goals Start Level Error loading from server. Try refreshing the page. Y…" at bounding box center [320, 145] width 211 height 211
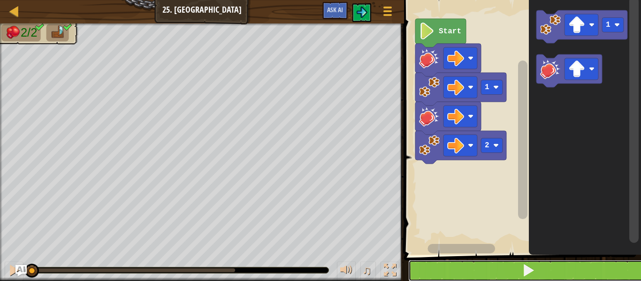
click at [477, 269] on button at bounding box center [528, 271] width 240 height 22
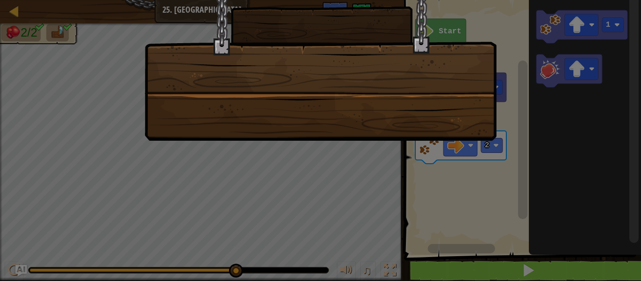
click at [477, 269] on div at bounding box center [320, 140] width 641 height 281
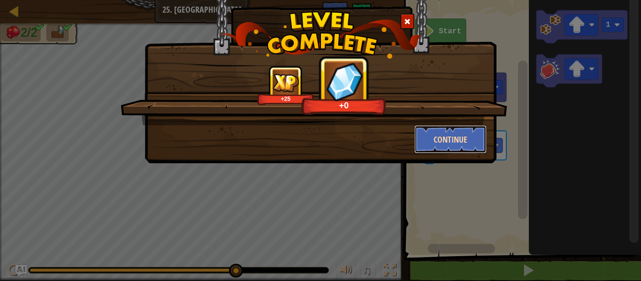
click at [425, 139] on button "Continue" at bounding box center [450, 139] width 73 height 28
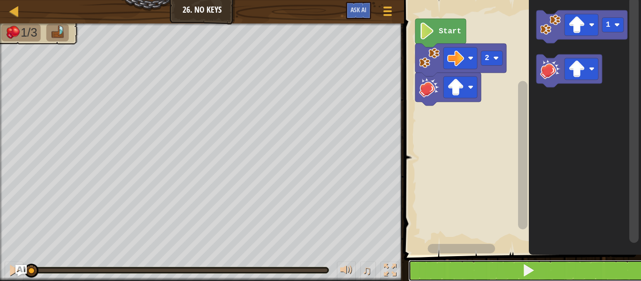
click at [487, 275] on button at bounding box center [528, 271] width 240 height 22
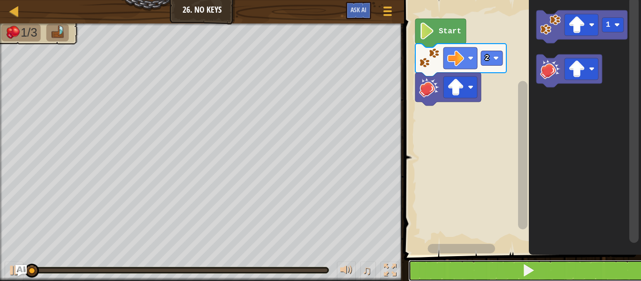
click at [487, 275] on button at bounding box center [528, 271] width 240 height 22
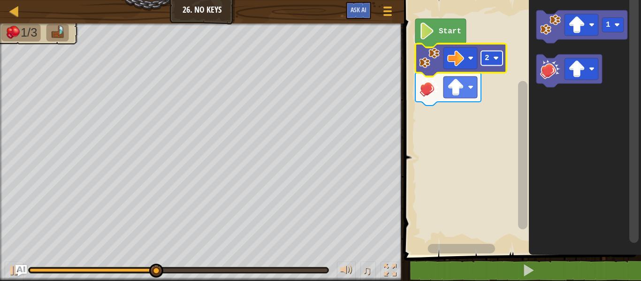
click at [497, 58] on image "Blockly Workspace" at bounding box center [496, 58] width 6 height 6
click at [457, 84] on image "Blockly Workspace" at bounding box center [455, 87] width 17 height 17
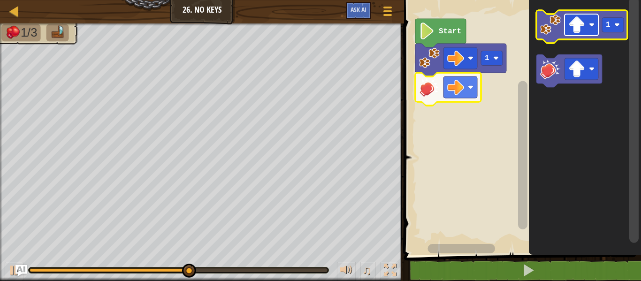
click at [575, 31] on image "Blockly Workspace" at bounding box center [576, 24] width 17 height 17
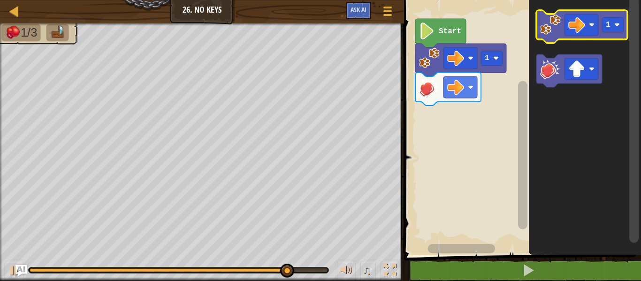
click at [547, 28] on image "Blockly Workspace" at bounding box center [550, 25] width 21 height 21
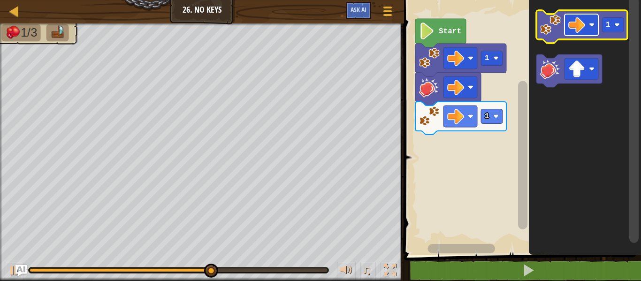
click at [581, 31] on image "Blockly Workspace" at bounding box center [576, 24] width 17 height 17
click at [545, 25] on image "Blockly Workspace" at bounding box center [550, 25] width 21 height 21
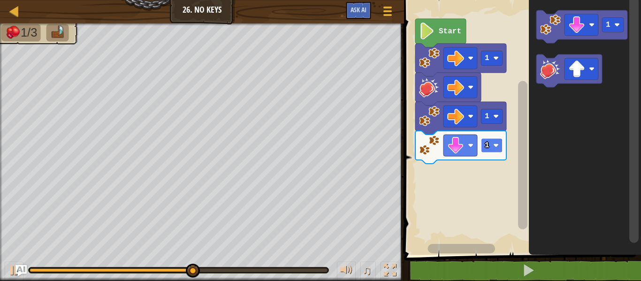
click at [497, 148] on rect "Blockly Workspace" at bounding box center [492, 145] width 22 height 15
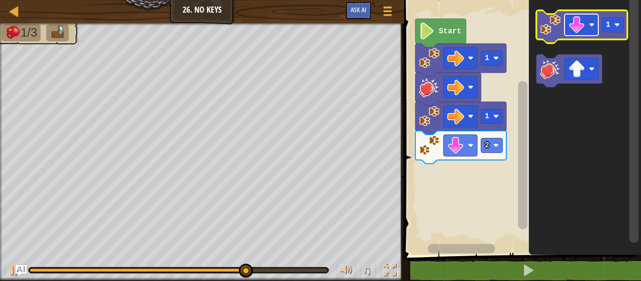
click at [578, 28] on image "Blockly Workspace" at bounding box center [576, 24] width 17 height 17
click at [550, 31] on image "Blockly Workspace" at bounding box center [550, 25] width 21 height 21
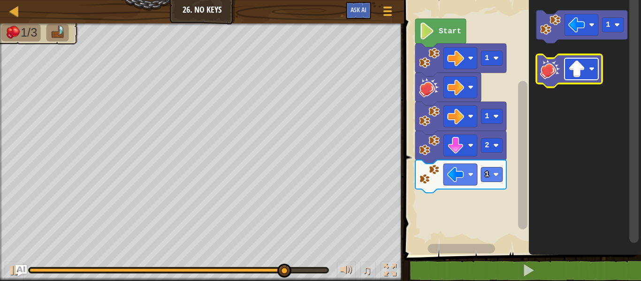
click at [585, 61] on image "Blockly Workspace" at bounding box center [576, 69] width 17 height 17
click at [556, 78] on image "Blockly Workspace" at bounding box center [550, 69] width 21 height 21
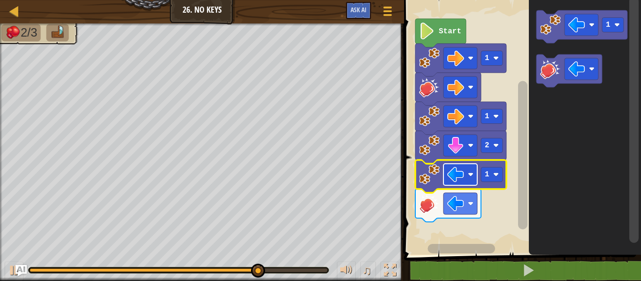
click at [464, 176] on image "Blockly Workspace" at bounding box center [455, 174] width 17 height 17
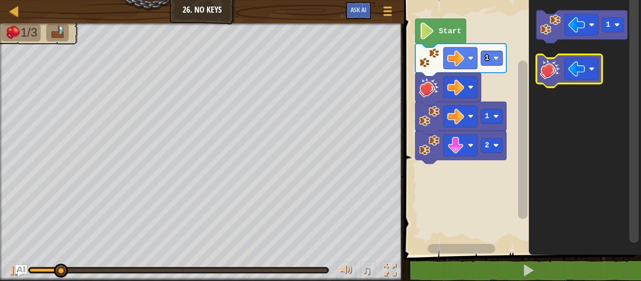
click at [551, 73] on image "Blockly Workspace" at bounding box center [550, 69] width 21 height 21
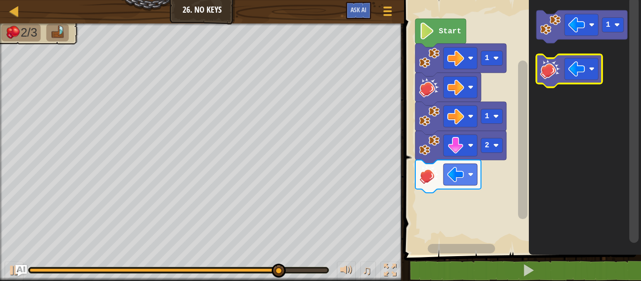
click at [550, 70] on image "Blockly Workspace" at bounding box center [550, 69] width 21 height 21
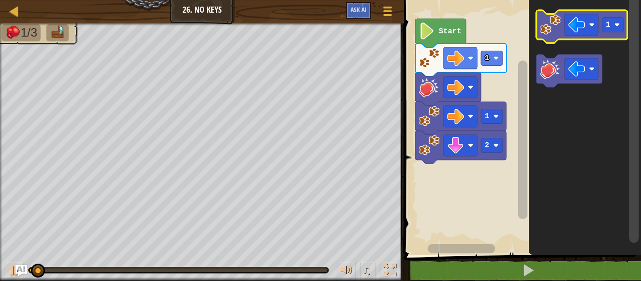
click at [546, 23] on image "Blockly Workspace" at bounding box center [550, 25] width 21 height 21
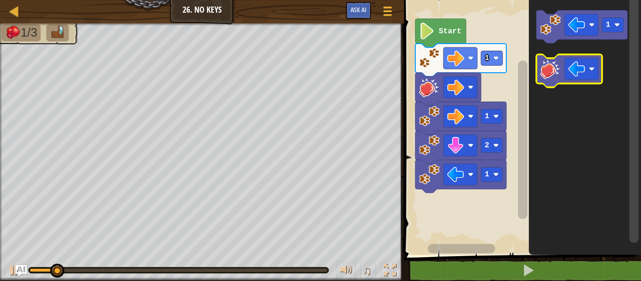
click at [553, 62] on image "Blockly Workspace" at bounding box center [550, 69] width 21 height 21
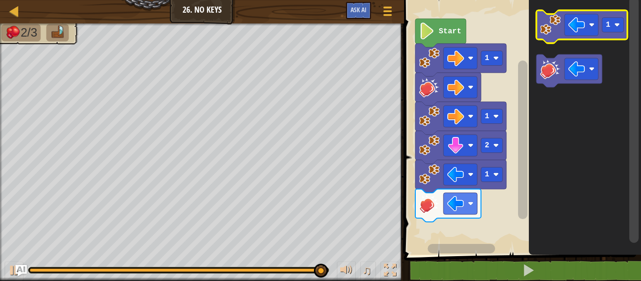
click at [545, 31] on image "Blockly Workspace" at bounding box center [550, 25] width 21 height 21
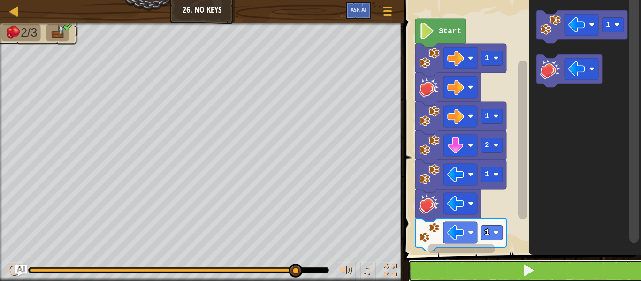
click at [466, 264] on button at bounding box center [528, 271] width 240 height 22
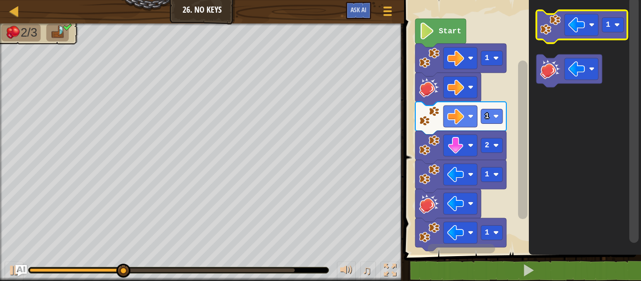
click at [554, 12] on rect "Blockly Workspace" at bounding box center [581, 26] width 91 height 33
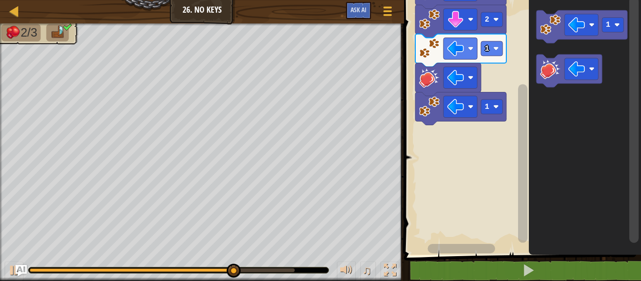
click at [503, 112] on icon "Blockly Workspace" at bounding box center [460, 108] width 91 height 33
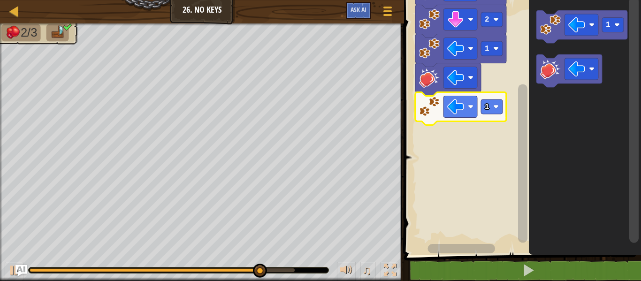
click at [501, 111] on rect "Blockly Workspace" at bounding box center [492, 106] width 22 height 15
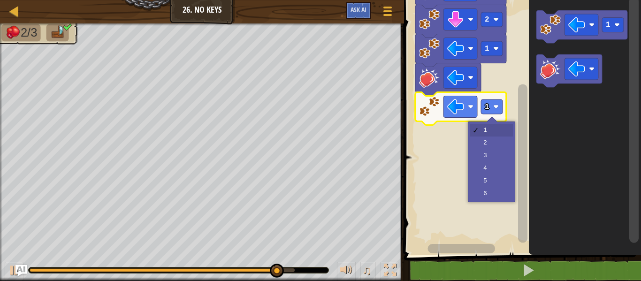
click at [487, 147] on rect "Blockly Workspace" at bounding box center [521, 125] width 240 height 260
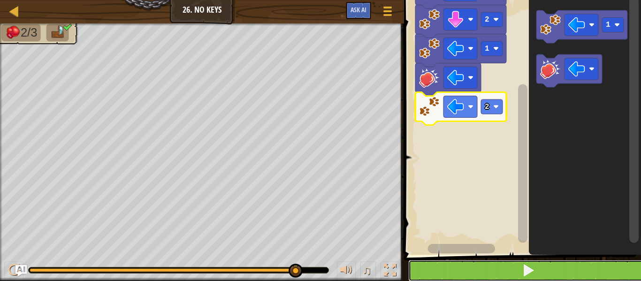
click at [559, 274] on button at bounding box center [528, 271] width 240 height 22
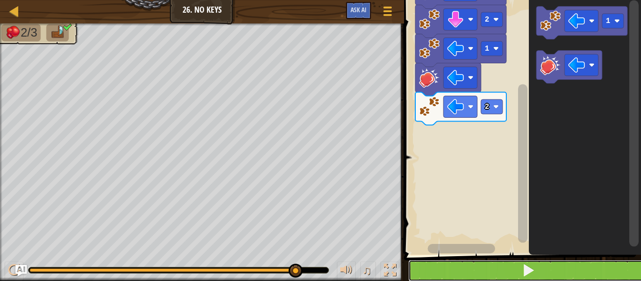
click at [531, 265] on span at bounding box center [528, 270] width 13 height 13
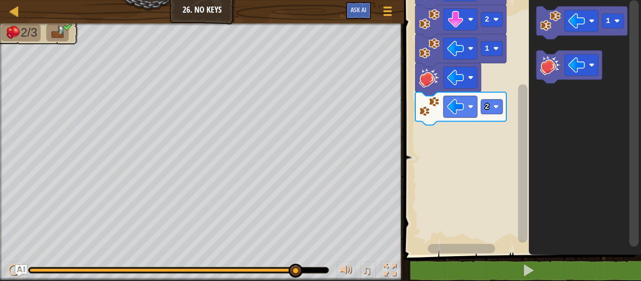
click at [549, 145] on icon "Blockly Workspace" at bounding box center [585, 125] width 112 height 260
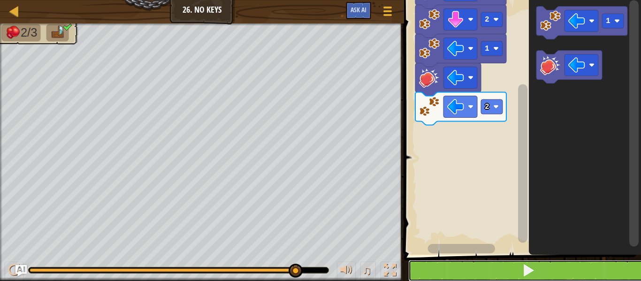
click at [434, 269] on button at bounding box center [528, 271] width 240 height 22
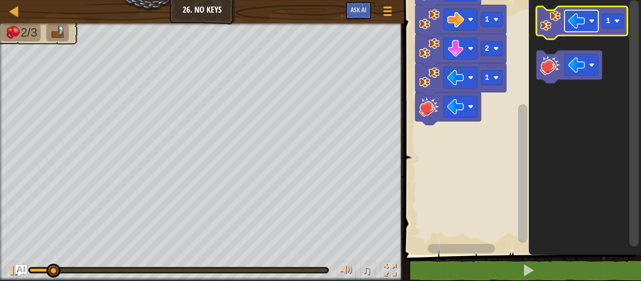
click at [591, 23] on image "Blockly Workspace" at bounding box center [592, 21] width 6 height 6
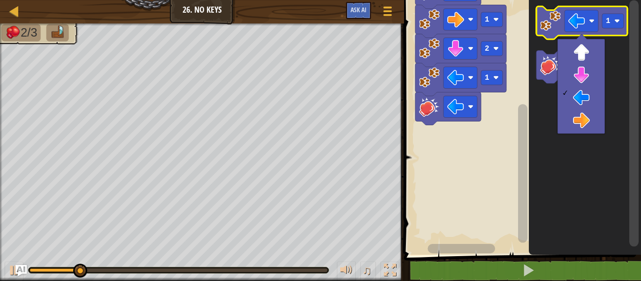
click at [548, 19] on image "Blockly Workspace" at bounding box center [550, 20] width 21 height 21
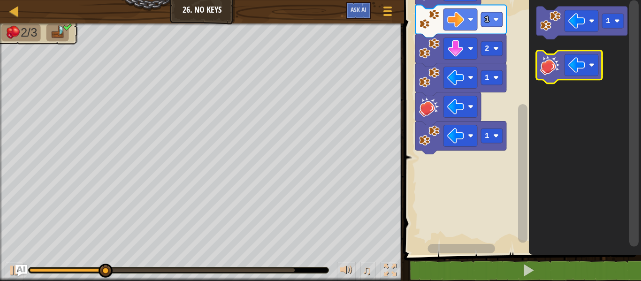
click at [552, 59] on image "Blockly Workspace" at bounding box center [550, 64] width 21 height 21
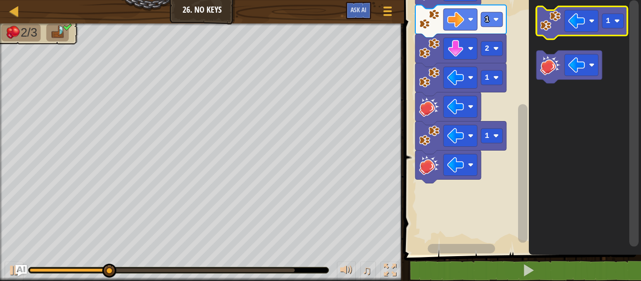
click at [545, 29] on image "Blockly Workspace" at bounding box center [550, 20] width 21 height 21
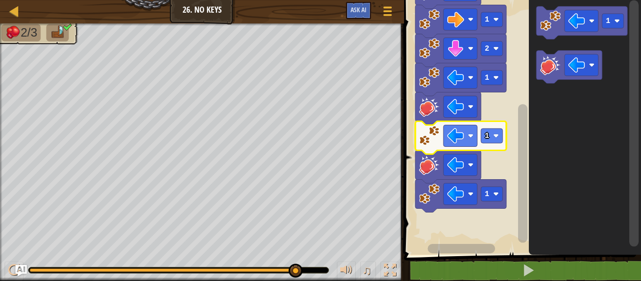
click at [431, 137] on image "Blockly Workspace" at bounding box center [429, 135] width 21 height 21
click at [588, 115] on icon "Blockly Workspace" at bounding box center [585, 125] width 112 height 260
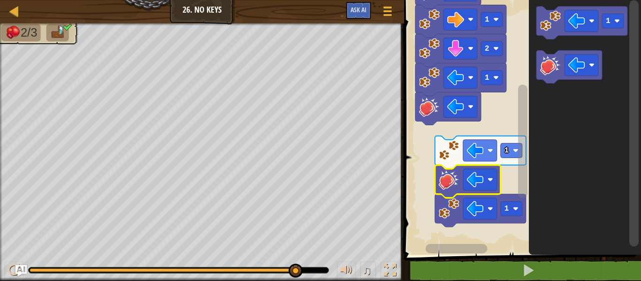
click at [449, 173] on image "Blockly Workspace" at bounding box center [449, 179] width 21 height 21
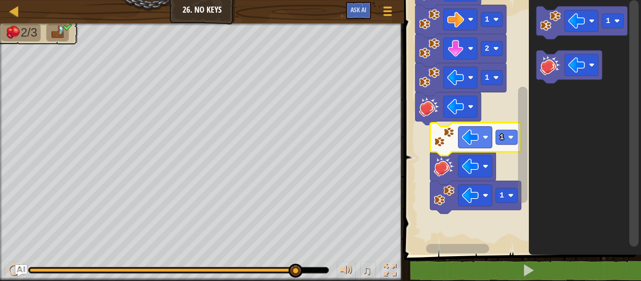
click at [439, 139] on image "Blockly Workspace" at bounding box center [444, 137] width 21 height 21
click at [555, 121] on icon "Blockly Workspace" at bounding box center [585, 125] width 112 height 260
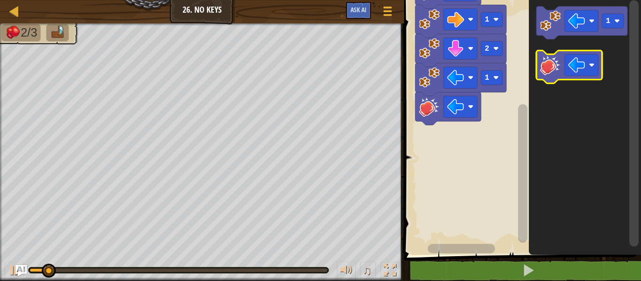
click at [548, 68] on image "Blockly Workspace" at bounding box center [550, 64] width 21 height 21
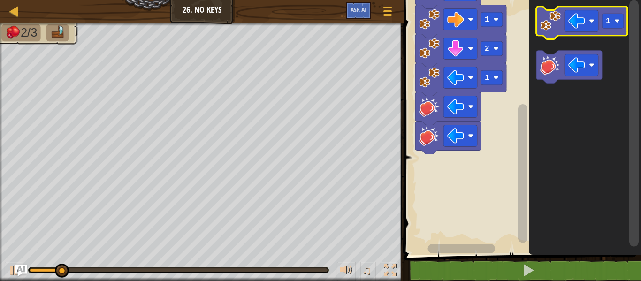
click at [545, 25] on image "Blockly Workspace" at bounding box center [550, 20] width 21 height 21
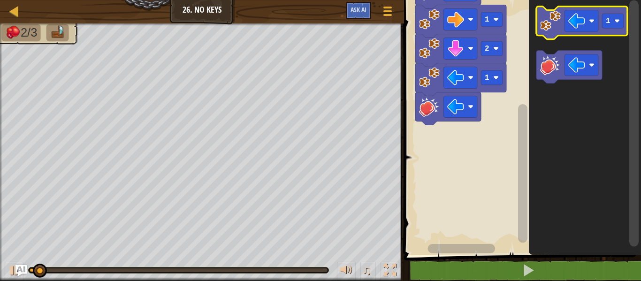
click at [545, 18] on image "Blockly Workspace" at bounding box center [550, 20] width 21 height 21
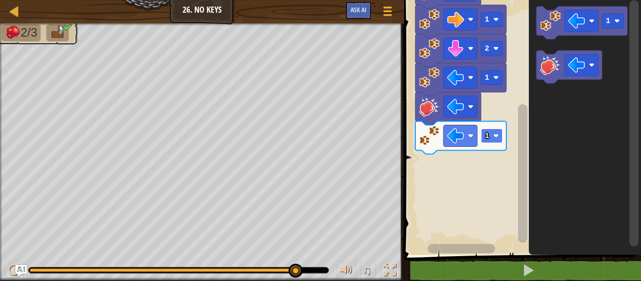
click at [493, 135] on image "Blockly Workspace" at bounding box center [496, 136] width 6 height 6
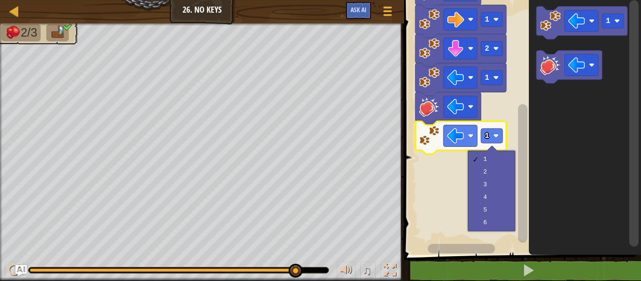
click at [551, 139] on icon "Blockly Workspace" at bounding box center [585, 125] width 112 height 260
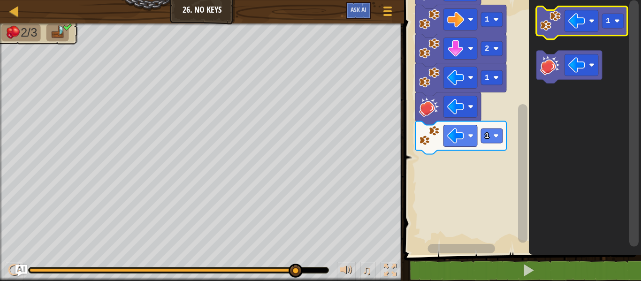
click at [546, 19] on image "Blockly Workspace" at bounding box center [550, 20] width 21 height 21
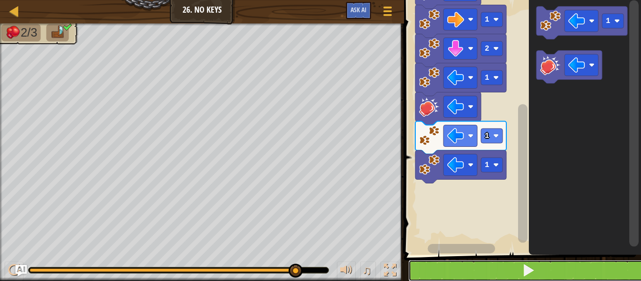
click at [455, 268] on button at bounding box center [528, 271] width 240 height 22
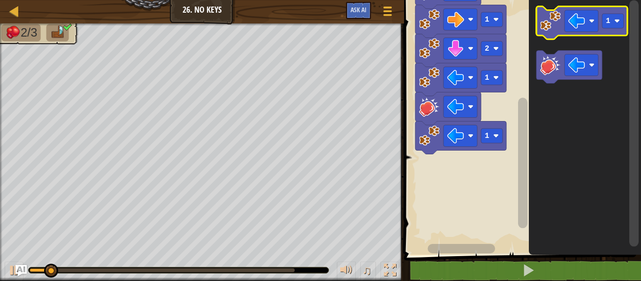
click at [545, 27] on image "Blockly Workspace" at bounding box center [550, 20] width 21 height 21
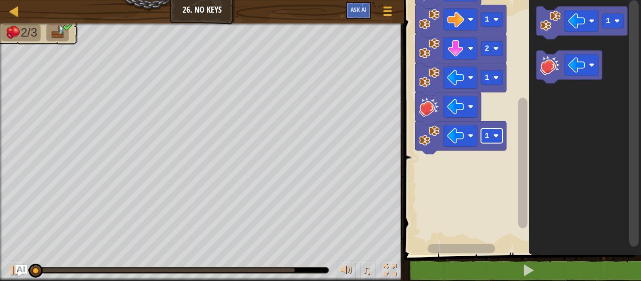
click at [497, 138] on image "Blockly Workspace" at bounding box center [496, 136] width 6 height 6
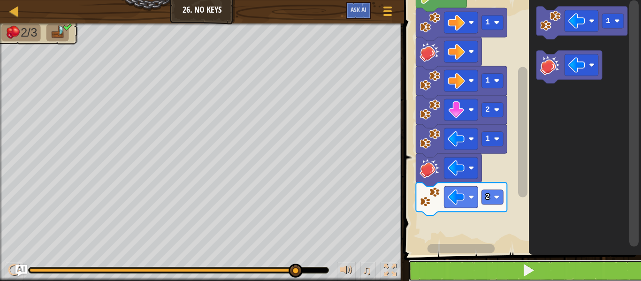
click at [526, 275] on span at bounding box center [528, 270] width 13 height 13
click at [408, 260] on button at bounding box center [528, 271] width 240 height 22
click at [542, 77] on icon "Blockly Workspace" at bounding box center [569, 67] width 66 height 33
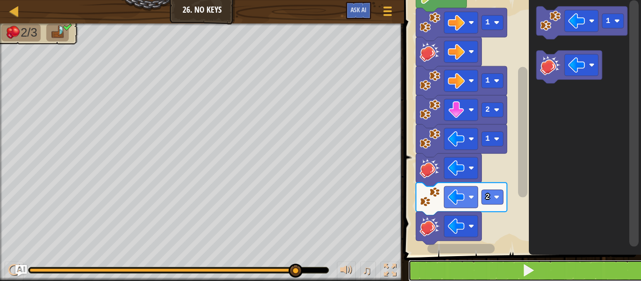
click at [534, 268] on span at bounding box center [528, 270] width 13 height 13
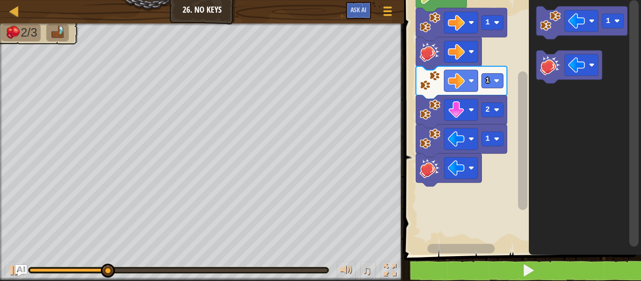
click at [573, 26] on image "Blockly Workspace" at bounding box center [576, 21] width 17 height 17
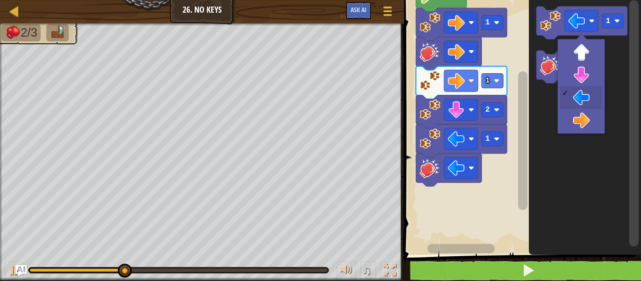
click at [560, 24] on image "Blockly Workspace" at bounding box center [550, 20] width 21 height 21
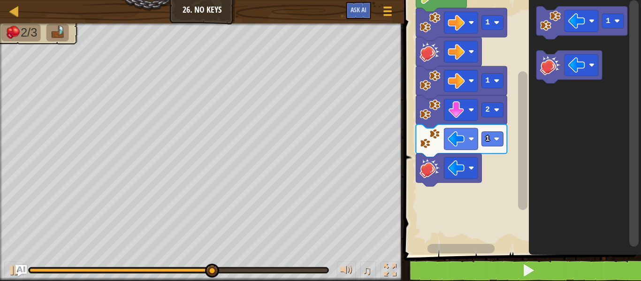
click at [543, 22] on image "Blockly Workspace" at bounding box center [550, 20] width 21 height 21
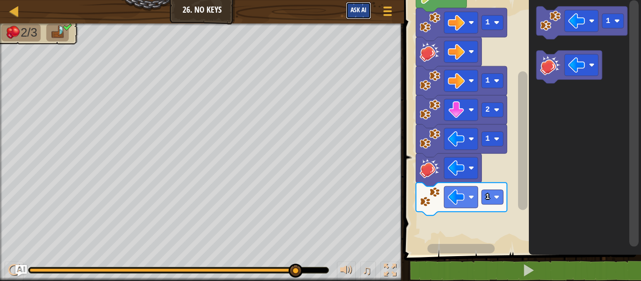
click at [366, 13] on span "Ask AI" at bounding box center [359, 9] width 16 height 9
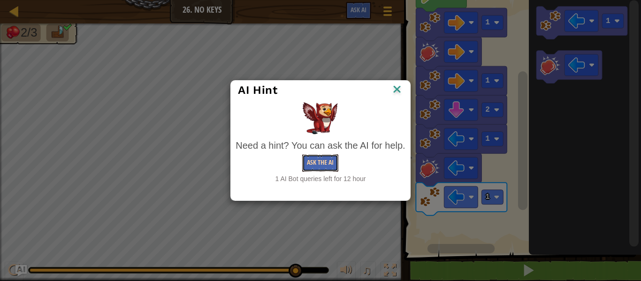
click at [321, 162] on button "Ask the AI" at bounding box center [320, 162] width 36 height 17
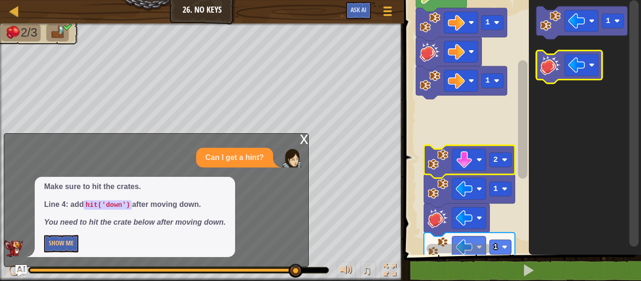
click at [542, 67] on image "Blockly Workspace" at bounding box center [550, 64] width 21 height 21
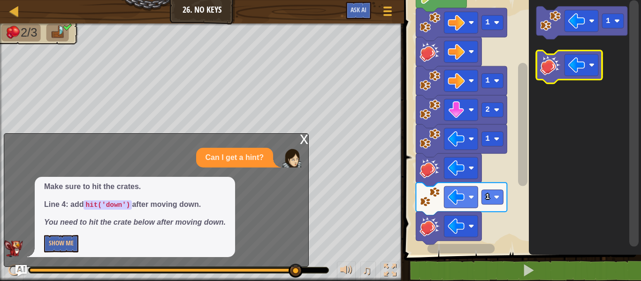
click at [549, 64] on image "Blockly Workspace" at bounding box center [550, 64] width 21 height 21
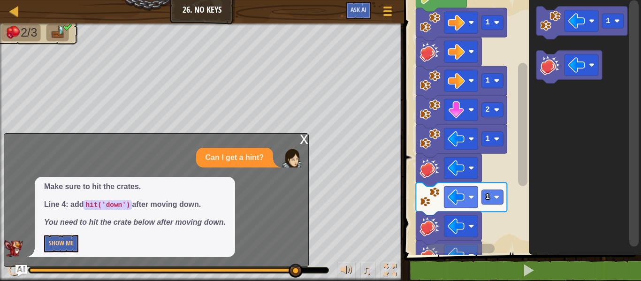
click at [430, 248] on rect "Blockly Workspace" at bounding box center [462, 248] width 68 height 9
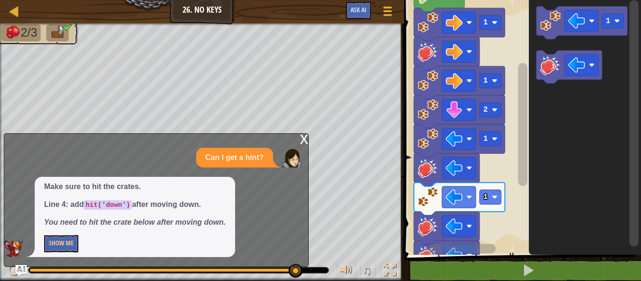
click at [432, 245] on rect "Blockly Workspace" at bounding box center [462, 248] width 68 height 9
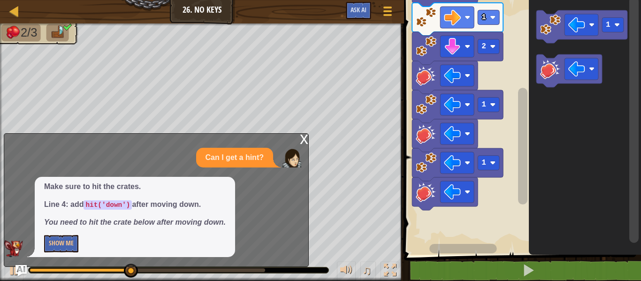
click at [302, 141] on div "x" at bounding box center [304, 138] width 8 height 9
